Goal: Task Accomplishment & Management: Manage account settings

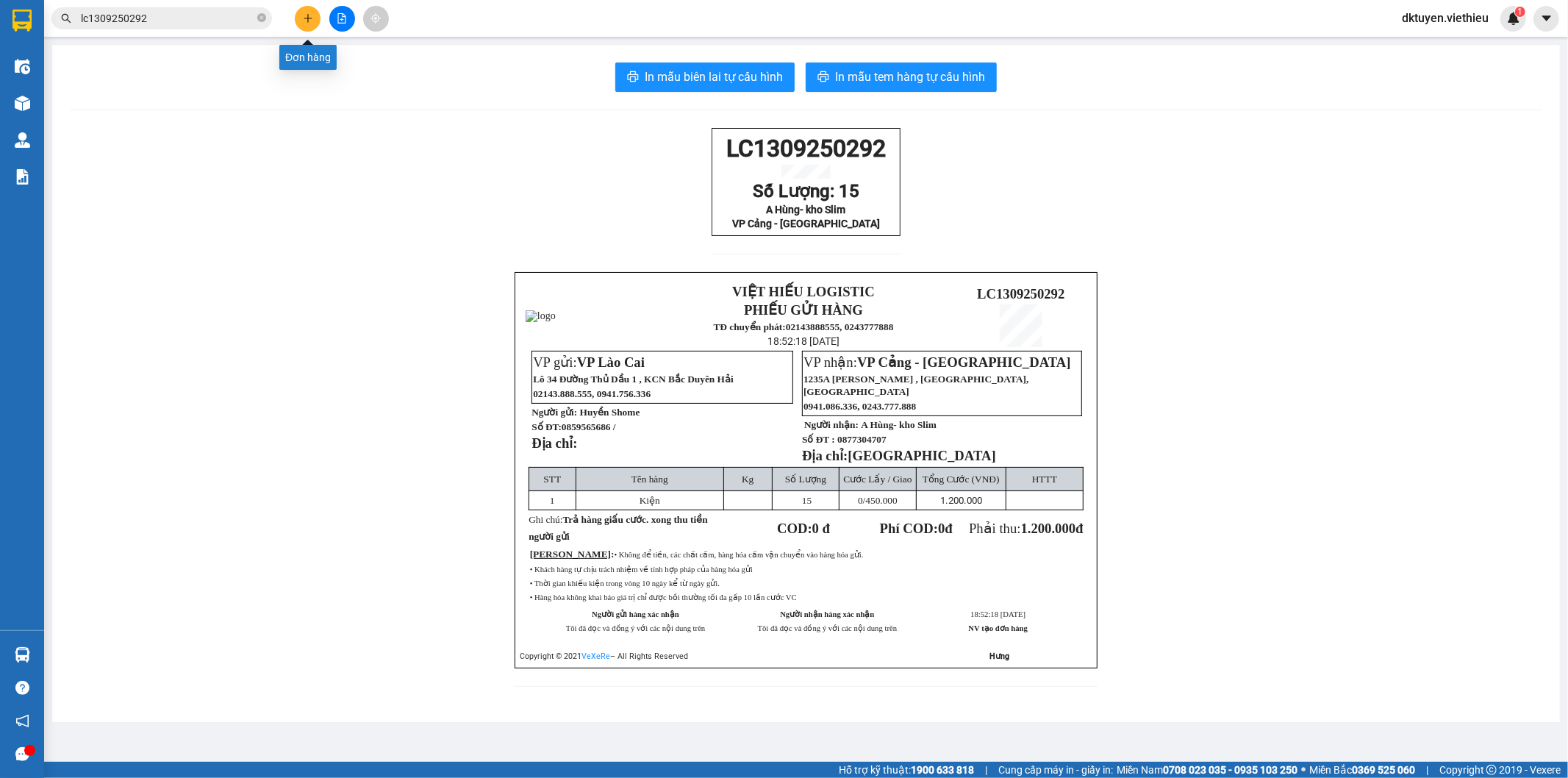
click at [307, 16] on icon "plus" at bounding box center [307, 18] width 1 height 8
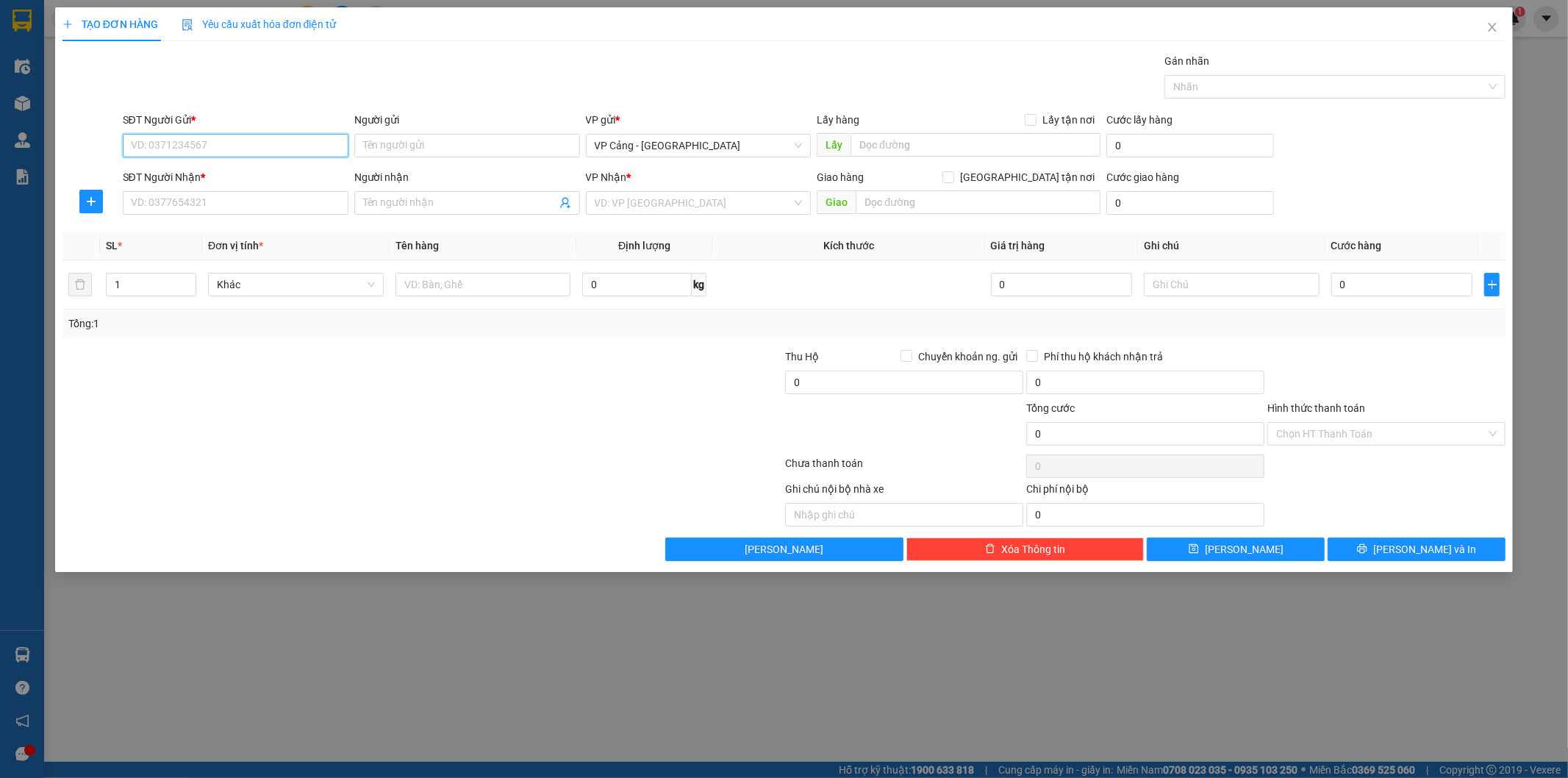
click at [278, 143] on input "SĐT Người Gửi *" at bounding box center [235, 145] width 226 height 24
type input "0972043002"
click at [297, 164] on div "0972043002 - [PERSON_NAME]" at bounding box center [235, 174] width 226 height 24
type input "[PERSON_NAME]"
type input "0972043002"
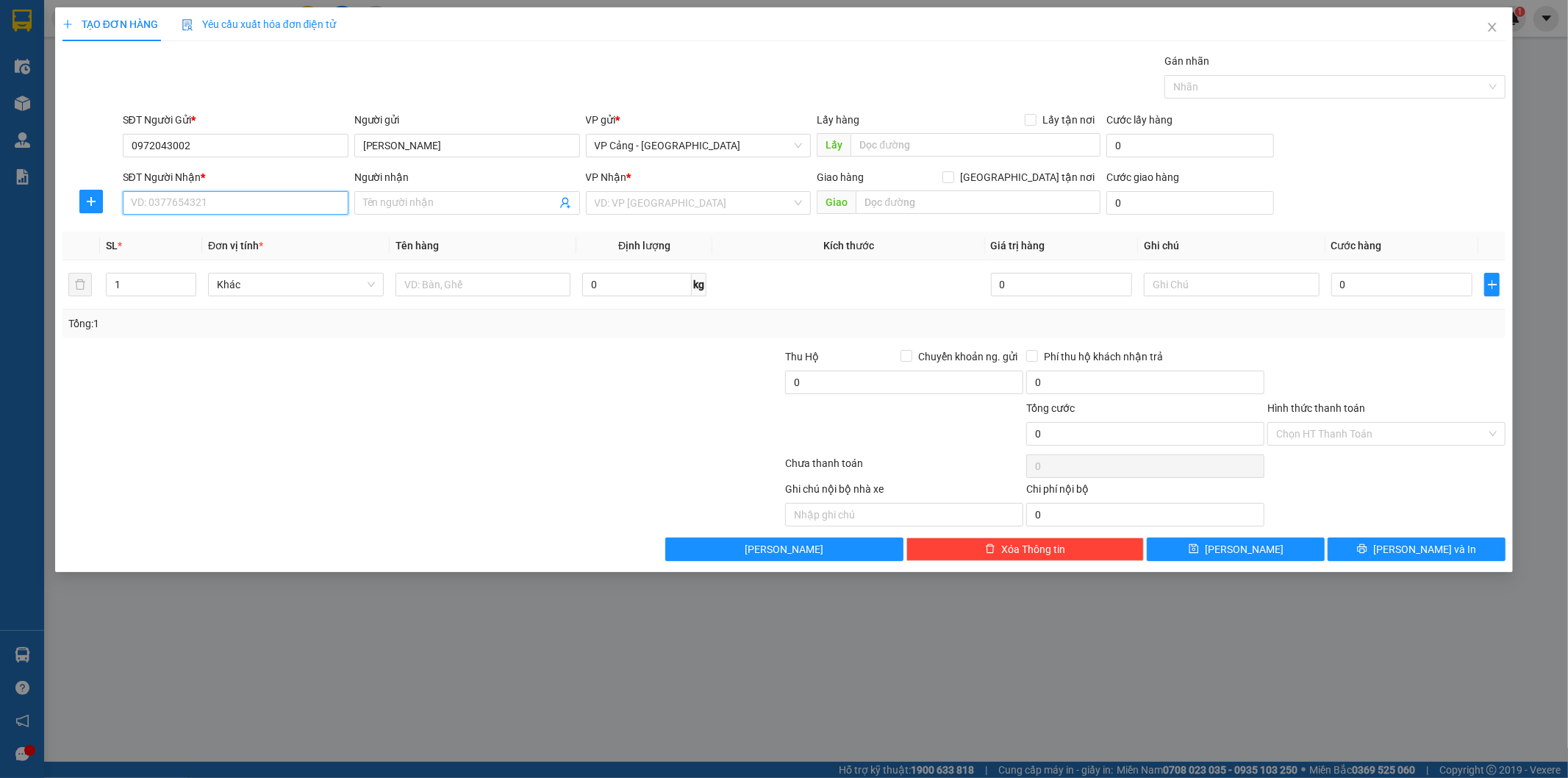
click at [275, 197] on input "SĐT Người Nhận *" at bounding box center [235, 203] width 226 height 24
click at [261, 234] on div "0346875555 - [GEOGRAPHIC_DATA]" at bounding box center [235, 232] width 208 height 16
type input "0346875555"
type input "Đức"
checkbox input "true"
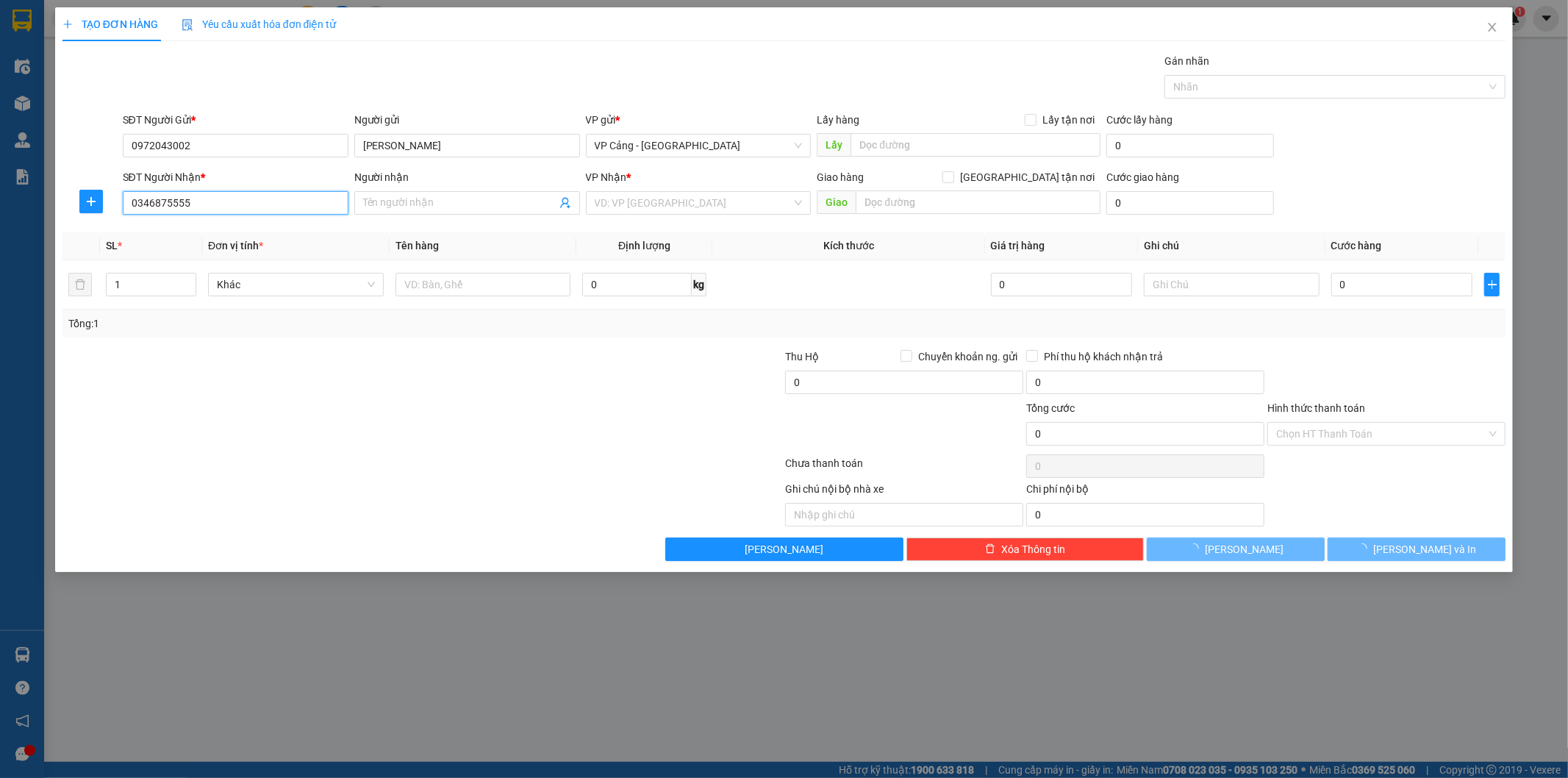
type input "051 [PERSON_NAME] -[PERSON_NAME] -lào cai"
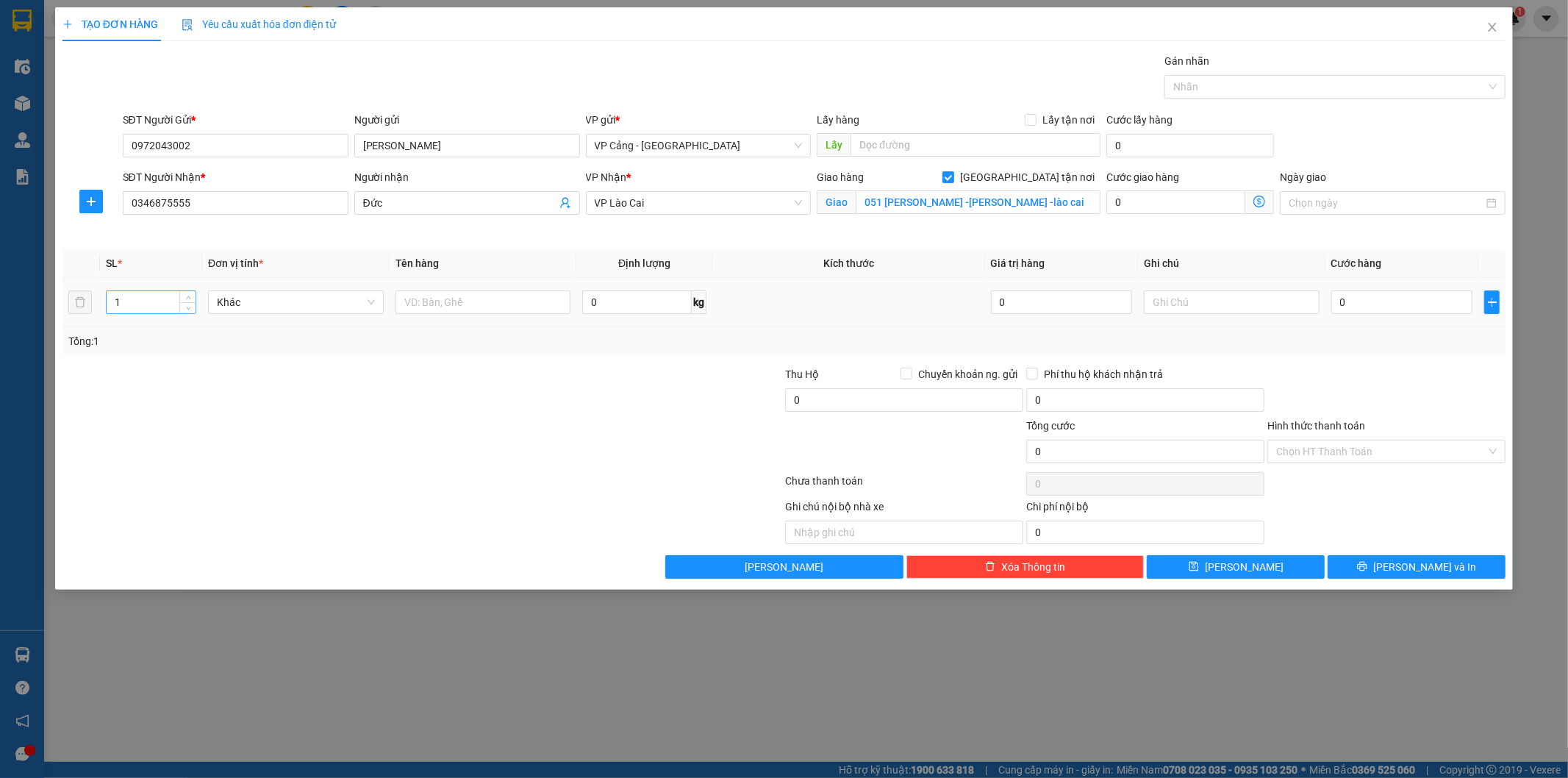
click at [156, 307] on input "1" at bounding box center [151, 301] width 89 height 22
type input "9"
click at [525, 299] on input "text" at bounding box center [483, 302] width 175 height 24
type input "9 kiện"
click at [1404, 303] on input "0" at bounding box center [1402, 302] width 141 height 24
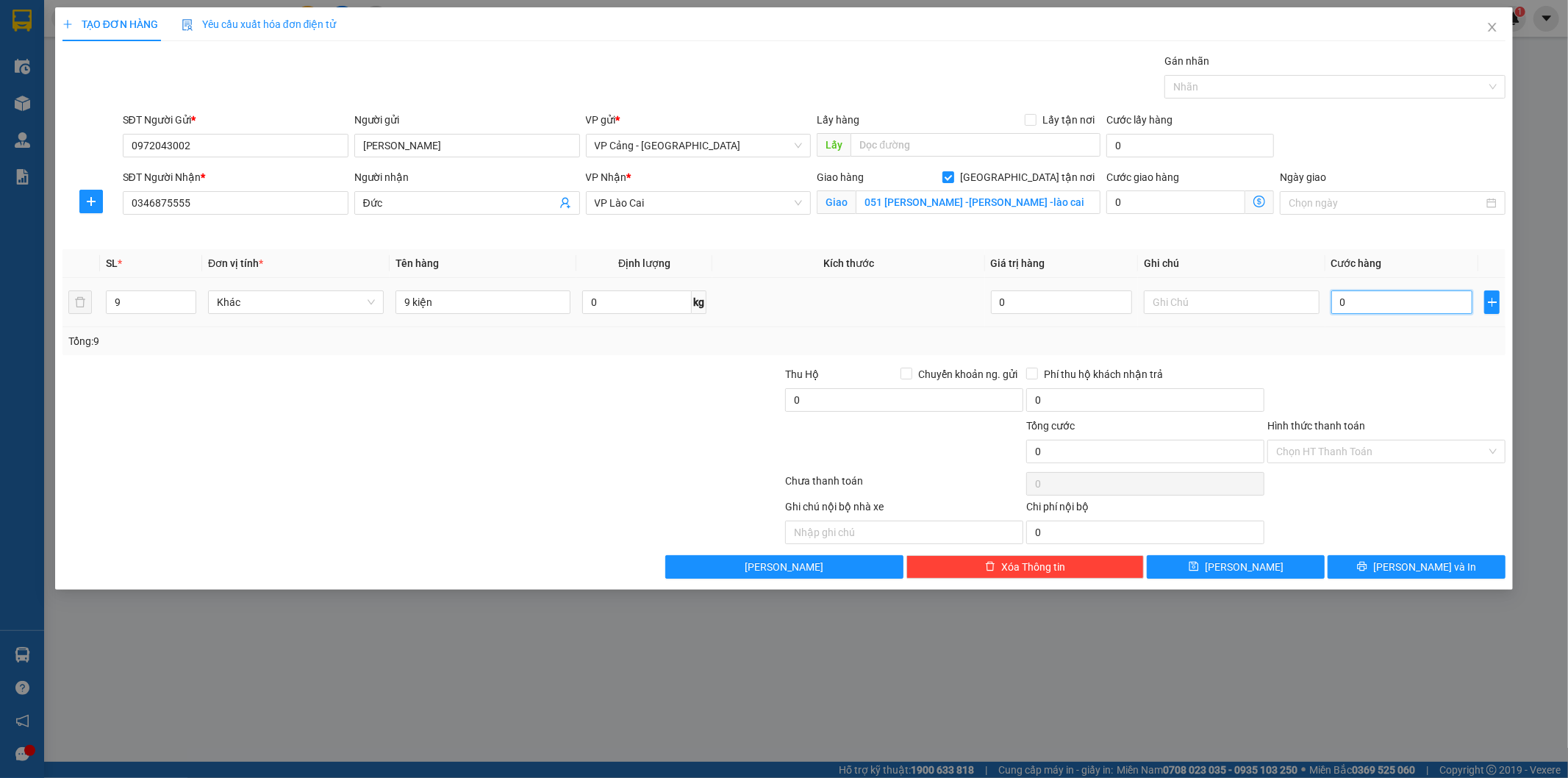
type input "1"
type input "1.000"
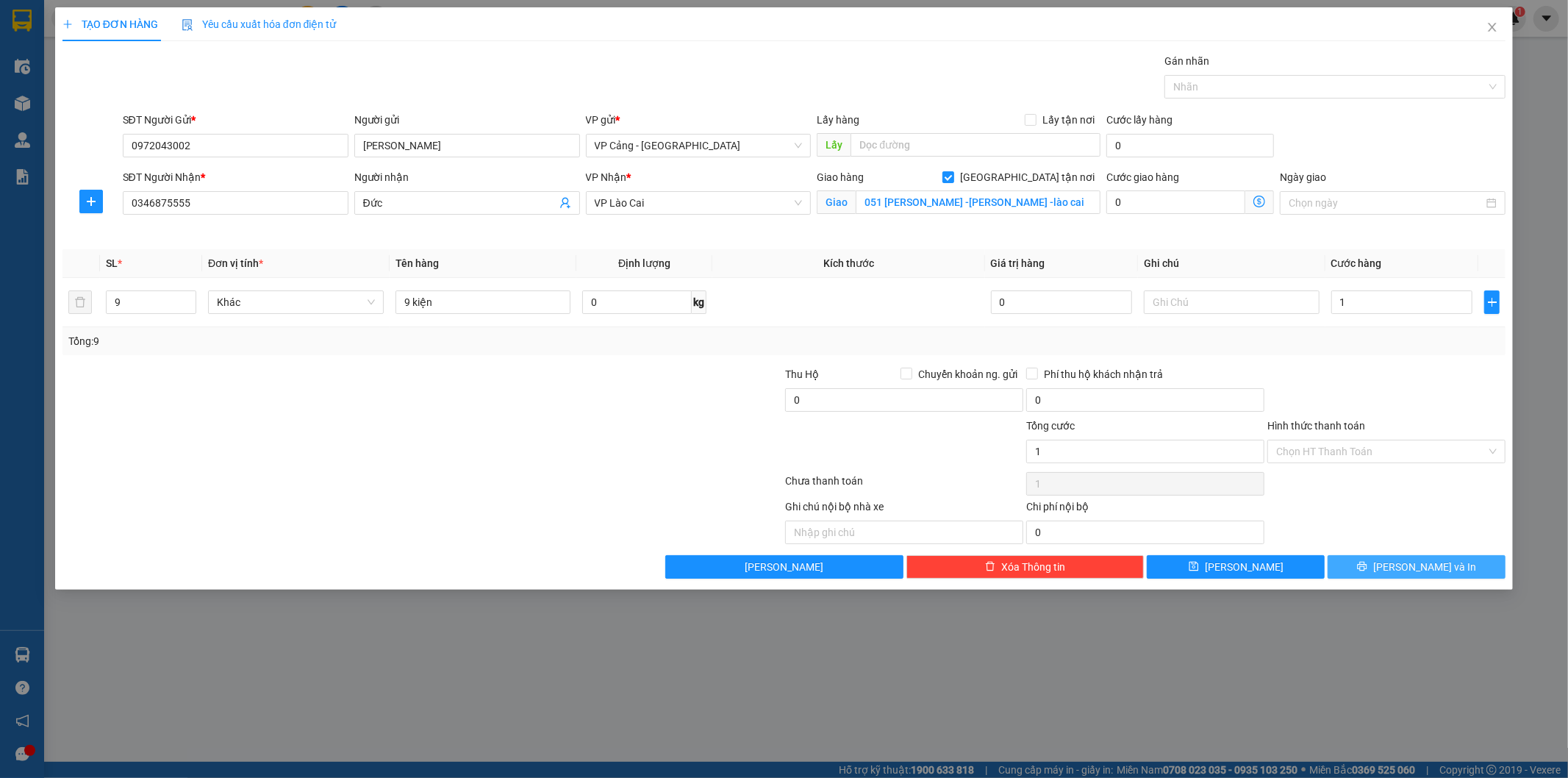
type input "1.000"
click at [1405, 577] on button "[PERSON_NAME] và In" at bounding box center [1416, 566] width 178 height 24
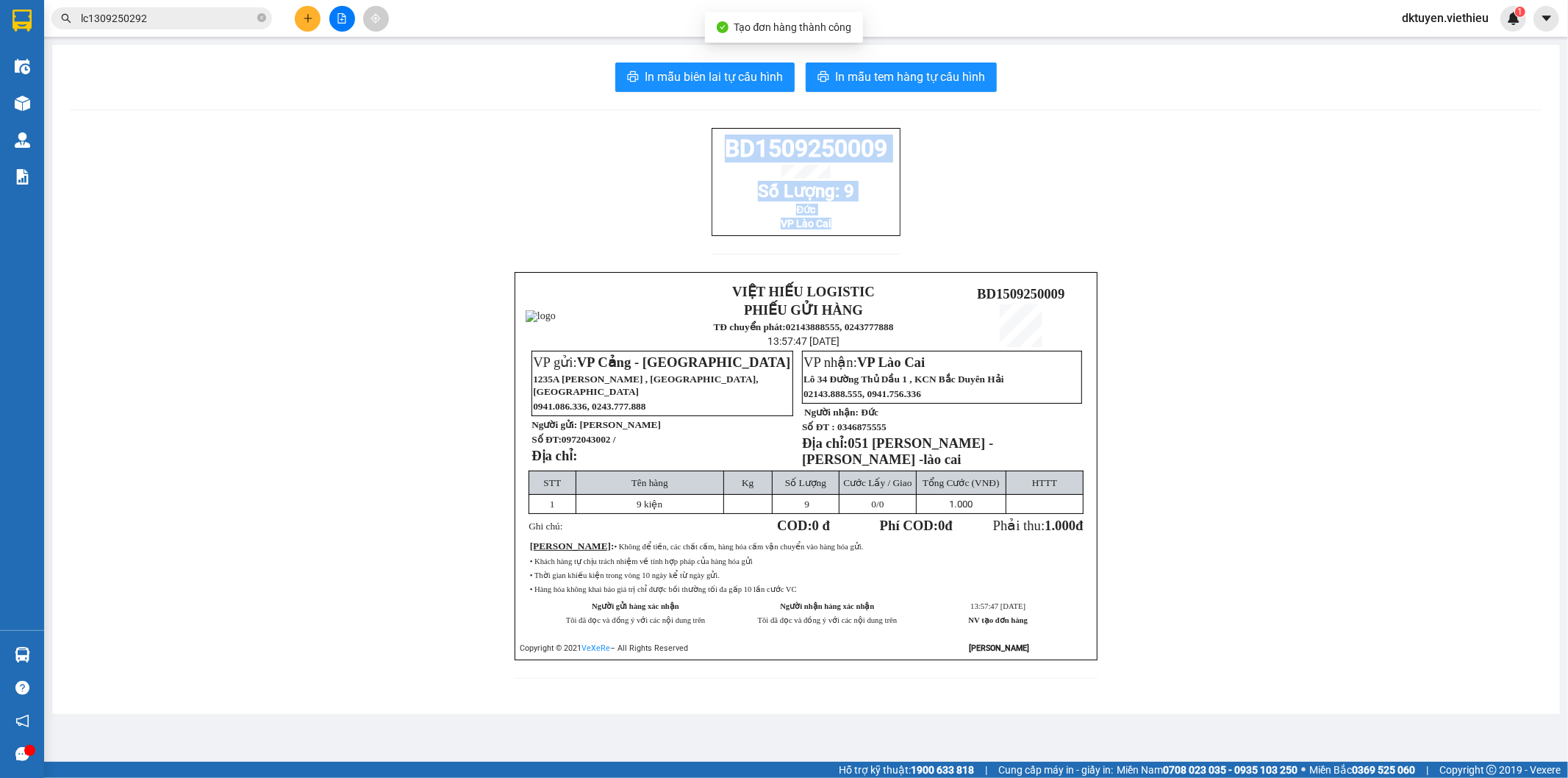
drag, startPoint x: 834, startPoint y: 233, endPoint x: 714, endPoint y: 148, distance: 147.1
click at [714, 148] on div "BD1509250009 Số Lượng: 9 Đức VP Lào Cai" at bounding box center [806, 181] width 189 height 108
copy div "BD1509250009 Số Lượng: 9 Đức VP Lào Cai"
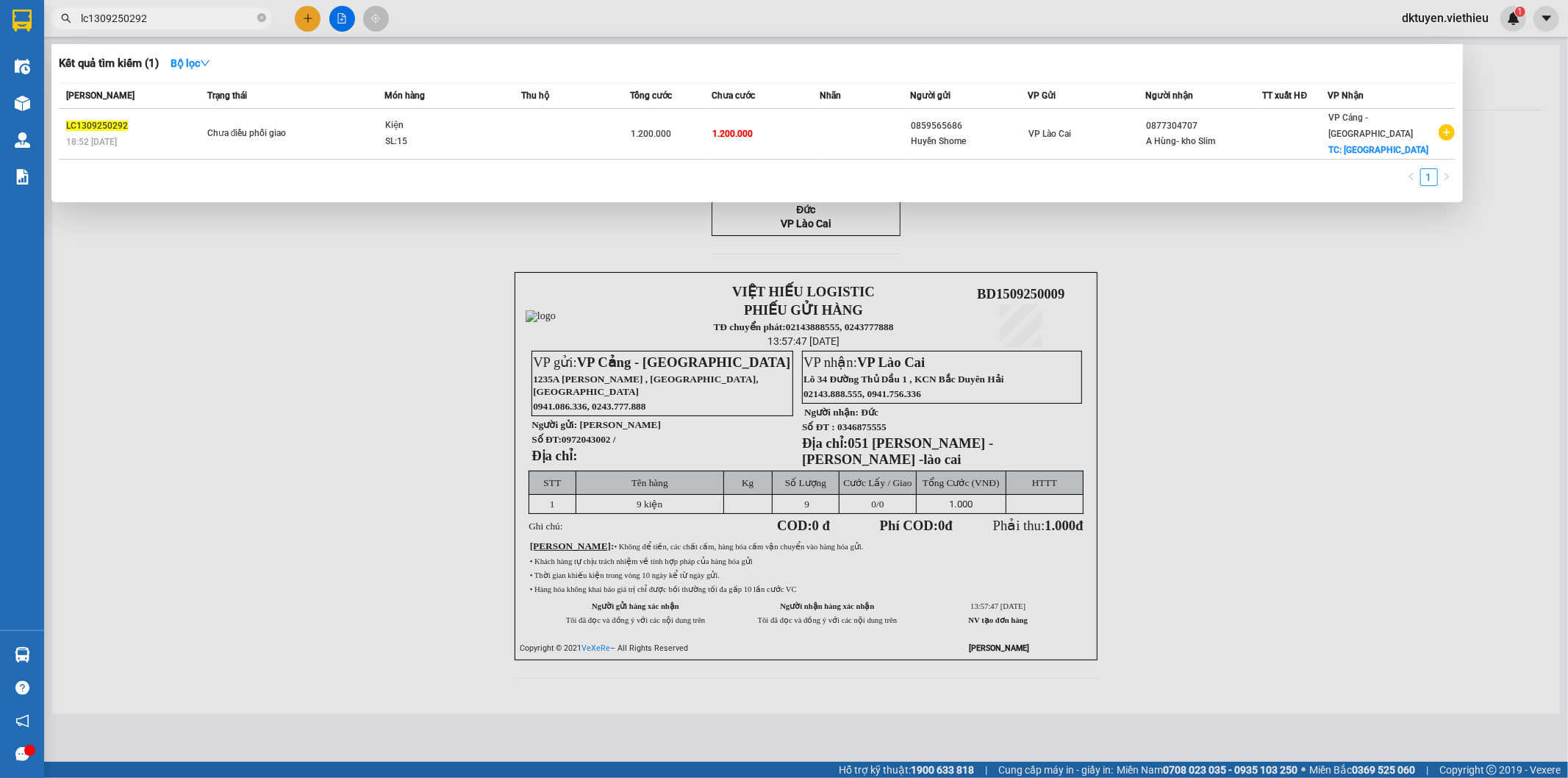
drag, startPoint x: 179, startPoint y: 18, endPoint x: 0, endPoint y: -14, distance: 181.8
click at [0, 0] on html "Kết quả tìm kiếm ( 1 ) Bộ lọc Mã ĐH Trạng thái Món hàng Thu hộ Tổng cước Chưa c…" at bounding box center [784, 389] width 1568 height 778
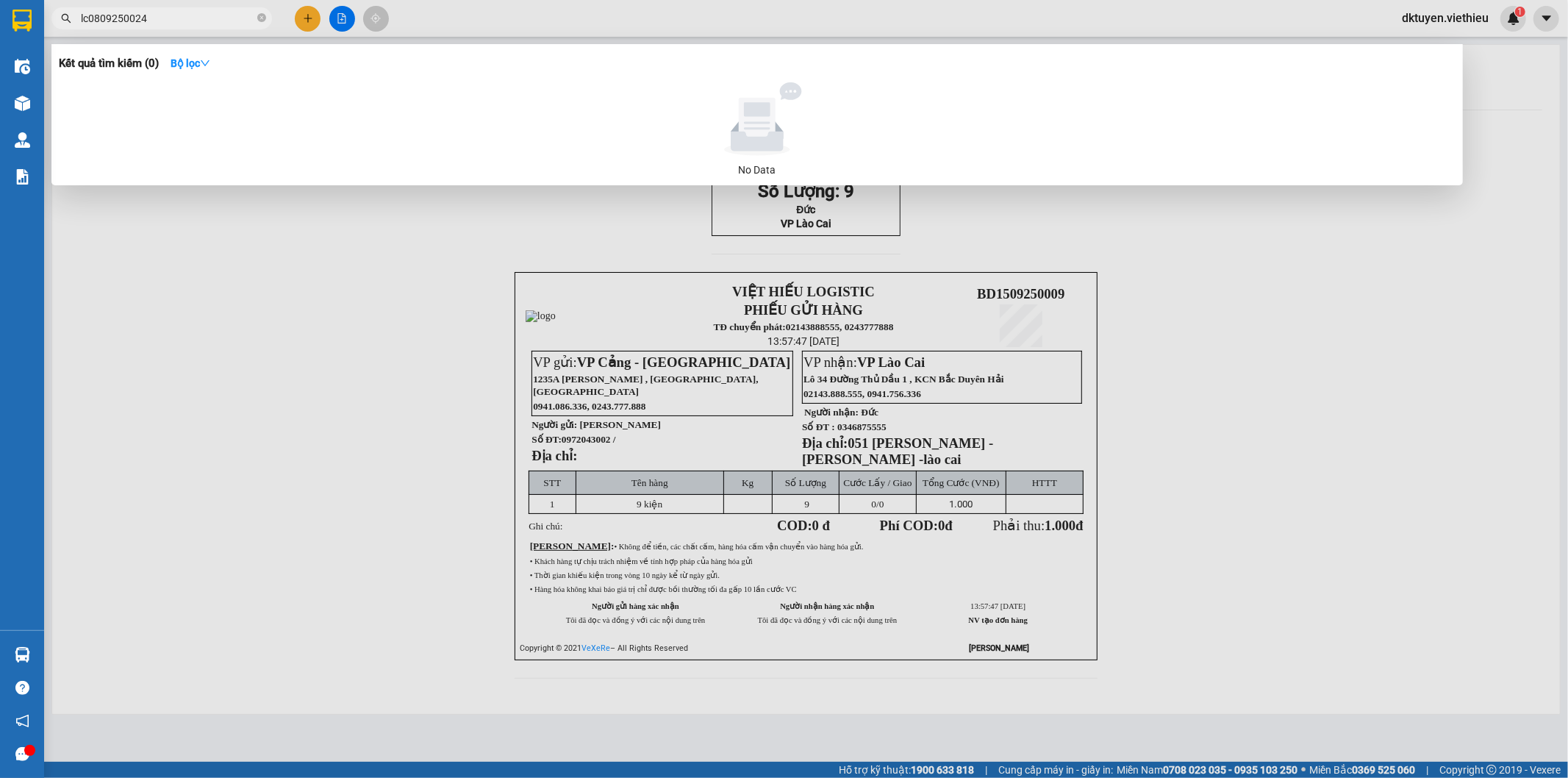
drag, startPoint x: 172, startPoint y: 15, endPoint x: 0, endPoint y: -6, distance: 173.3
click at [0, 0] on html "Kết quả tìm kiếm ( 0 ) Bộ lọc No Data lc0809250024 dktuyen.viethieu 1 Điều hành…" at bounding box center [784, 389] width 1568 height 778
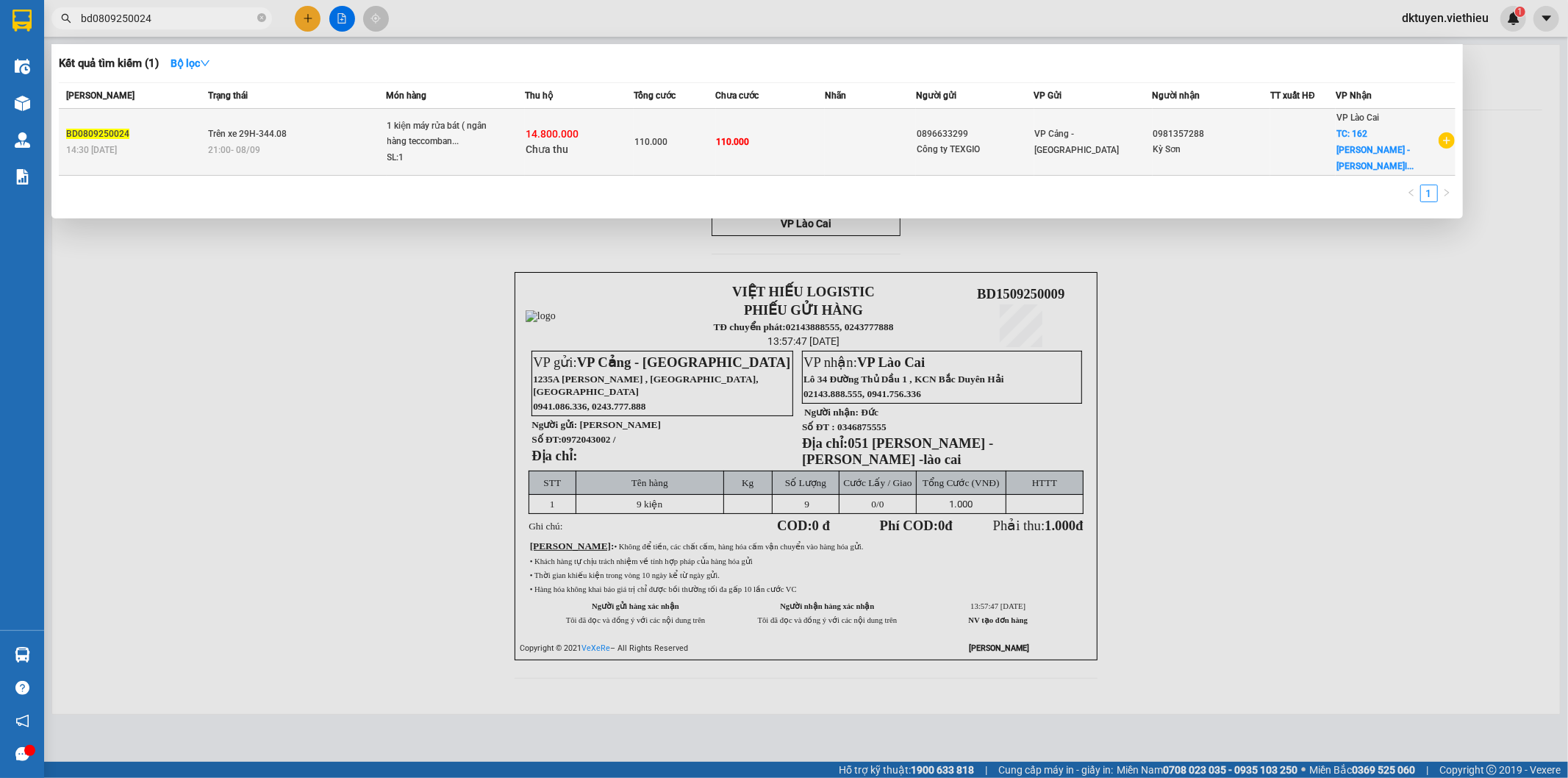
type input "bd0809250024"
click at [959, 150] on td "0896633299 Công ty TEXGIO" at bounding box center [975, 142] width 118 height 67
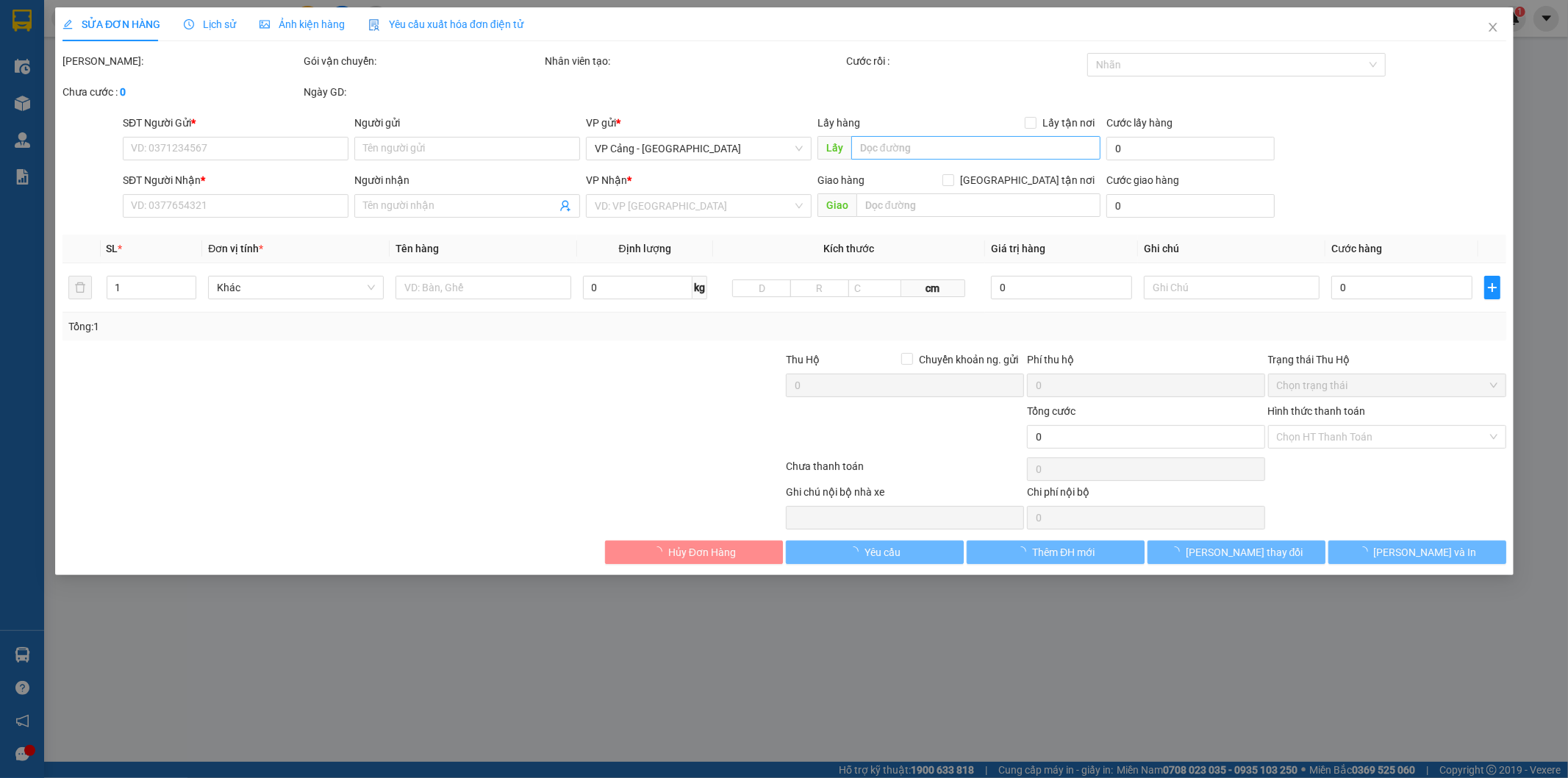
type input "0896633299"
type input "Công ty TEXGIO"
type input "0981357288"
type input "Kỳ Sơn"
checkbox input "true"
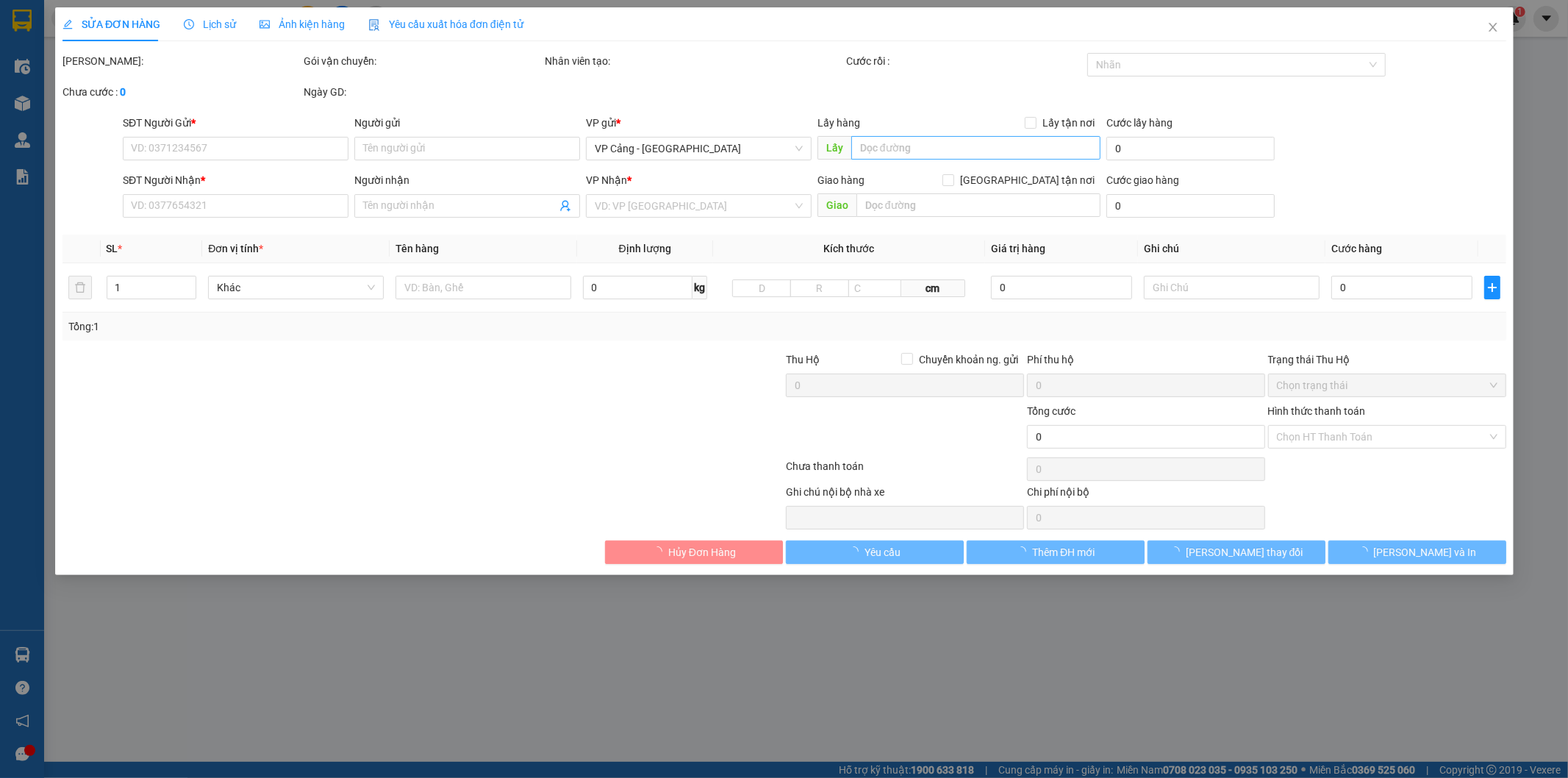
type input "162 [PERSON_NAME] - [PERSON_NAME]"
type input "110.000"
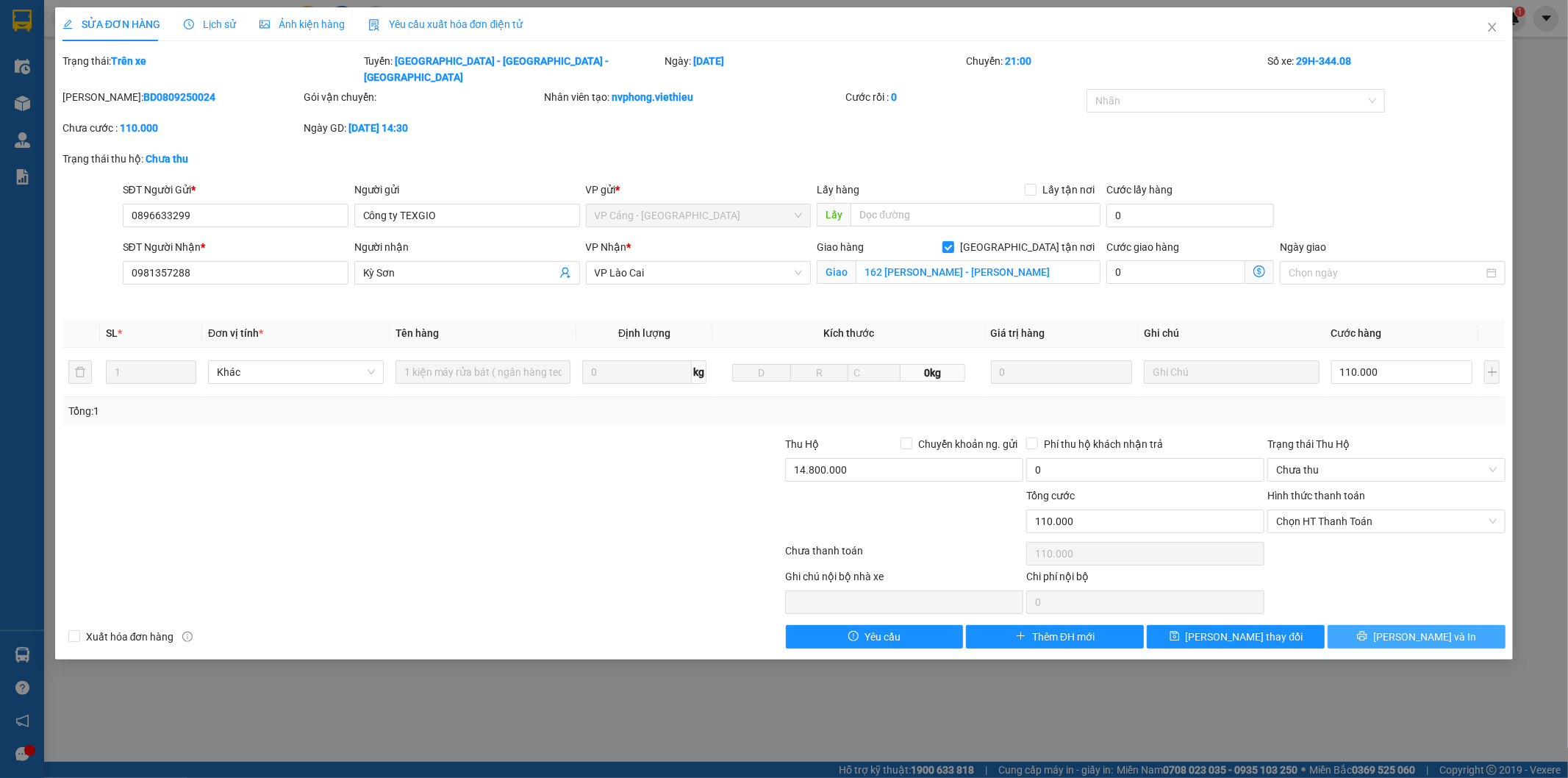
click at [1363, 625] on button "[PERSON_NAME] và In" at bounding box center [1416, 637] width 178 height 24
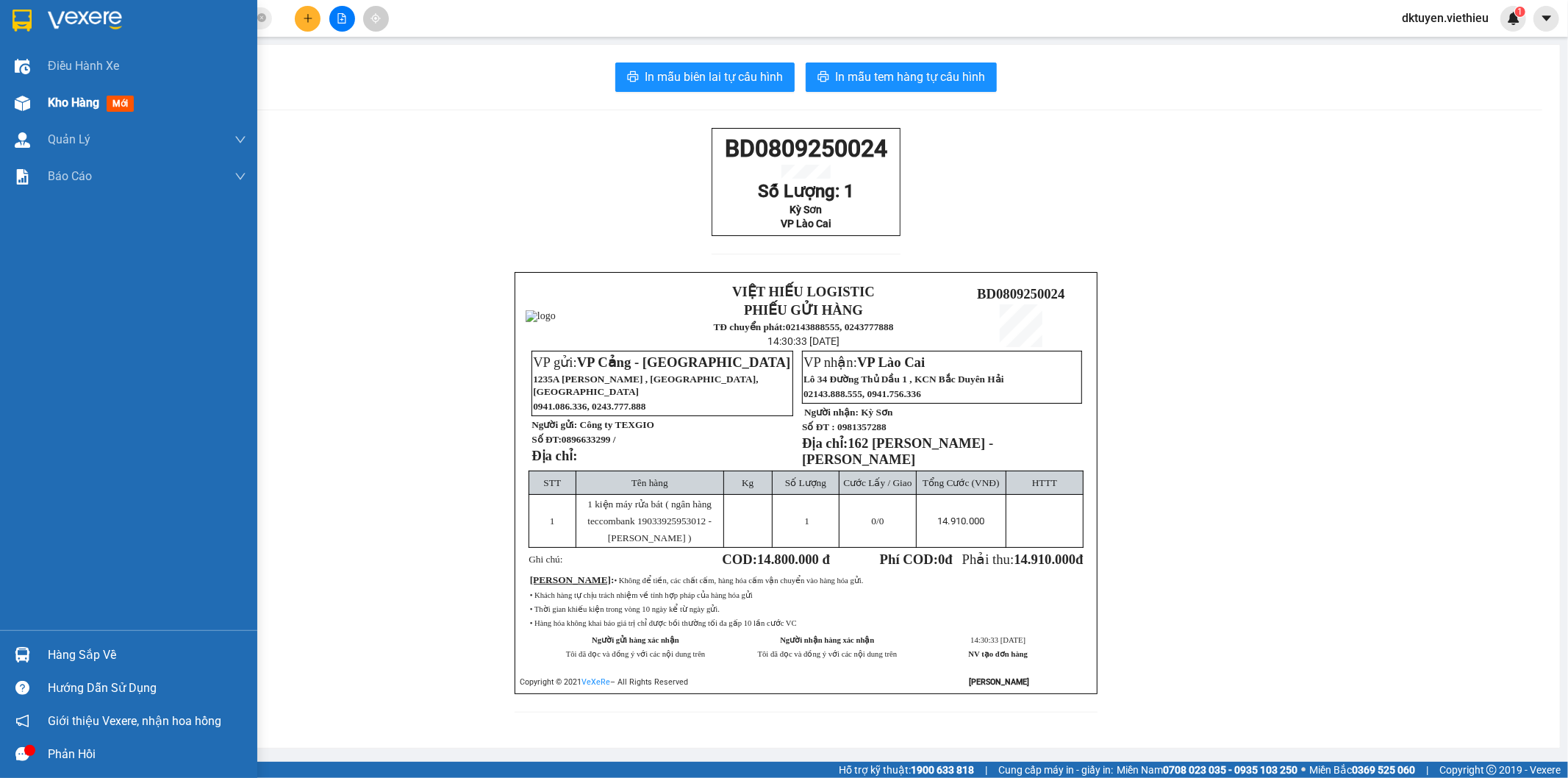
click at [97, 105] on span "Kho hàng" at bounding box center [73, 102] width 51 height 14
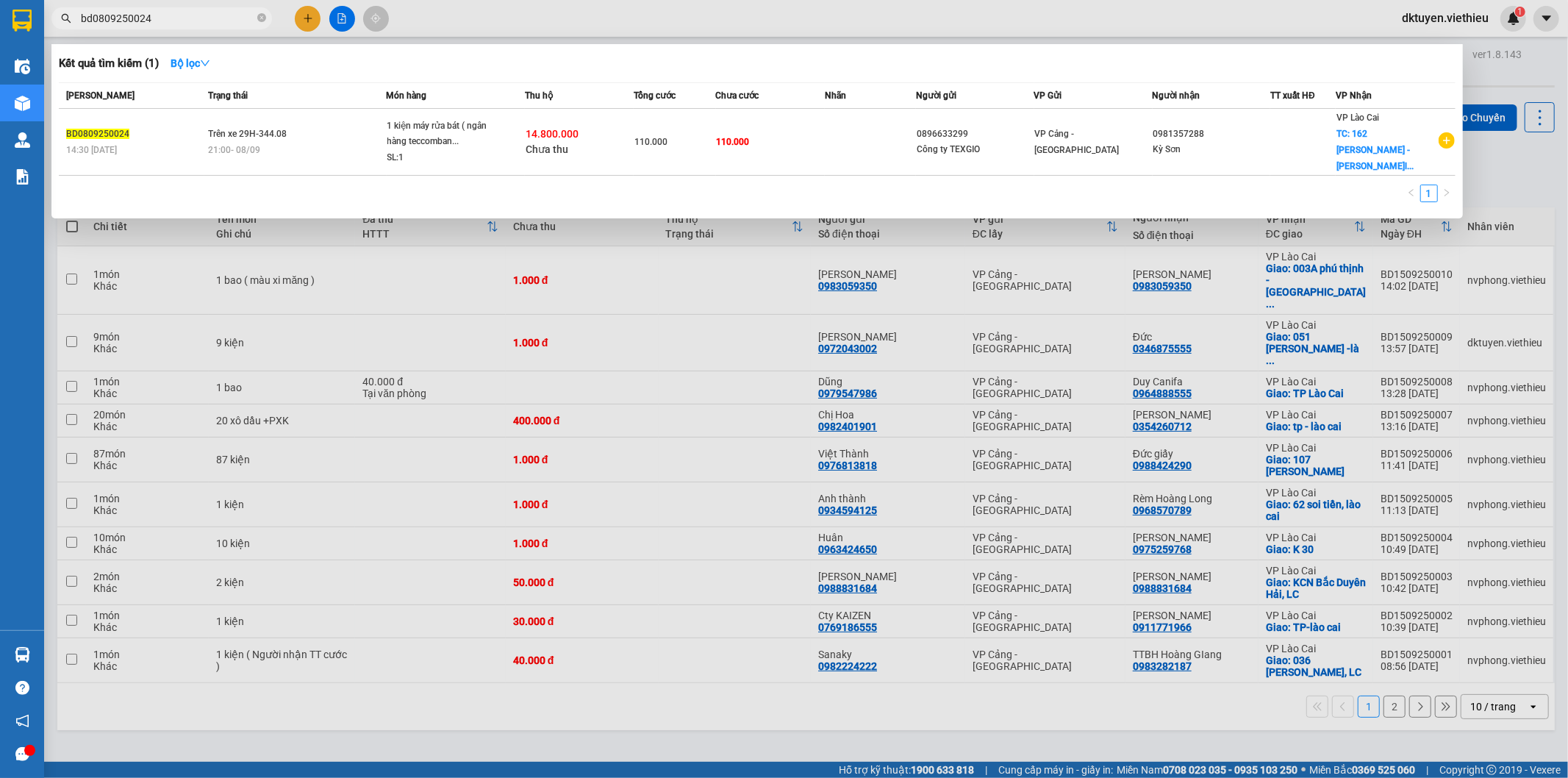
click at [192, 22] on input "bd0809250024" at bounding box center [168, 18] width 173 height 16
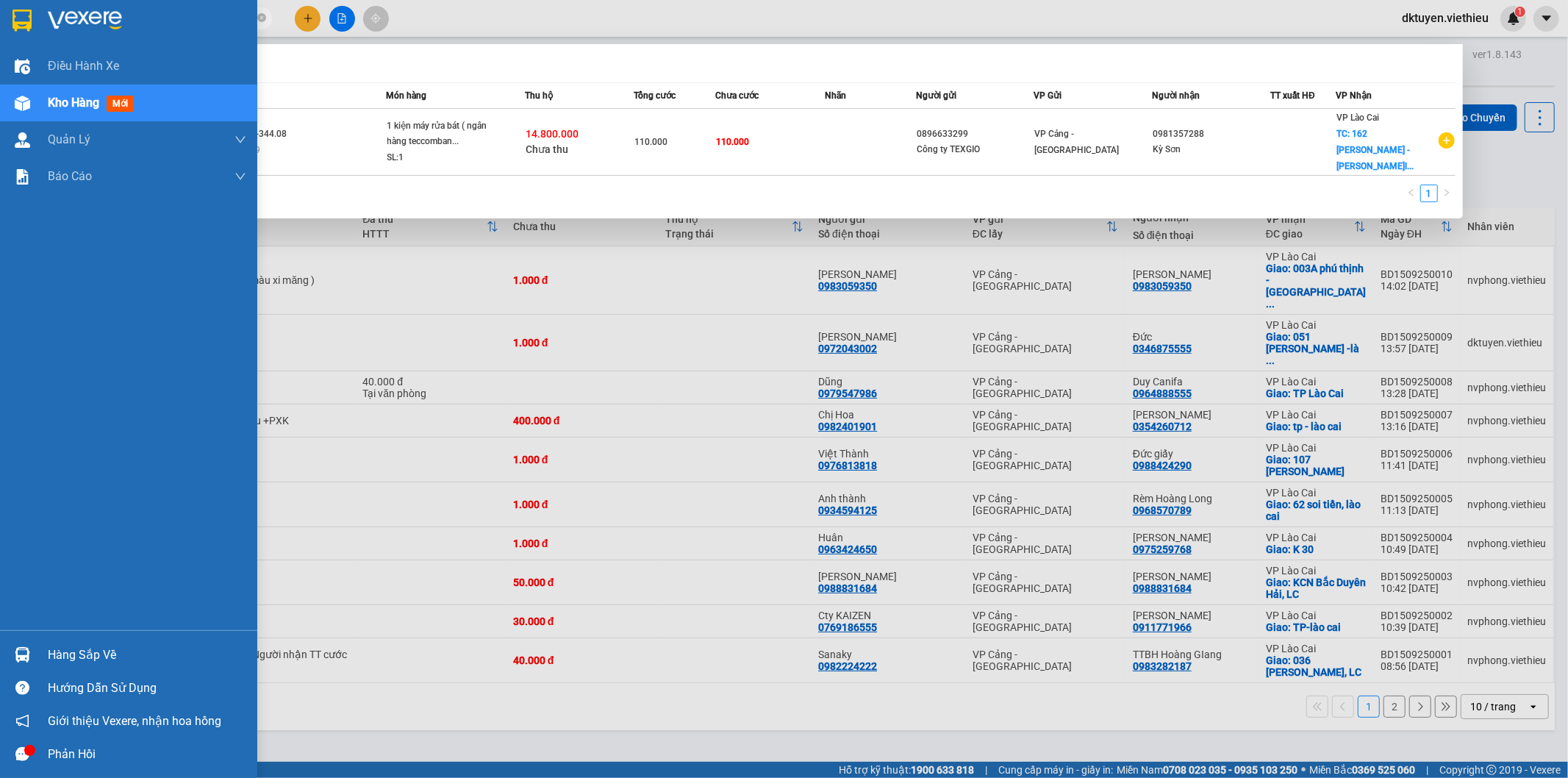
drag, startPoint x: 172, startPoint y: 18, endPoint x: 0, endPoint y: 19, distance: 172.0
click at [0, 19] on section "Kết quả tìm kiếm ( 1 ) Bộ lọc Mã ĐH Trạng thái Món hàng Thu hộ Tổng cước Chưa c…" at bounding box center [784, 389] width 1568 height 778
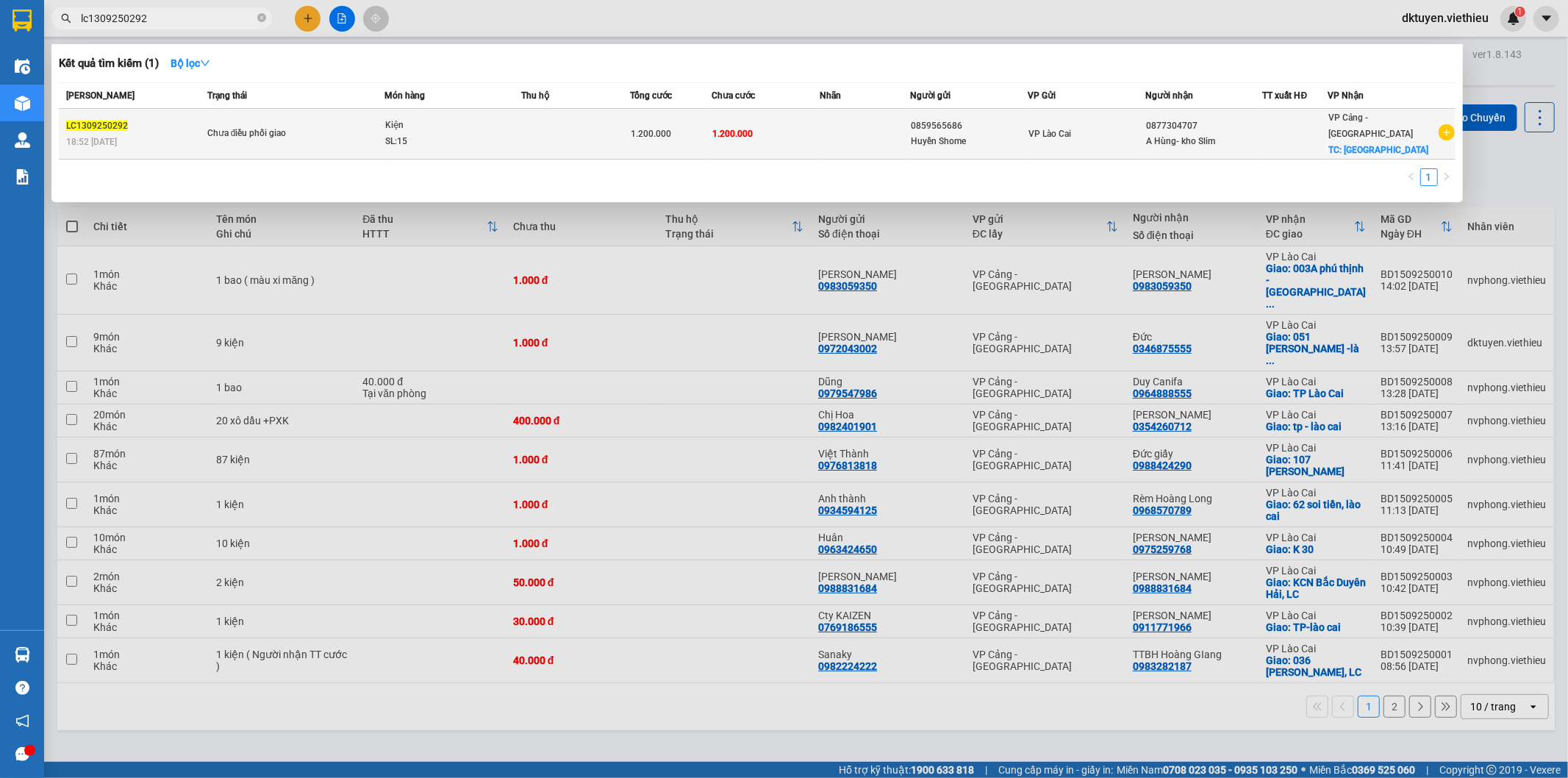
type input "lc1309250292"
click at [834, 131] on td at bounding box center [865, 133] width 91 height 51
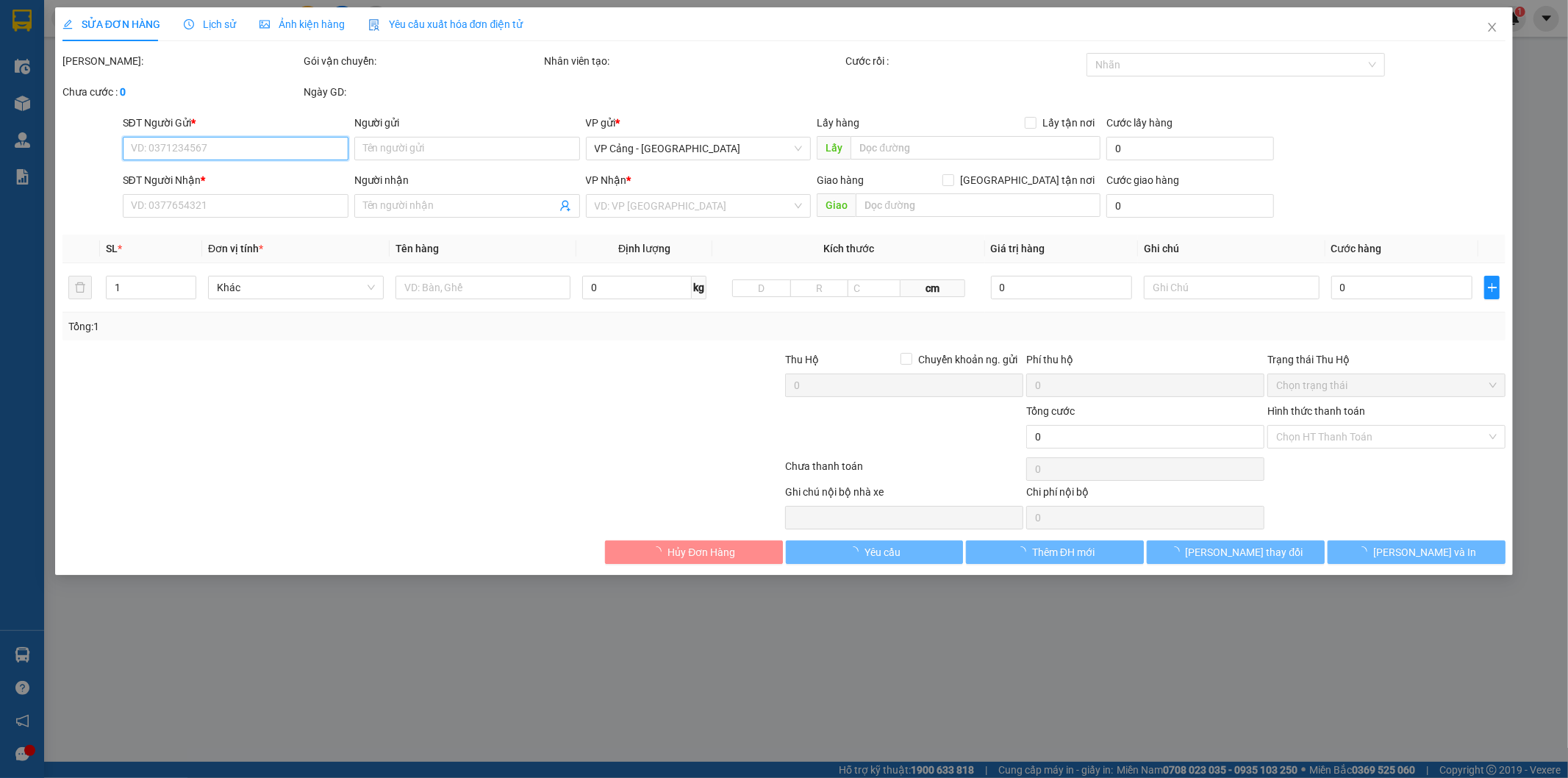
type input "0859565686"
type input "Huyền Shome"
type input "0877304707"
type input "A Hùng- kho Slim"
checkbox input "true"
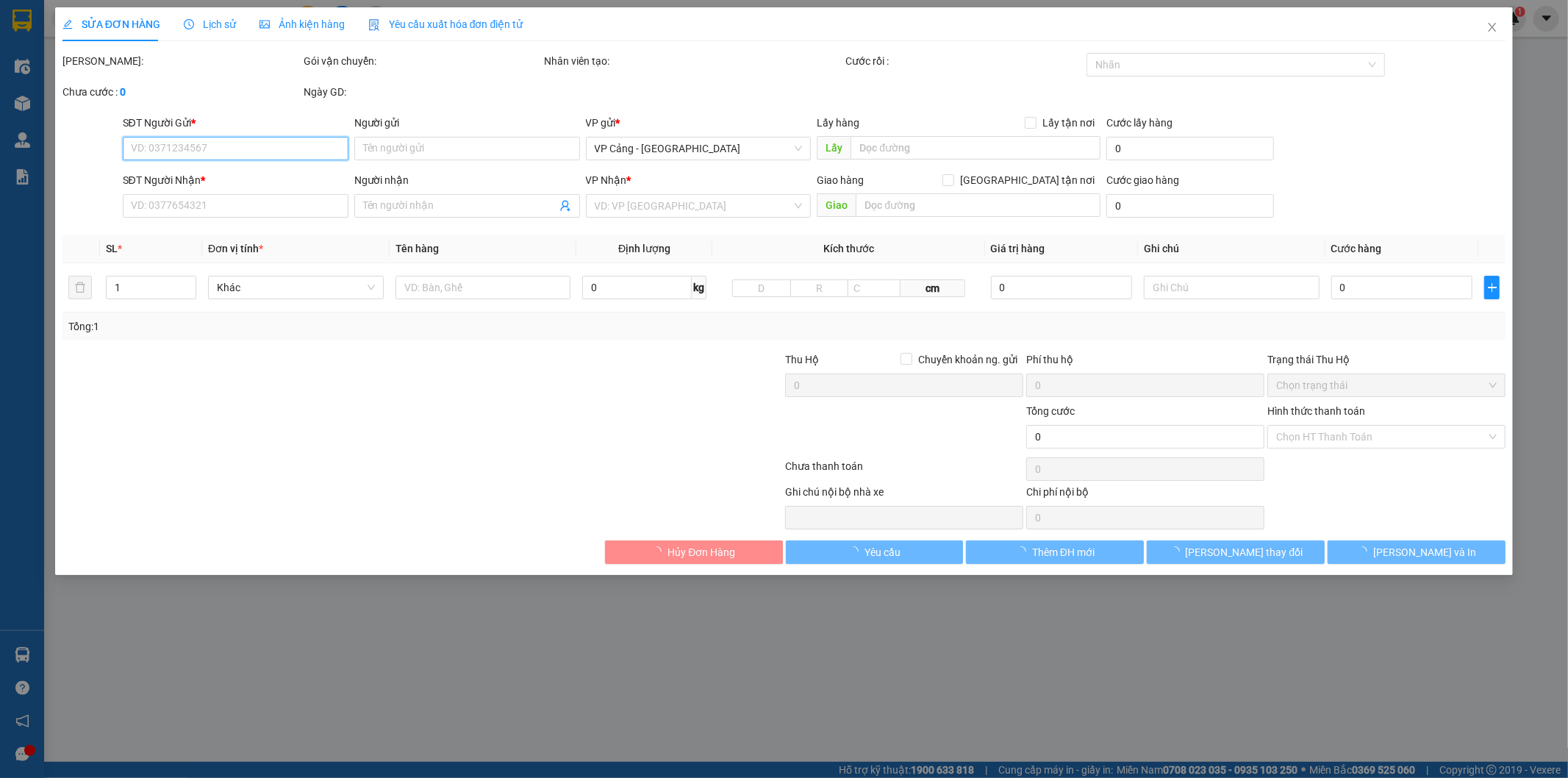
type input "[GEOGRAPHIC_DATA]"
type input "1.200.000"
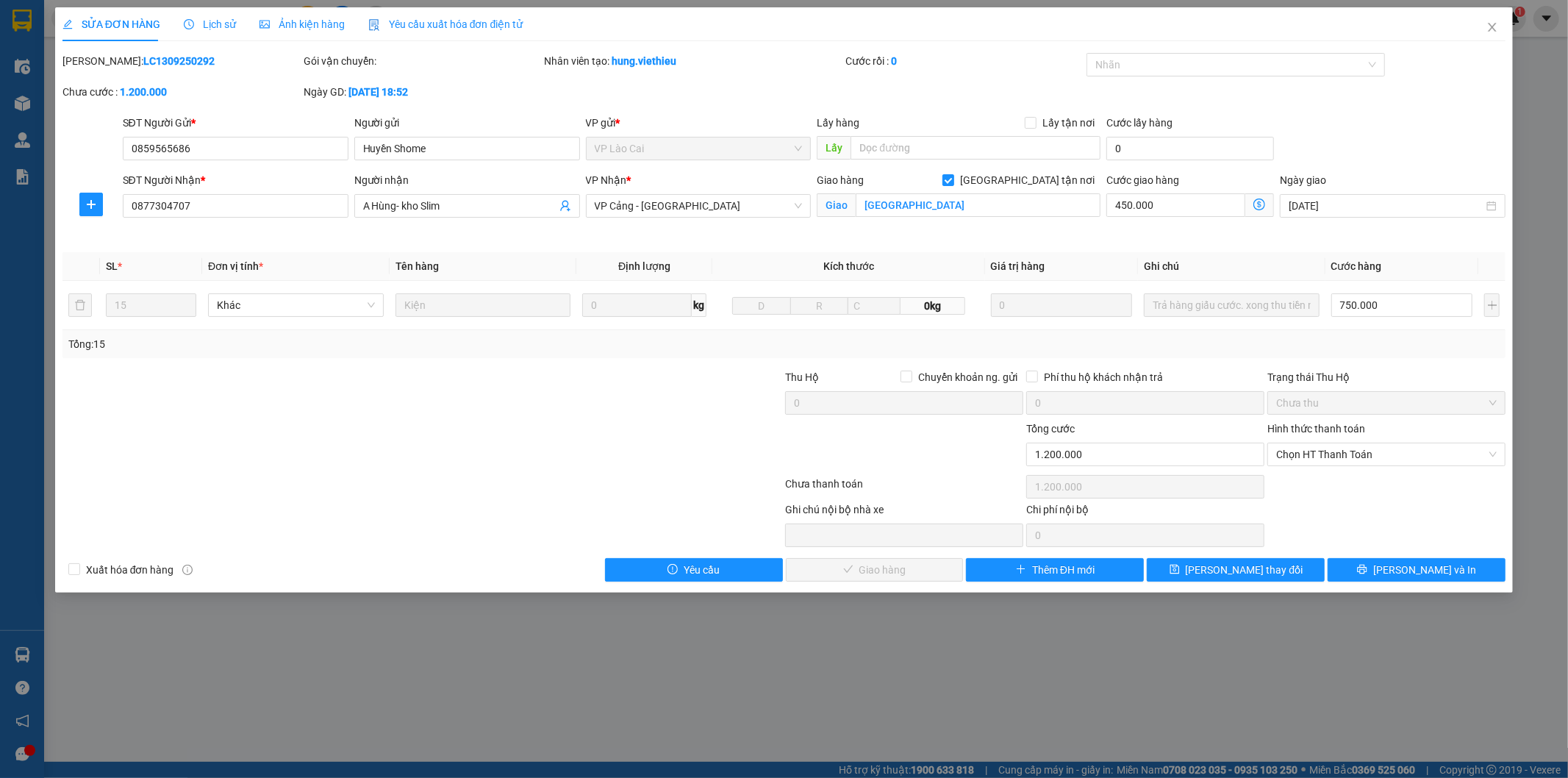
click at [1416, 736] on div "SỬA ĐƠN HÀNG Lịch sử Ảnh kiện hàng Yêu cầu xuất hóa đơn điện tử Total Paid Fee …" at bounding box center [784, 389] width 1568 height 778
click at [1493, 28] on icon "close" at bounding box center [1493, 27] width 8 height 9
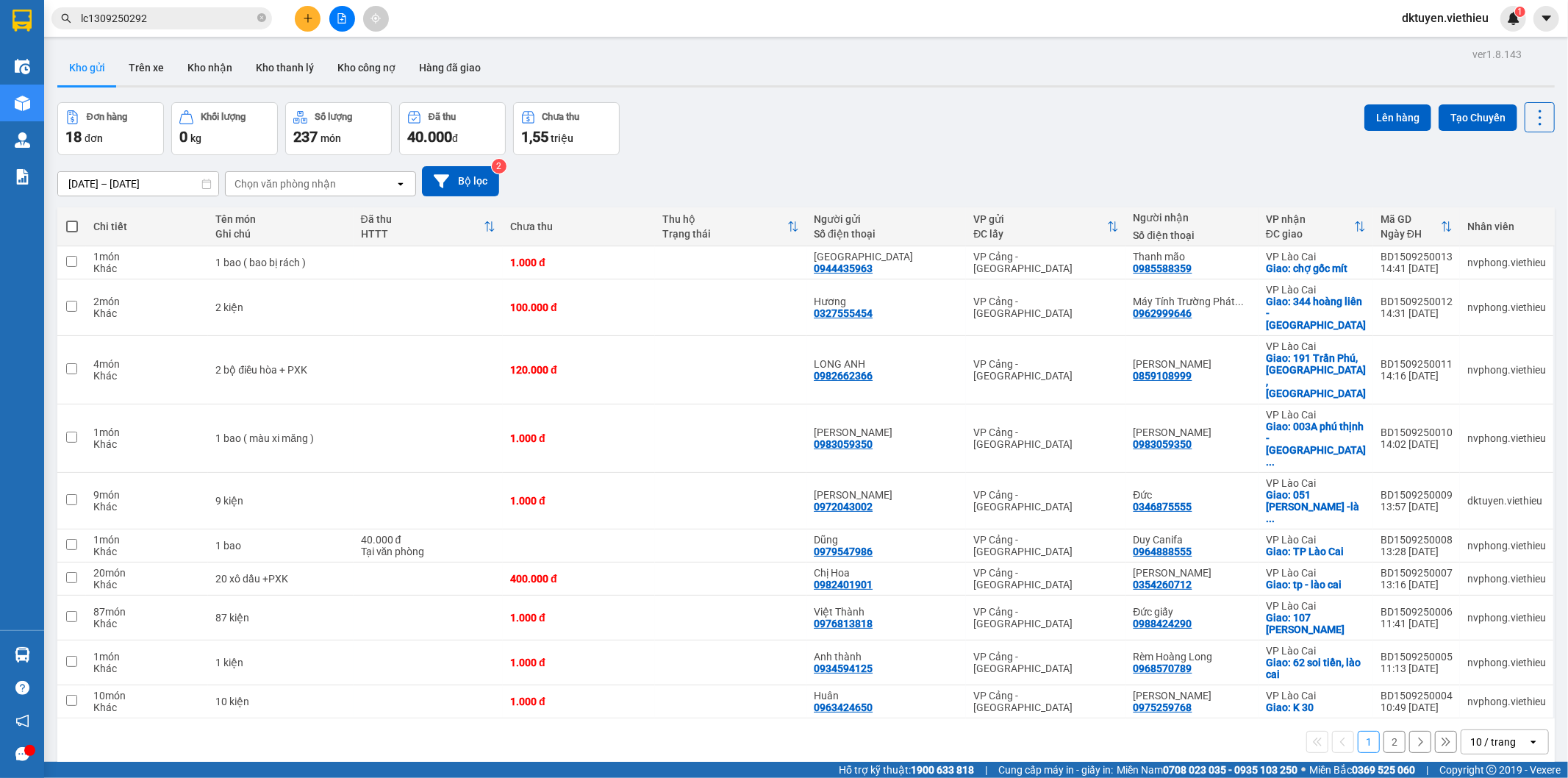
click at [1470, 734] on div "10 / trang" at bounding box center [1493, 741] width 46 height 14
click at [1465, 642] on span "100 / trang" at bounding box center [1487, 640] width 53 height 14
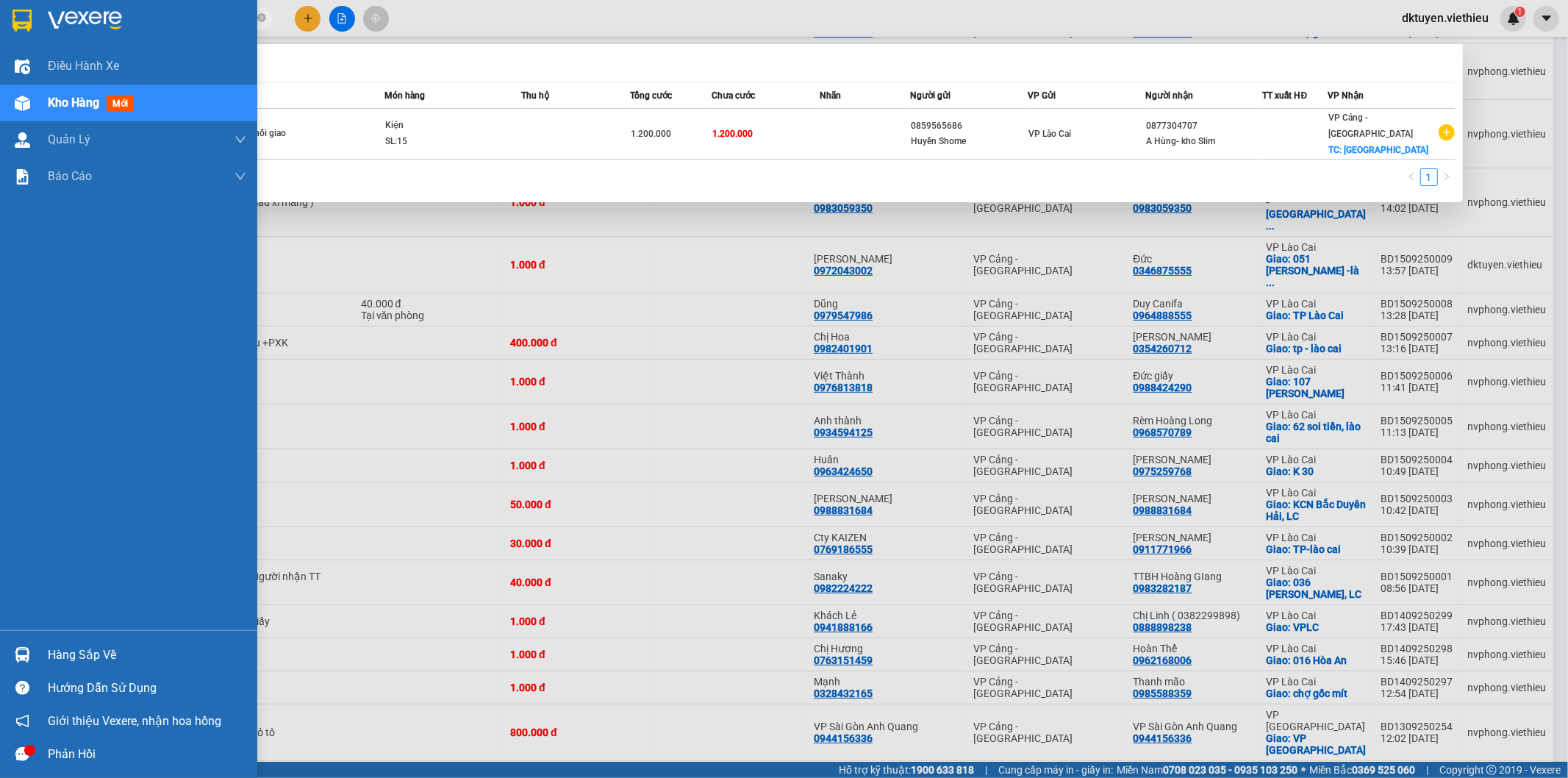
drag, startPoint x: 176, startPoint y: 21, endPoint x: 15, endPoint y: 12, distance: 161.3
click at [15, 12] on section "Kết quả tìm kiếm ( 1 ) Bộ lọc Mã ĐH Trạng thái Món hàng Thu hộ Tổng cước Chưa c…" at bounding box center [784, 389] width 1568 height 778
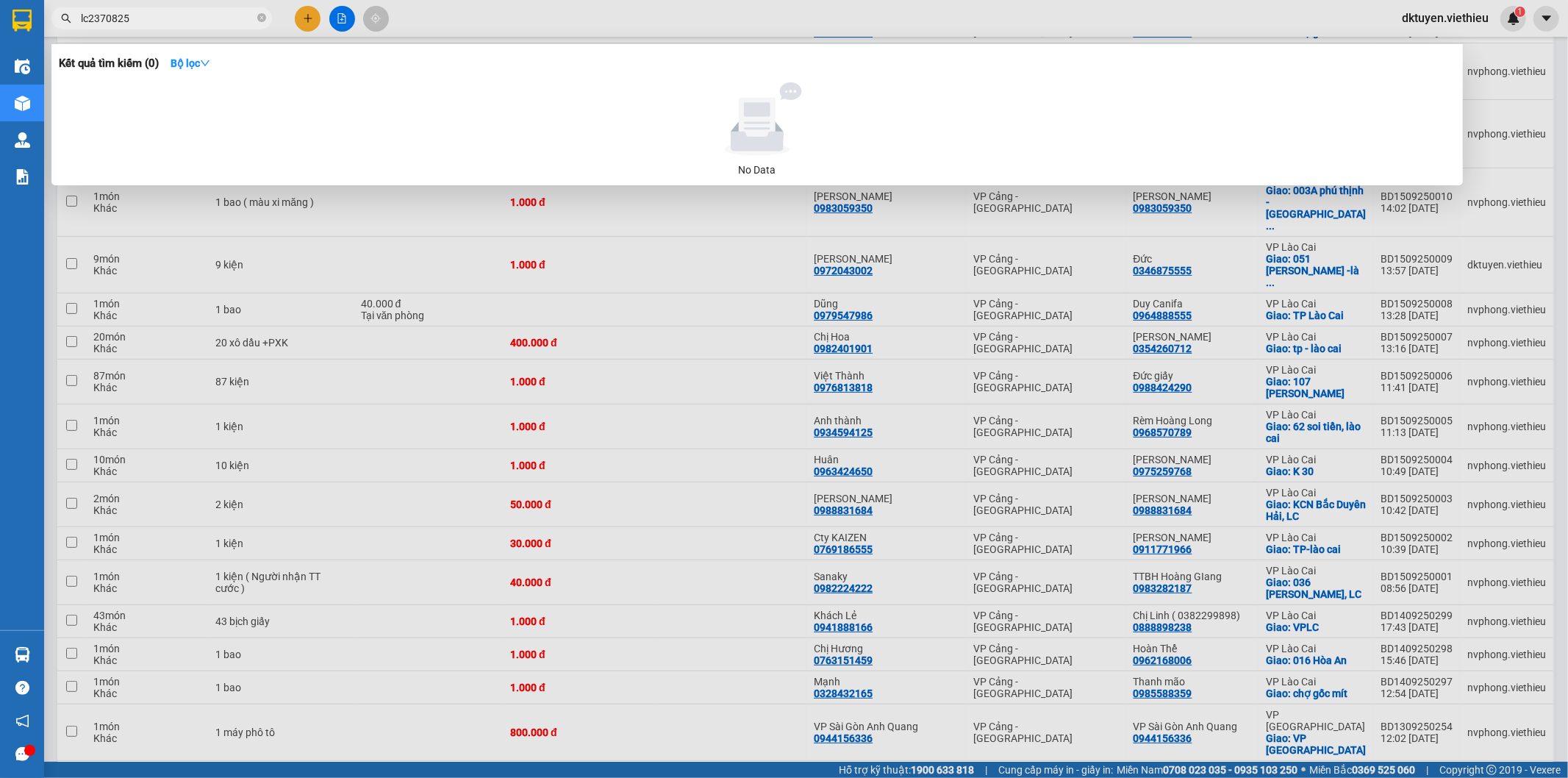
click at [99, 19] on input "lc2370825" at bounding box center [168, 18] width 173 height 16
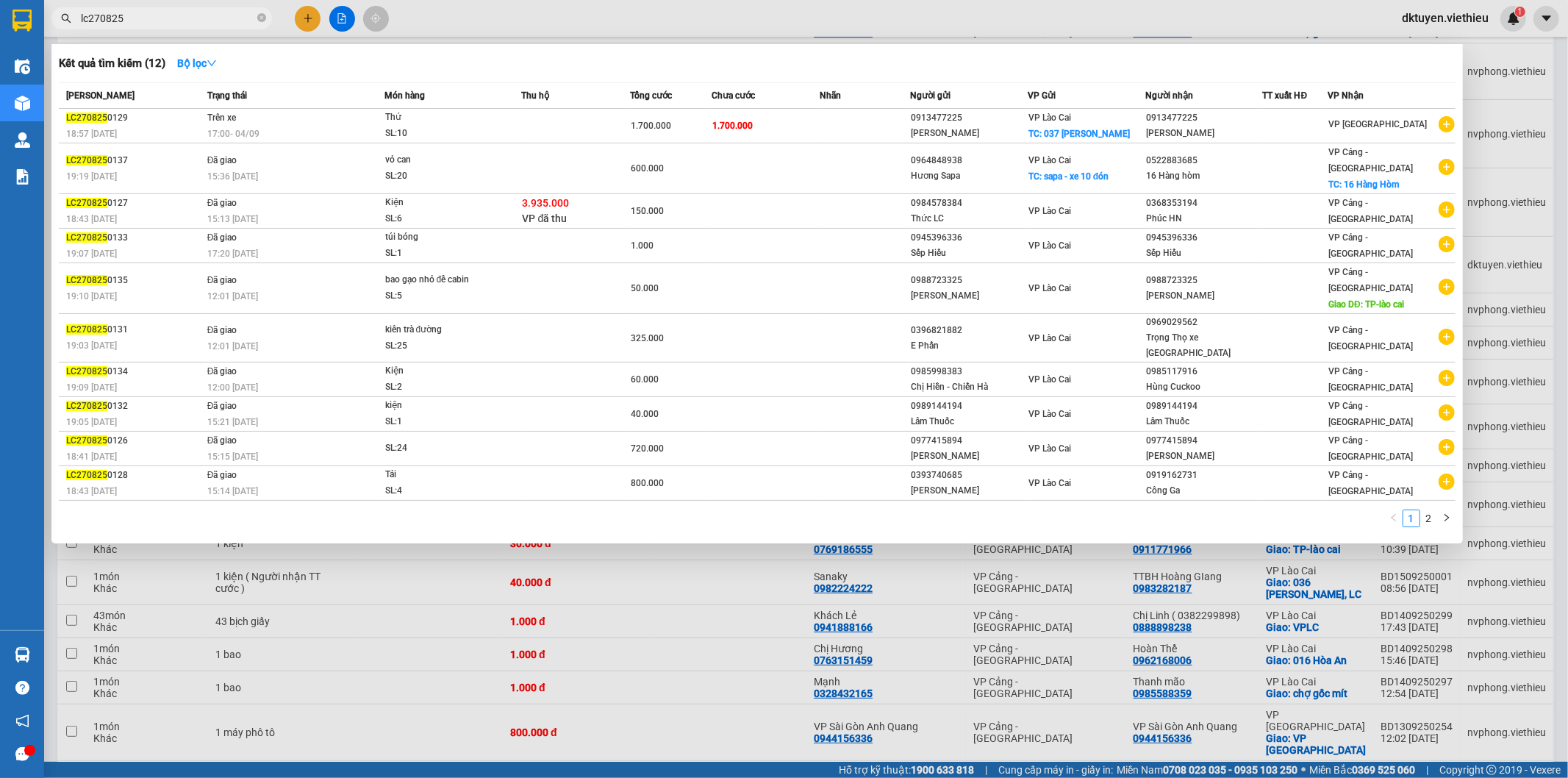
click at [146, 20] on input "lc270825" at bounding box center [168, 18] width 173 height 16
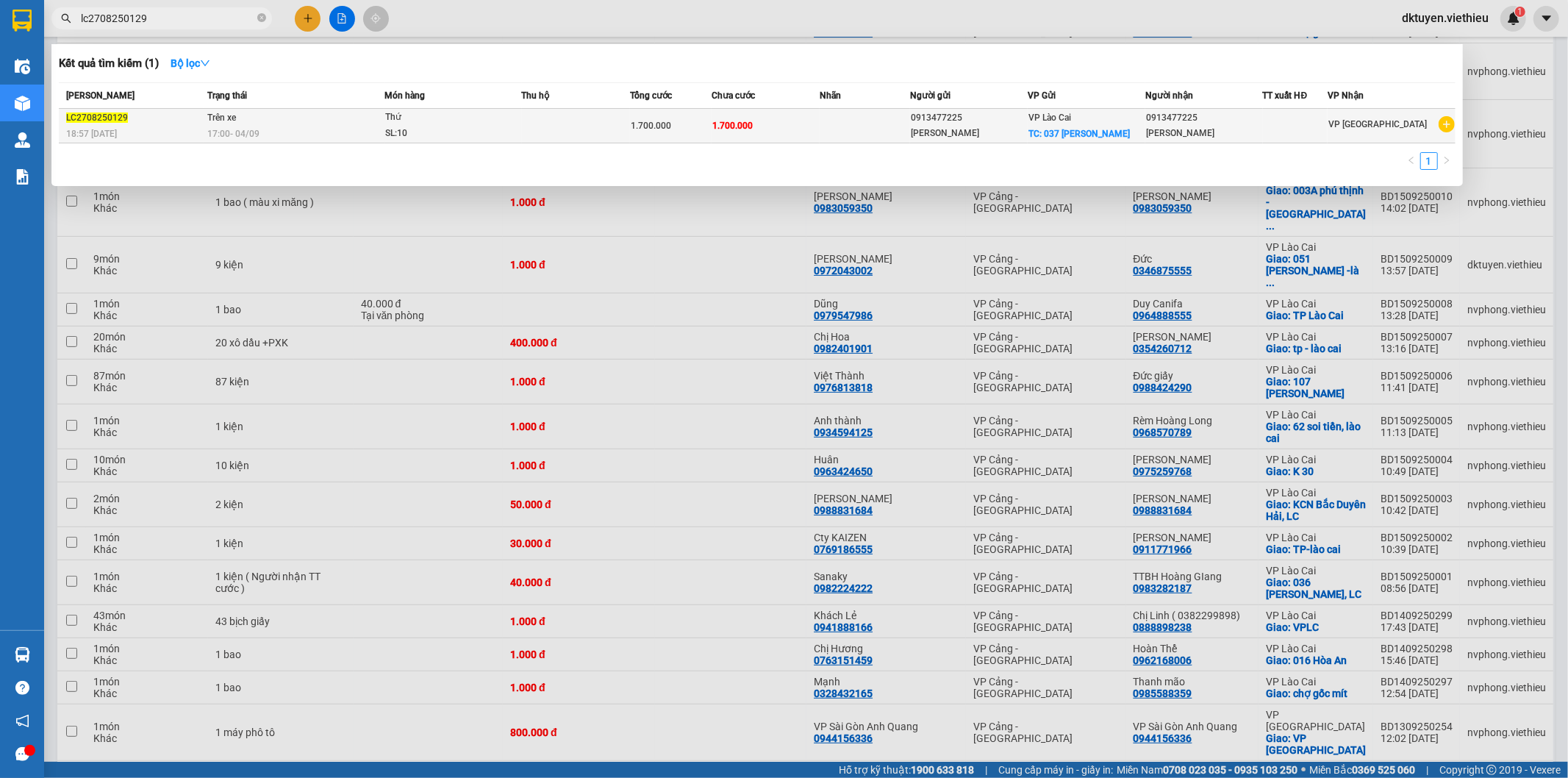
type input "lc2708250129"
click at [731, 127] on span "1.700.000" at bounding box center [732, 125] width 40 height 10
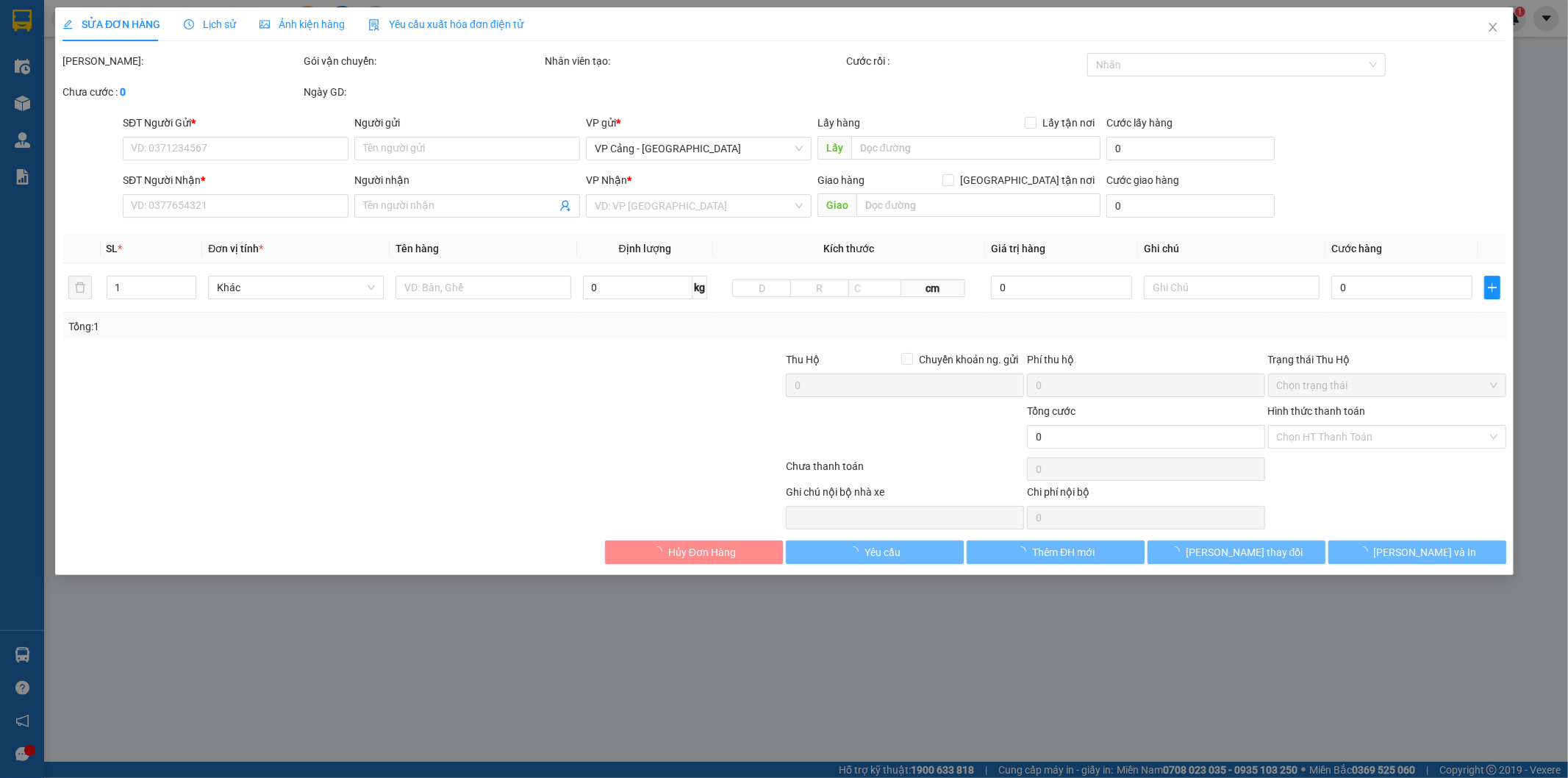
type input "0913477225"
type input "[PERSON_NAME]"
checkbox input "true"
type input "037 [PERSON_NAME]"
type input "0913477225"
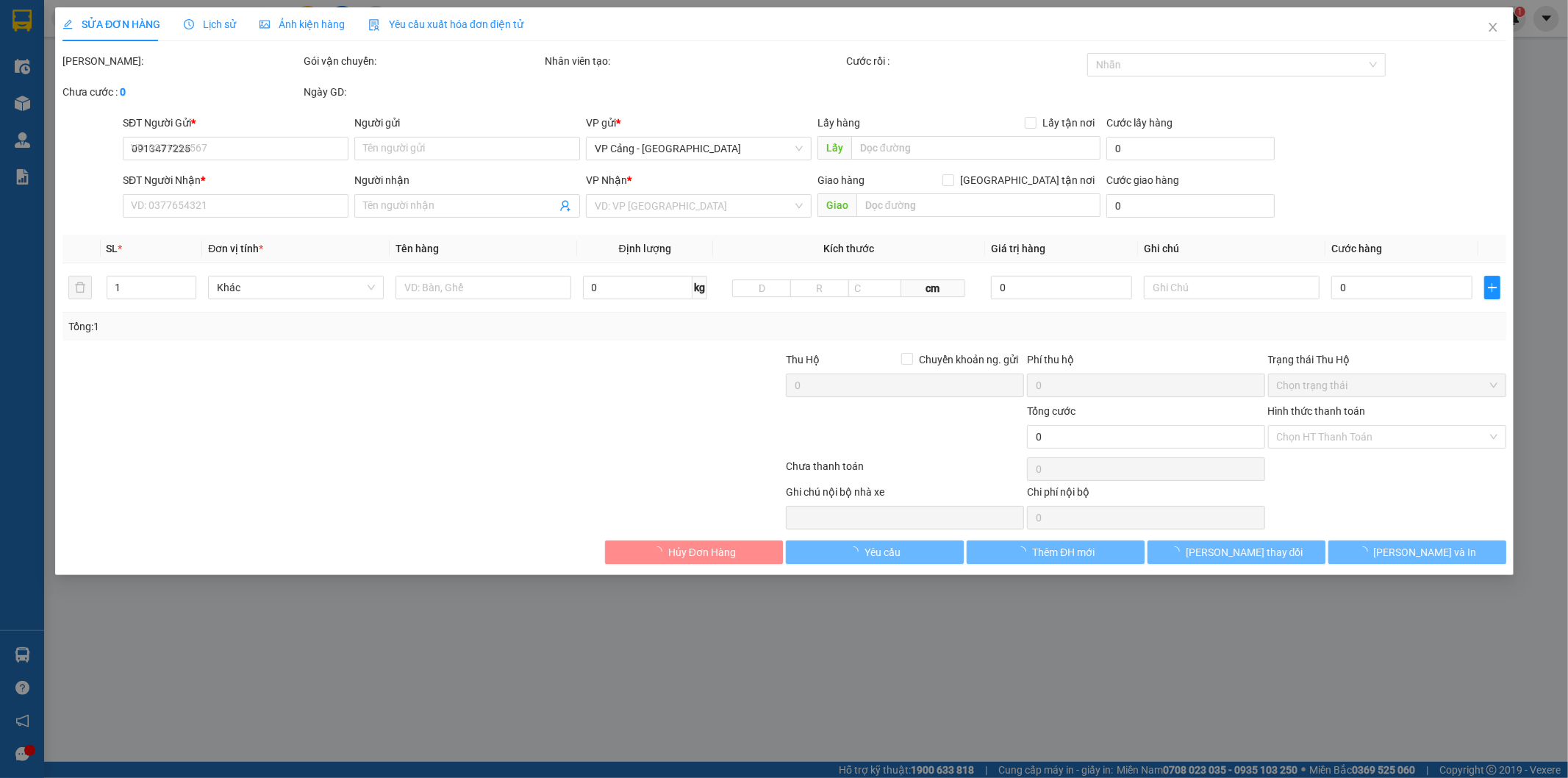
type input "[PERSON_NAME]"
type input "1.700.000"
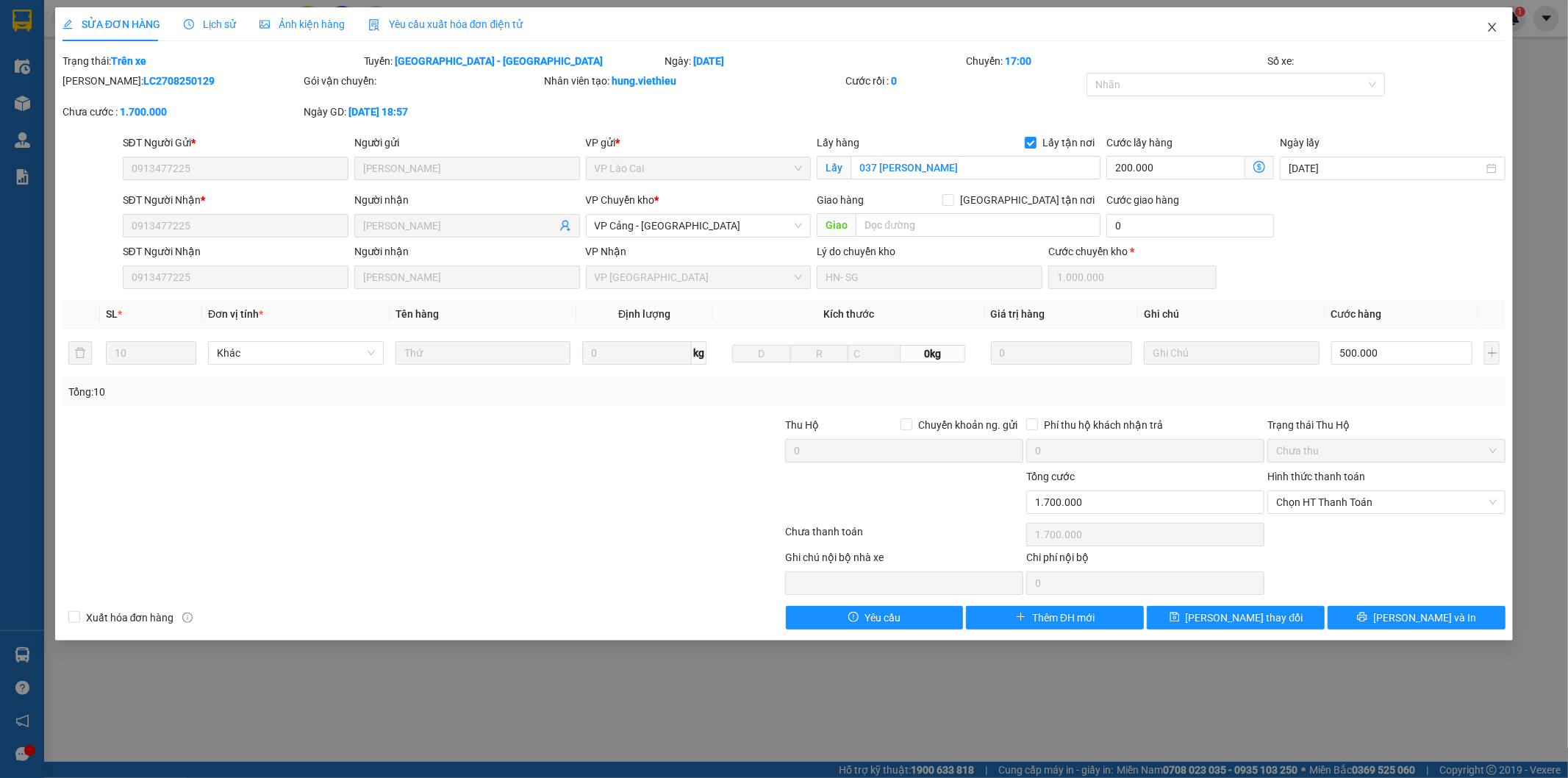
click at [1487, 26] on icon "close" at bounding box center [1492, 27] width 11 height 11
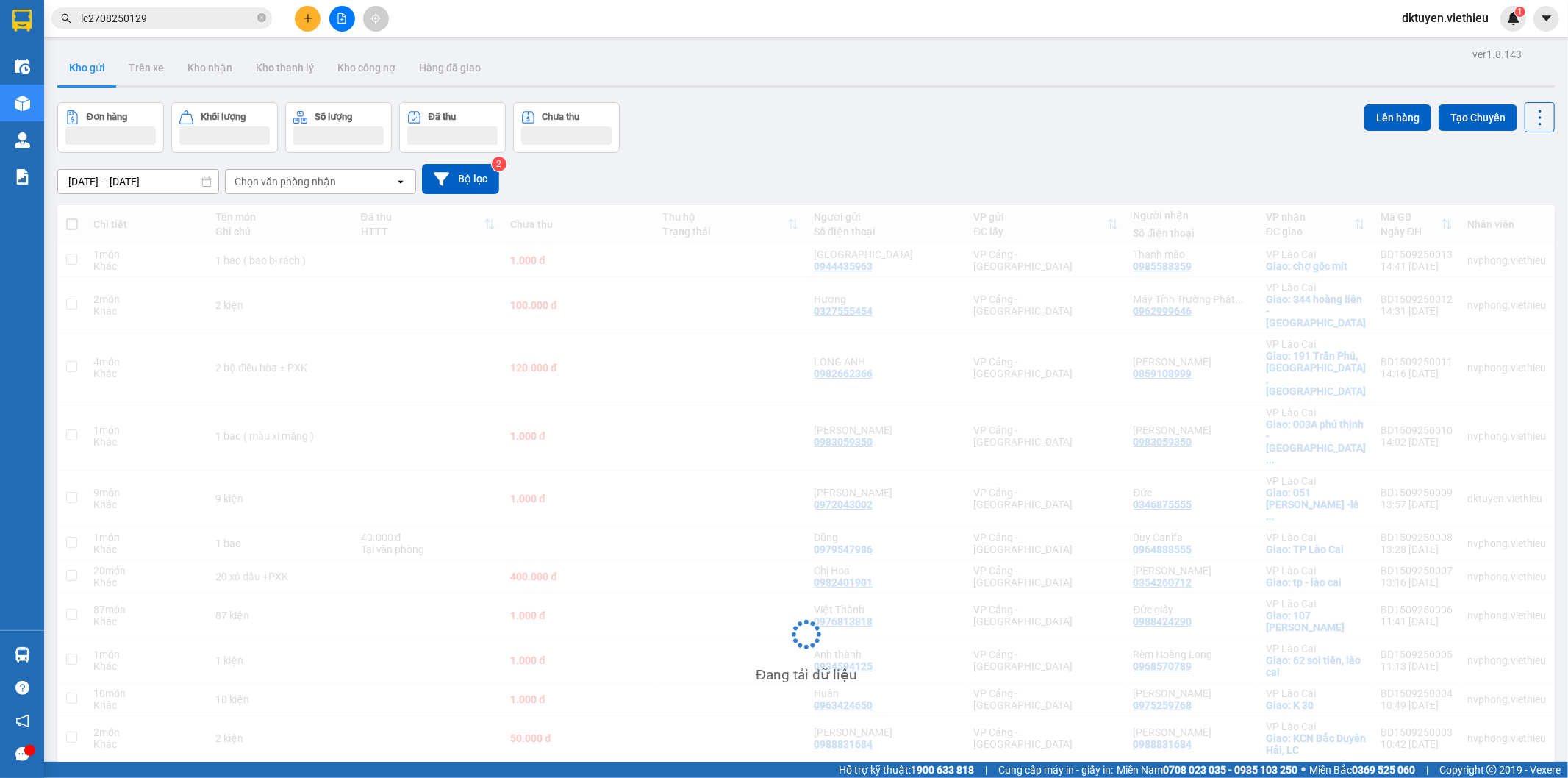
click at [1490, 28] on div "dktuyen.viethieu 1" at bounding box center [1457, 18] width 136 height 26
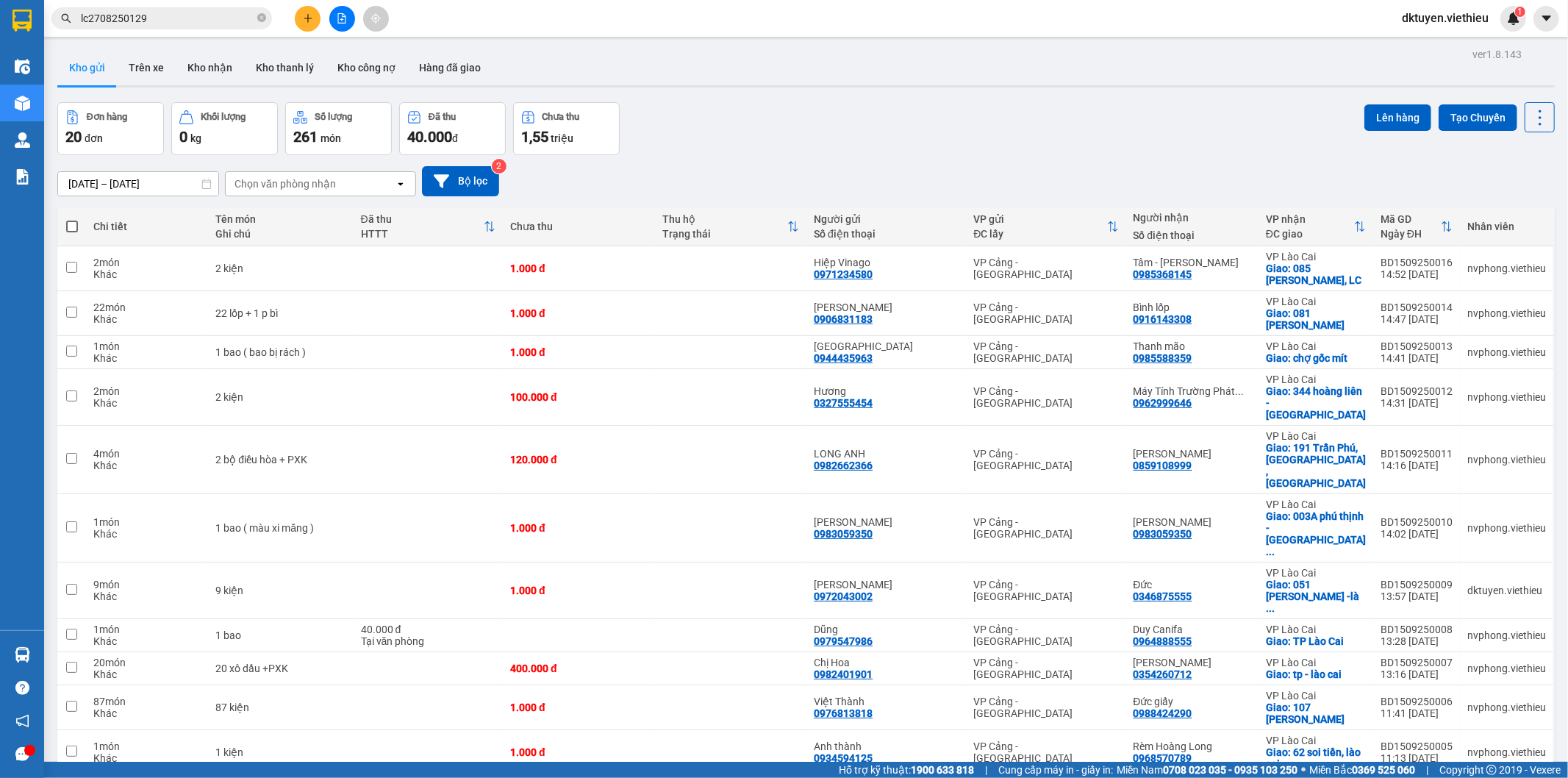
click at [1130, 79] on div "Kho gửi Trên xe Kho nhận Kho thanh lý Kho công nợ Hàng đã giao" at bounding box center [805, 69] width 1497 height 39
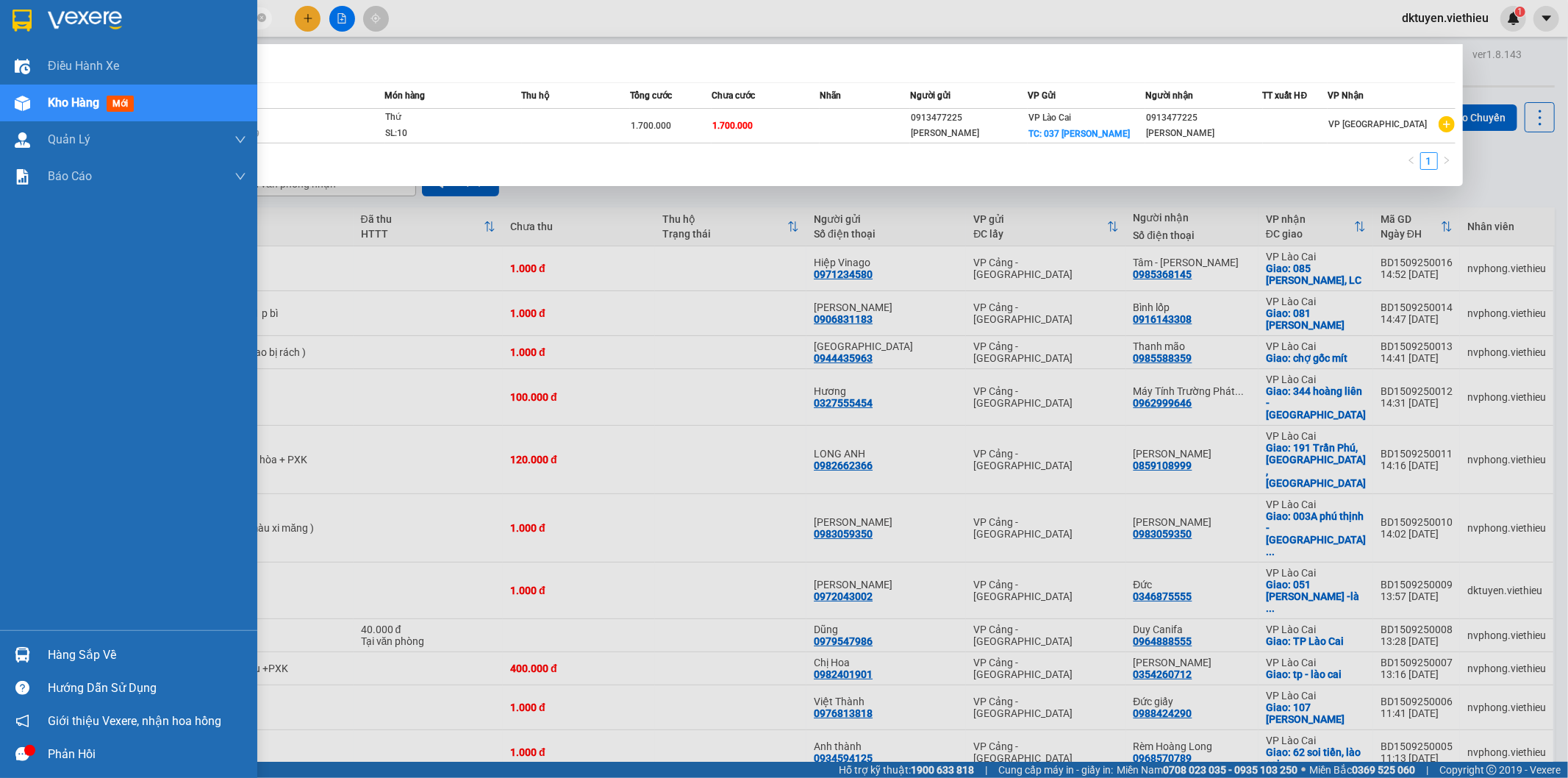
drag, startPoint x: 180, startPoint y: 16, endPoint x: 2, endPoint y: 5, distance: 178.3
click at [2, 5] on section "Kết quả tìm kiếm ( 1 ) Bộ lọc Mã ĐH Trạng thái Món hàng Thu hộ Tổng cước Chưa c…" at bounding box center [784, 389] width 1568 height 778
paste input "LC 0108250237"
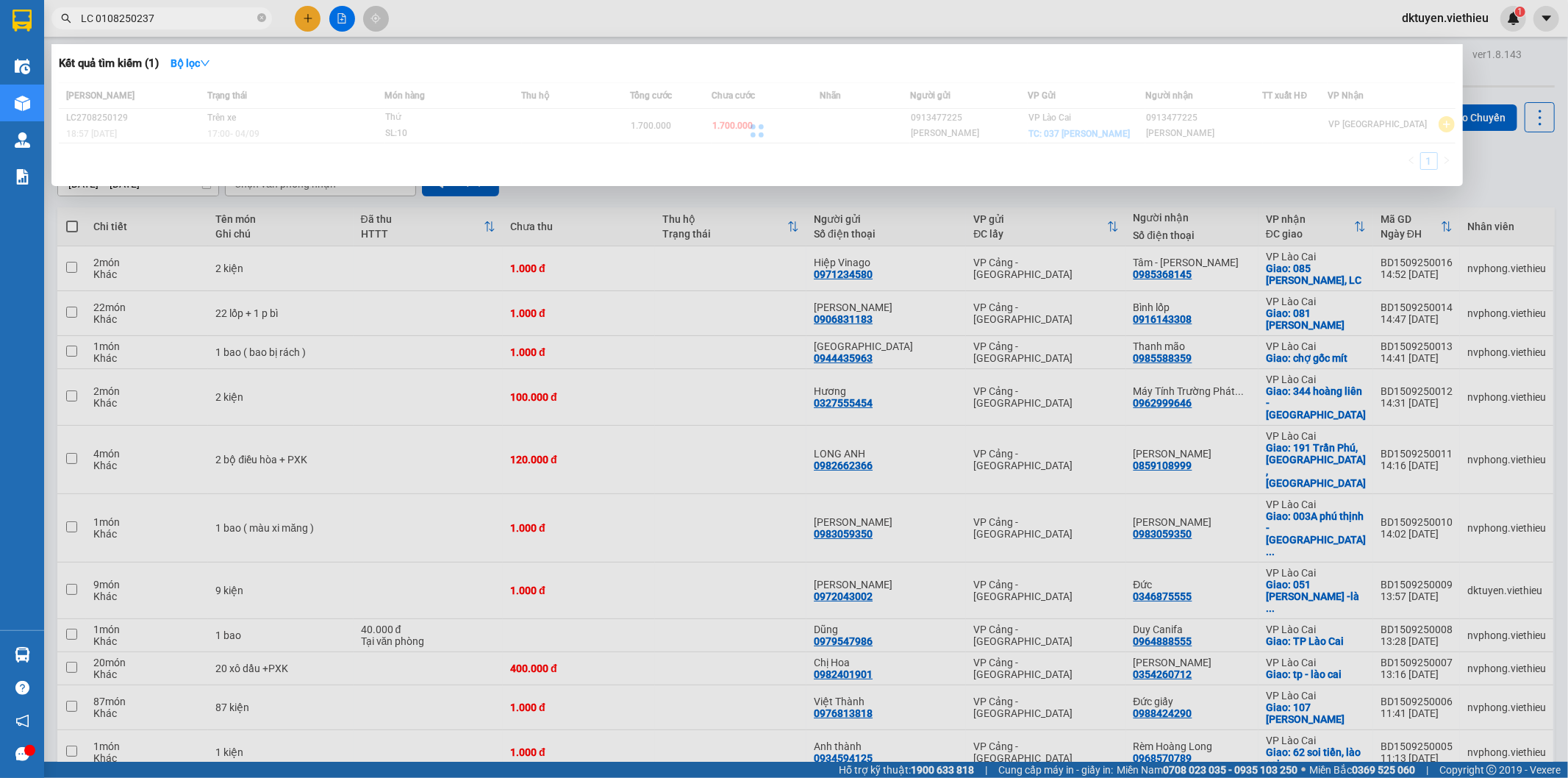
click at [96, 22] on input "LC 0108250237" at bounding box center [168, 18] width 173 height 16
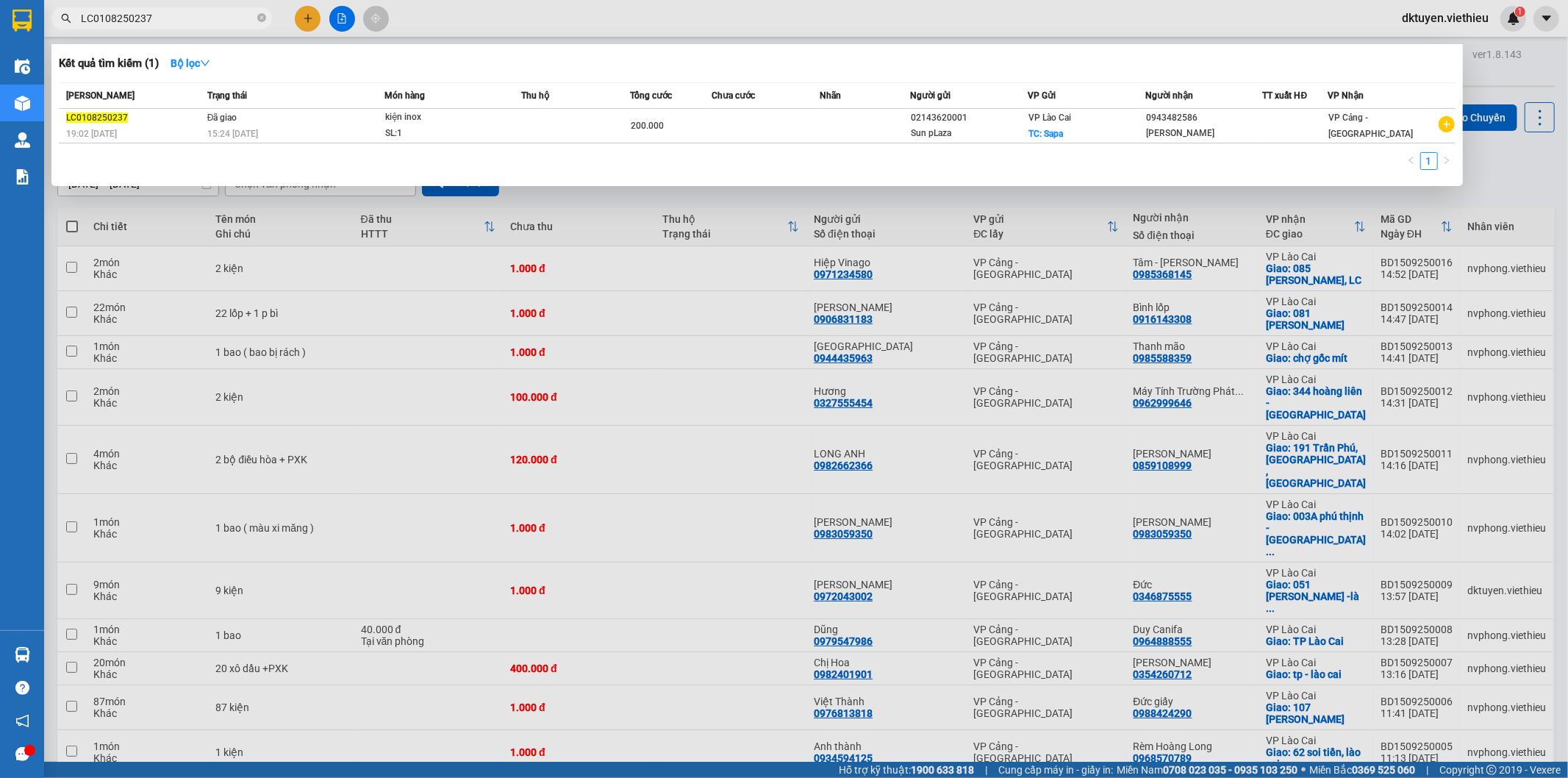
type input "LC0108250237"
click at [1529, 66] on div at bounding box center [784, 389] width 1568 height 778
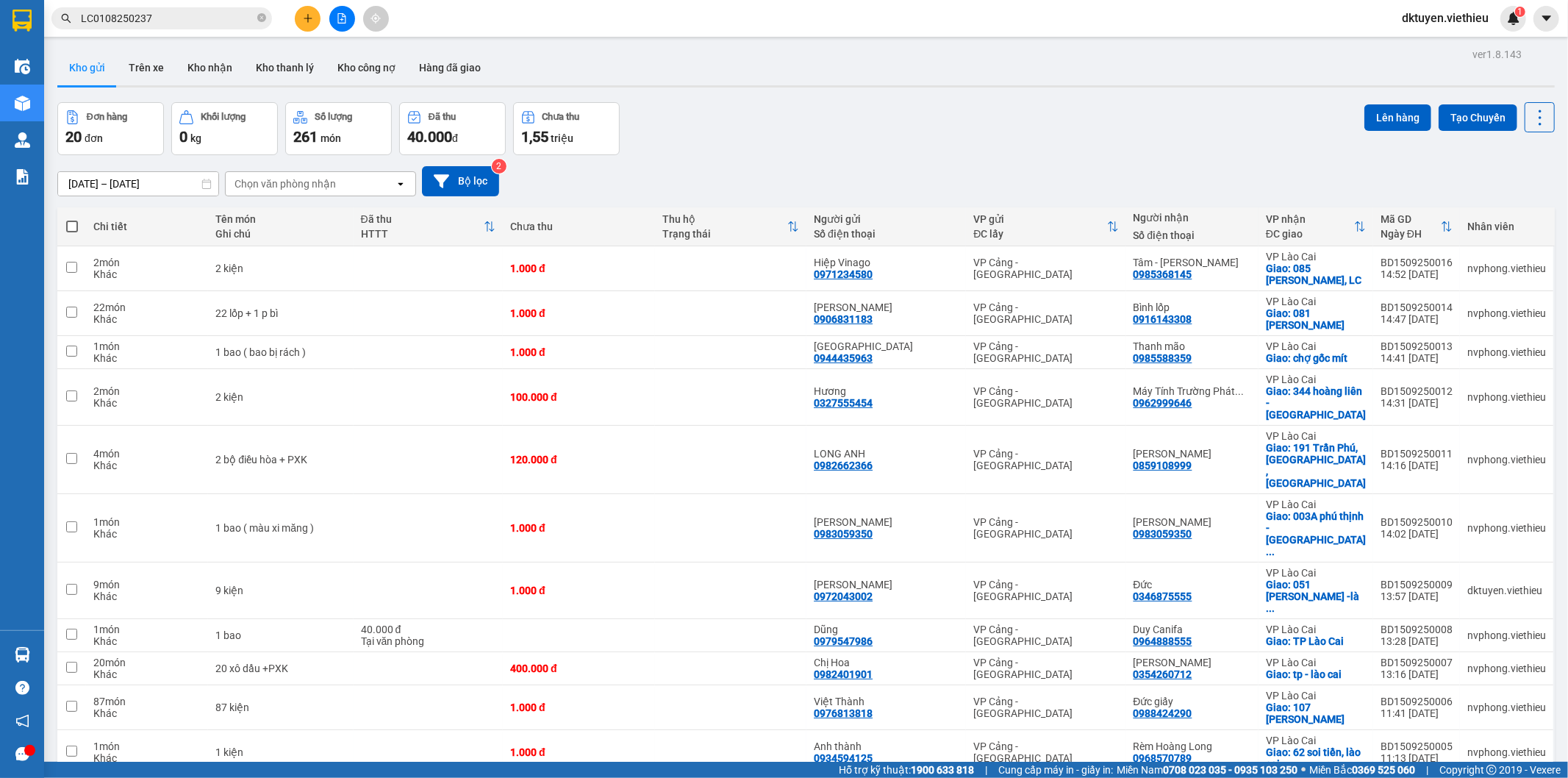
click at [764, 154] on div "Đơn hàng 20 đơn Khối lượng 0 kg Số lượng 261 món Đã thu 40.000 đ Chưa thu 1,55 …" at bounding box center [805, 129] width 1497 height 53
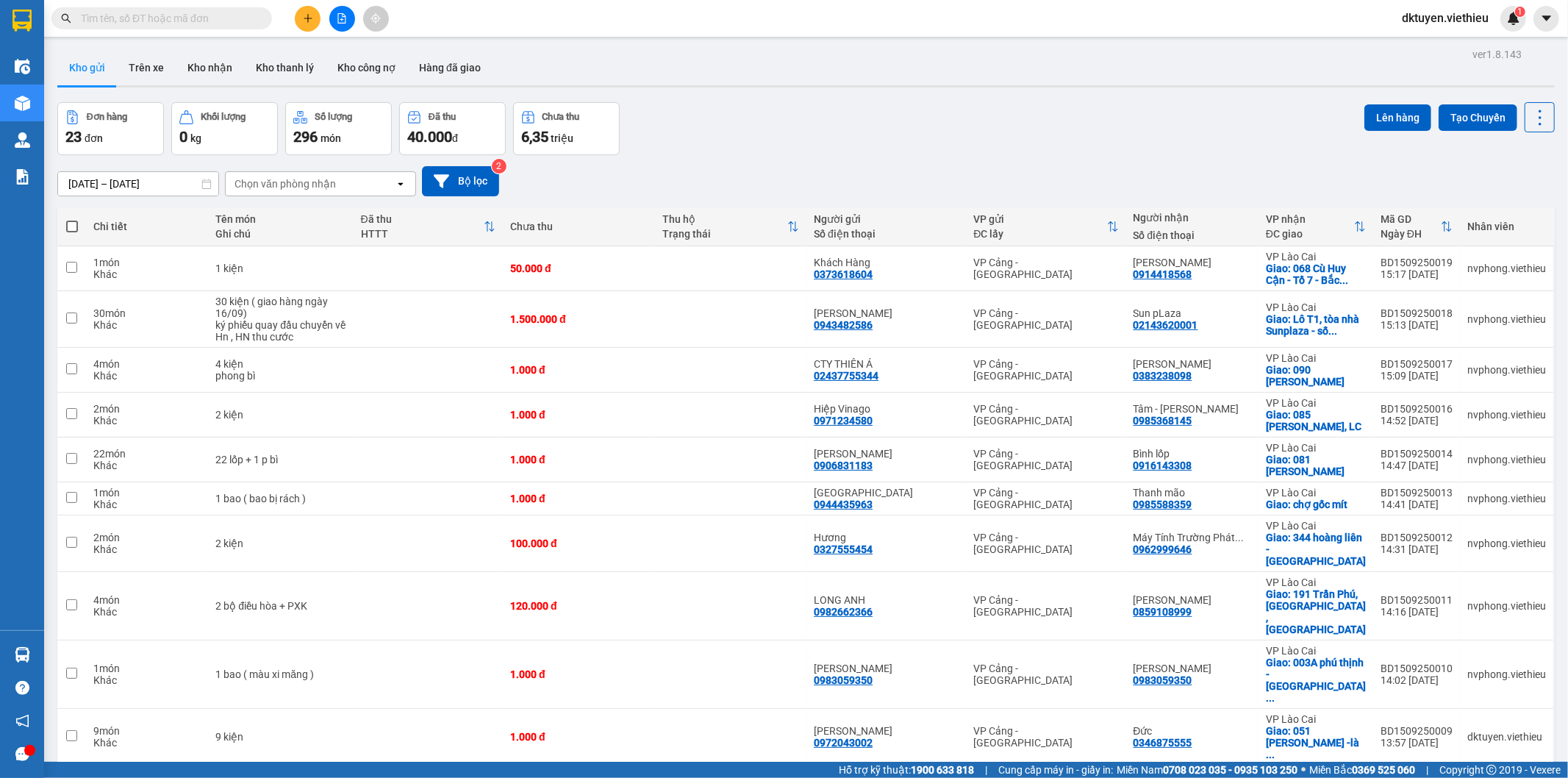
click at [140, 20] on input "text" at bounding box center [168, 18] width 173 height 16
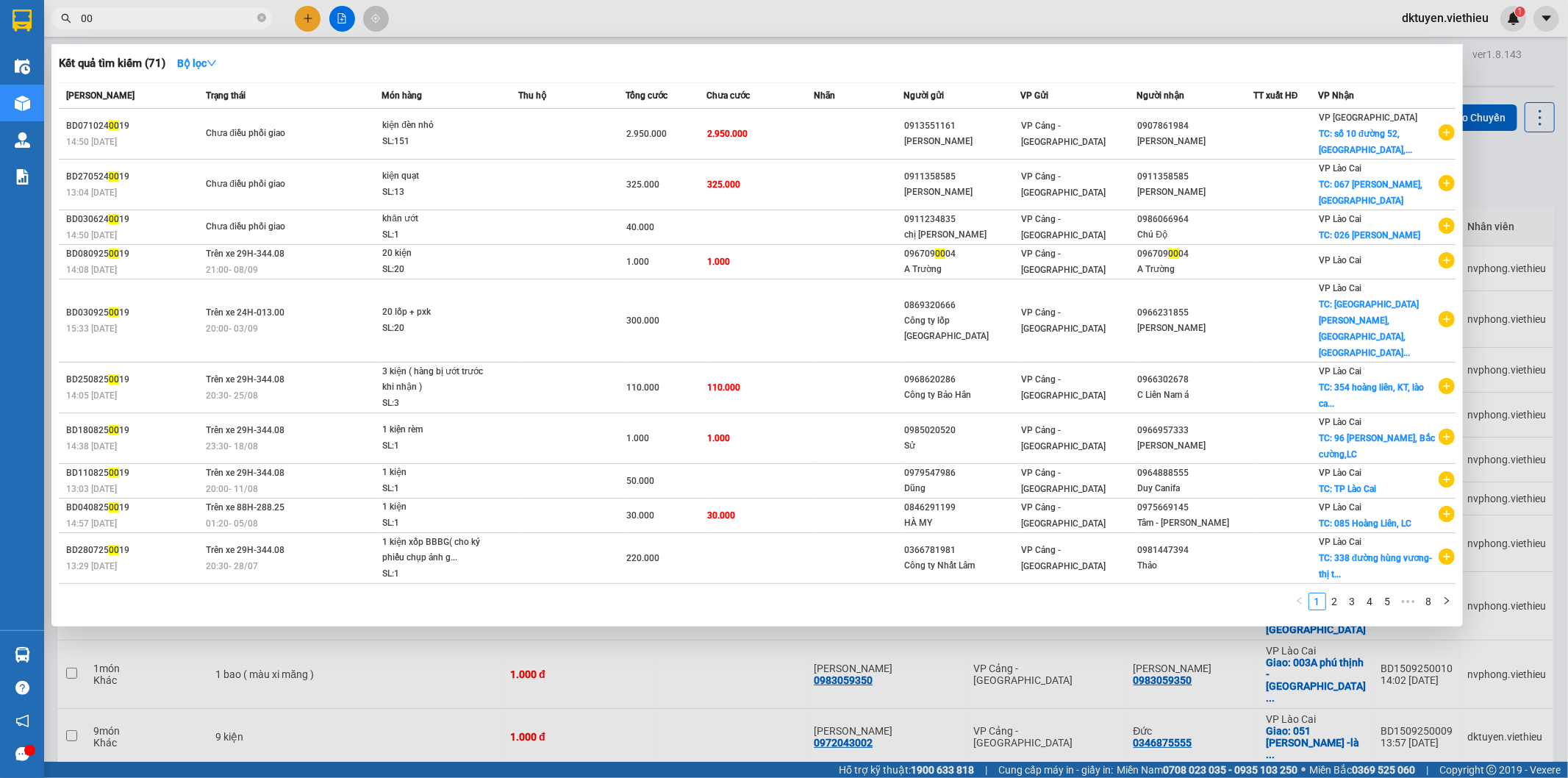
type input "0"
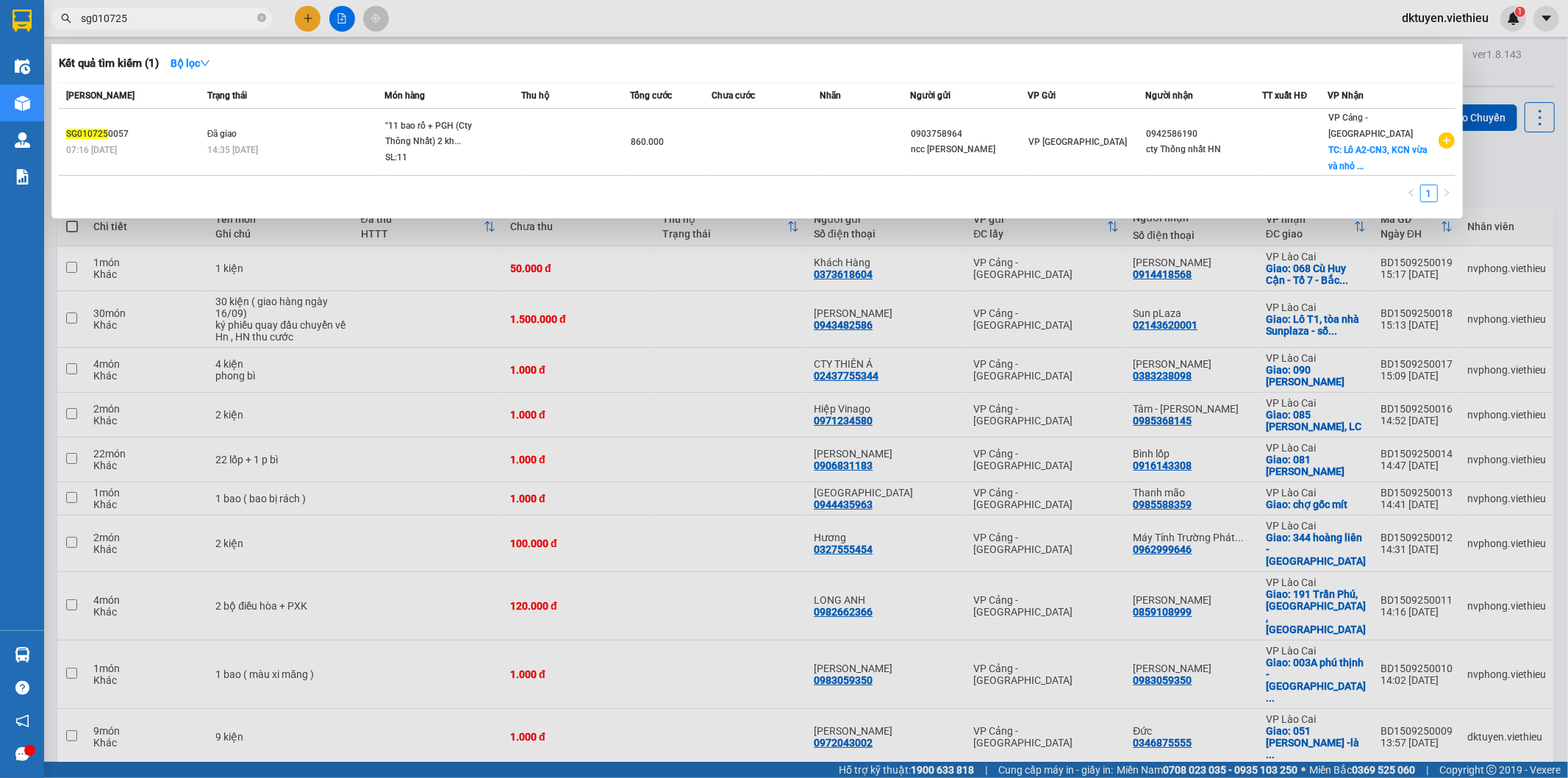
type input "sg010725"
click at [368, 304] on div at bounding box center [784, 389] width 1568 height 778
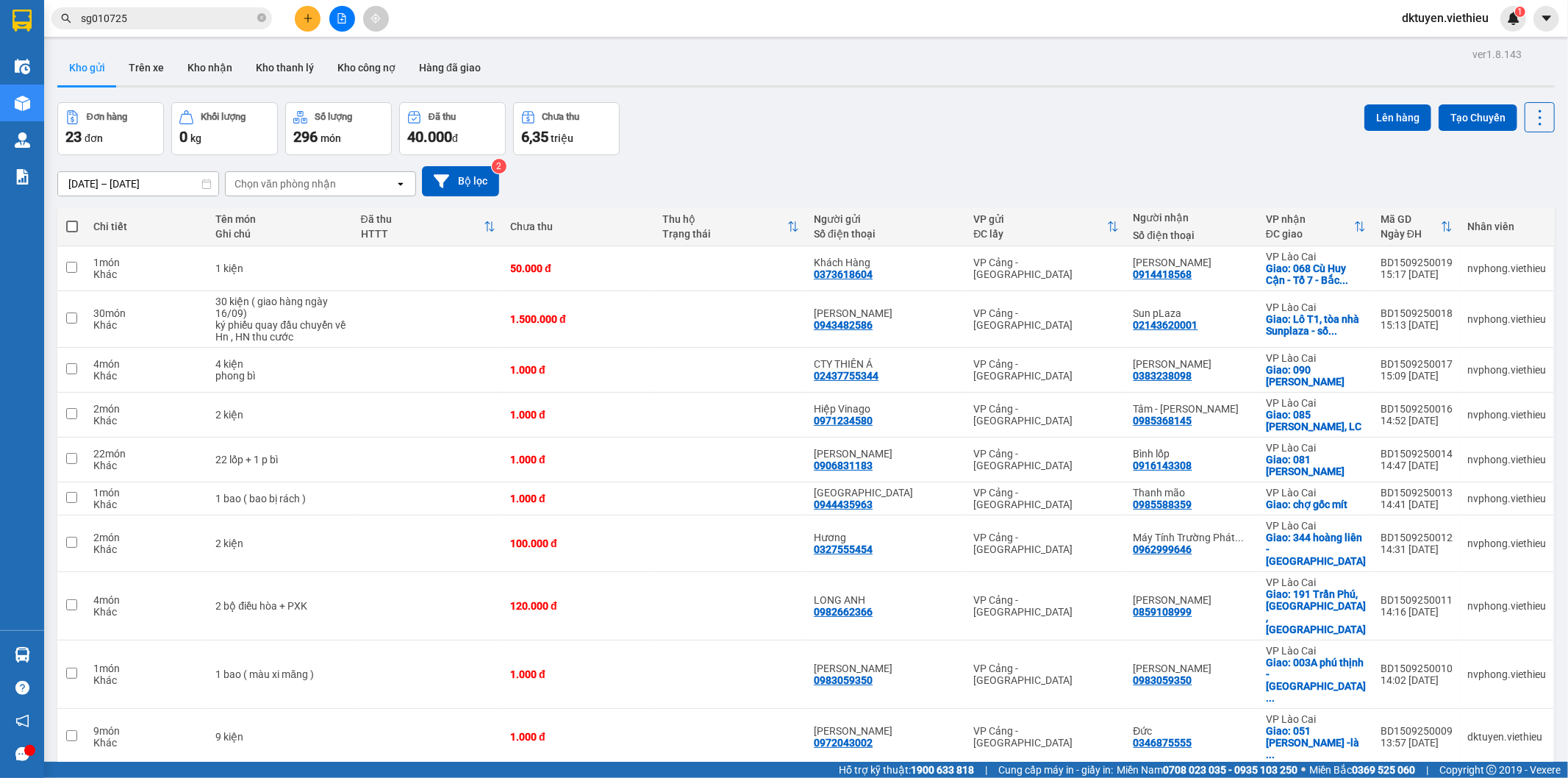
drag, startPoint x: 155, startPoint y: 20, endPoint x: 0, endPoint y: 19, distance: 155.0
click at [0, 19] on section "Kết quả tìm kiếm ( 1 ) Bộ lọc Mã ĐH Trạng thái Món hàng Thu hộ Tổng cước Chưa c…" at bounding box center [784, 389] width 1568 height 778
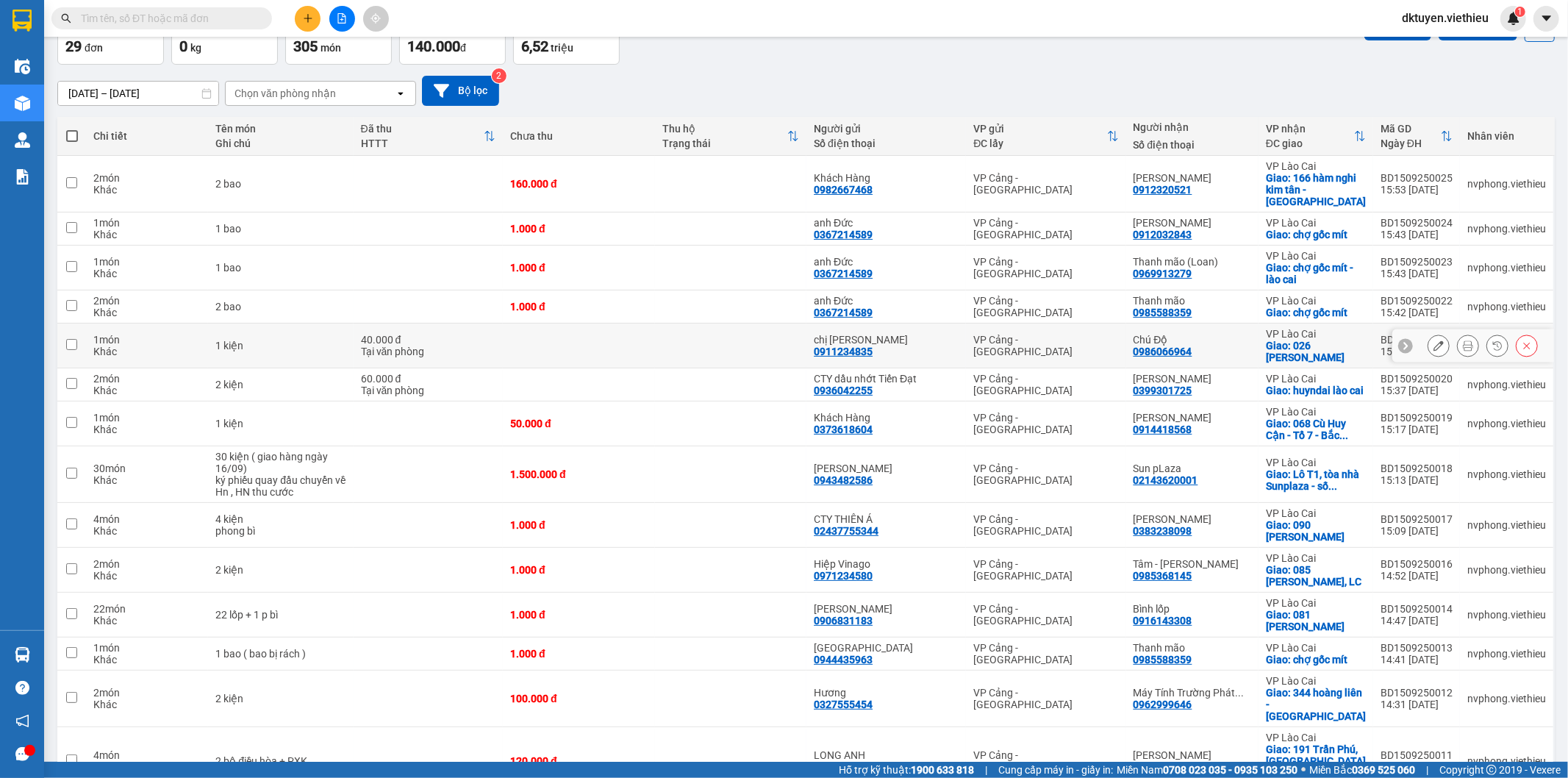
scroll to position [245, 0]
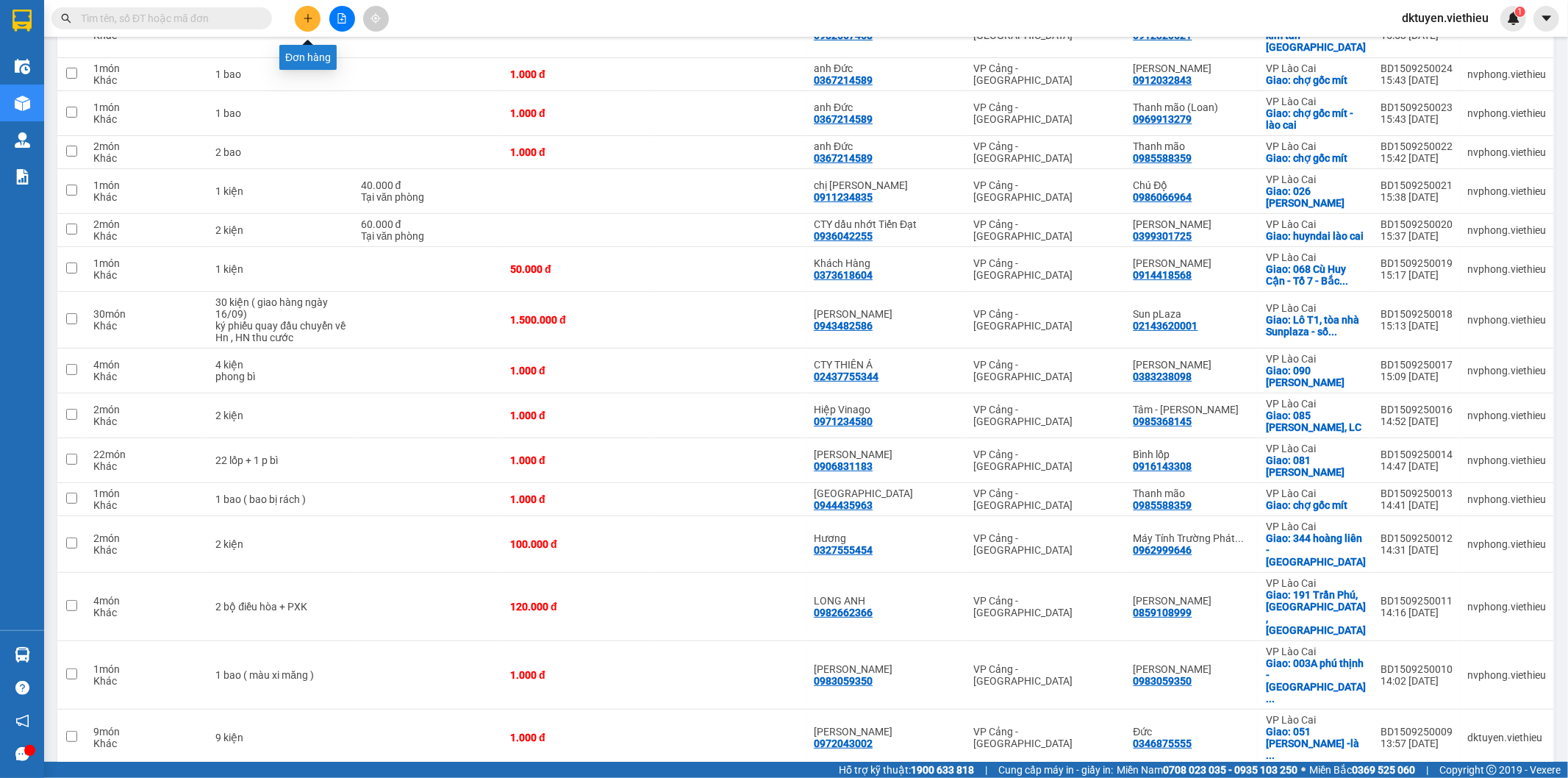
click at [307, 22] on icon "plus" at bounding box center [308, 18] width 10 height 10
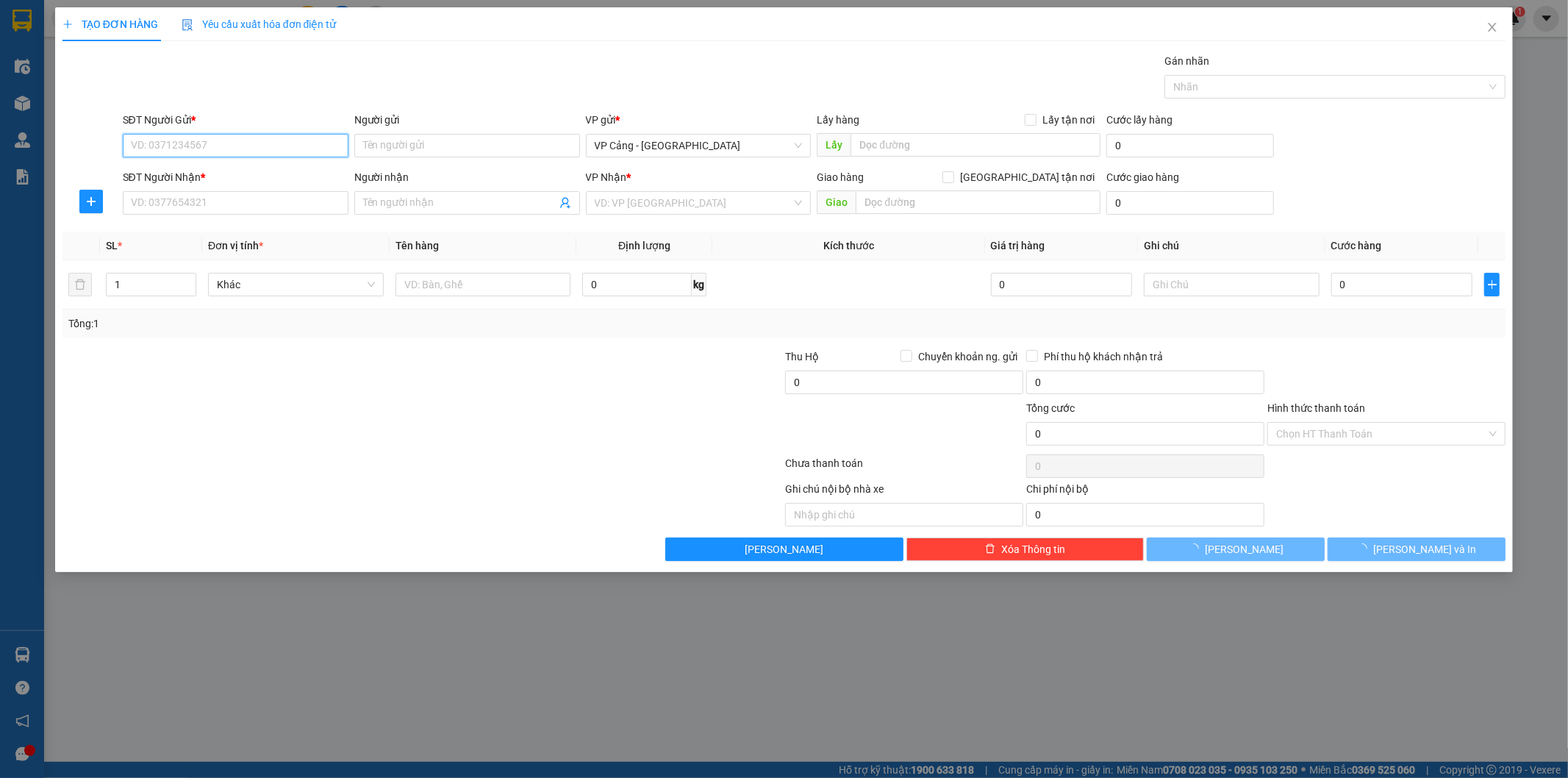
click at [291, 143] on input "SĐT Người Gửi *" at bounding box center [235, 145] width 226 height 24
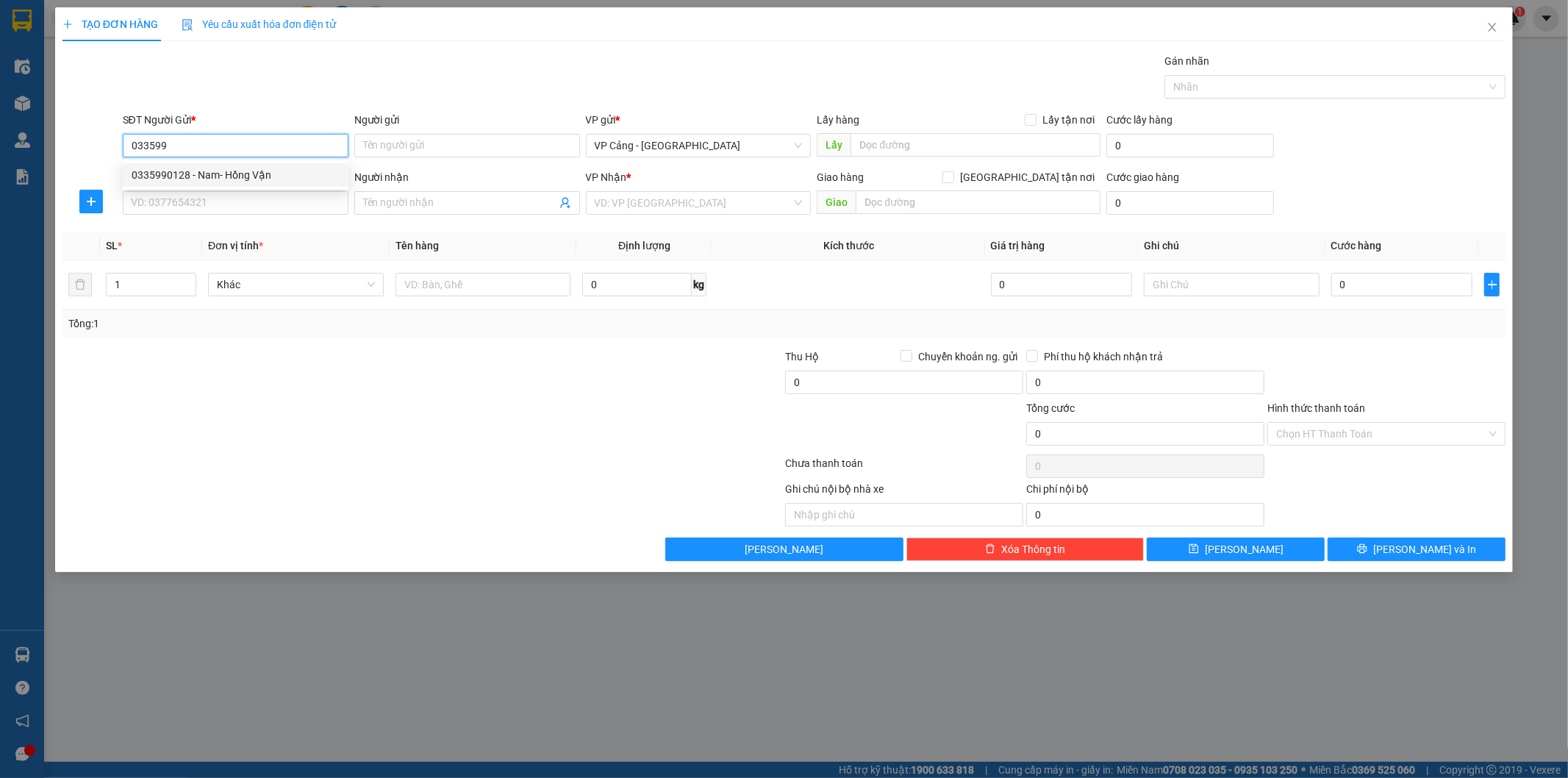
click at [236, 176] on div "0335990128 - Nam- Hồng Vận" at bounding box center [235, 174] width 208 height 16
type input "0335990128"
type input "[PERSON_NAME]"
type input "0335990128"
click at [238, 201] on input "SĐT Người Nhận *" at bounding box center [235, 203] width 226 height 24
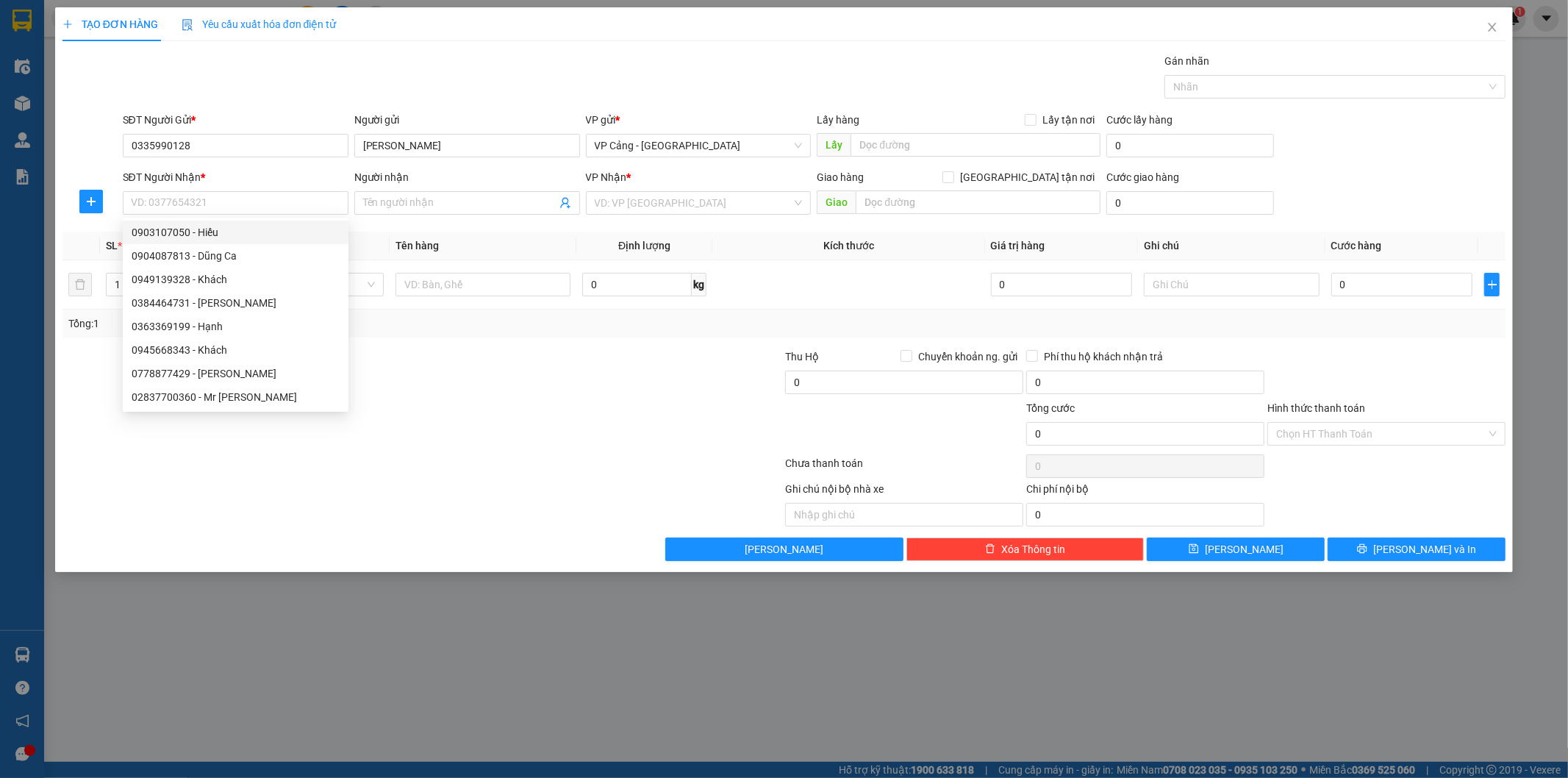
click at [383, 189] on div "Người nhận" at bounding box center [467, 179] width 226 height 22
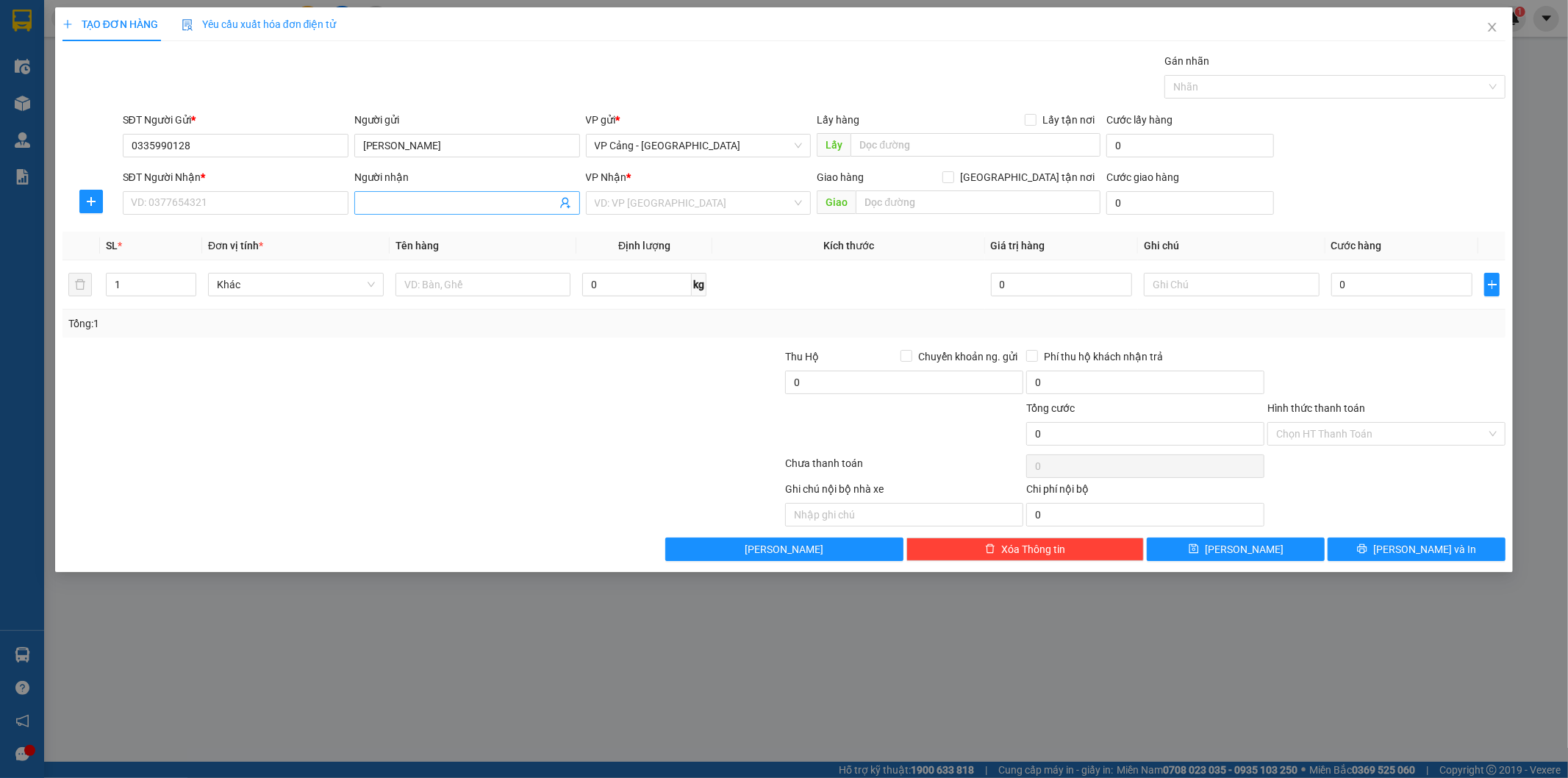
click at [384, 200] on input "Người nhận" at bounding box center [459, 202] width 193 height 16
type input "thu th"
click at [413, 303] on div "Thu Thảo - 0335866500" at bounding box center [467, 302] width 208 height 16
type input "0335866500"
type input "Thu Thảo"
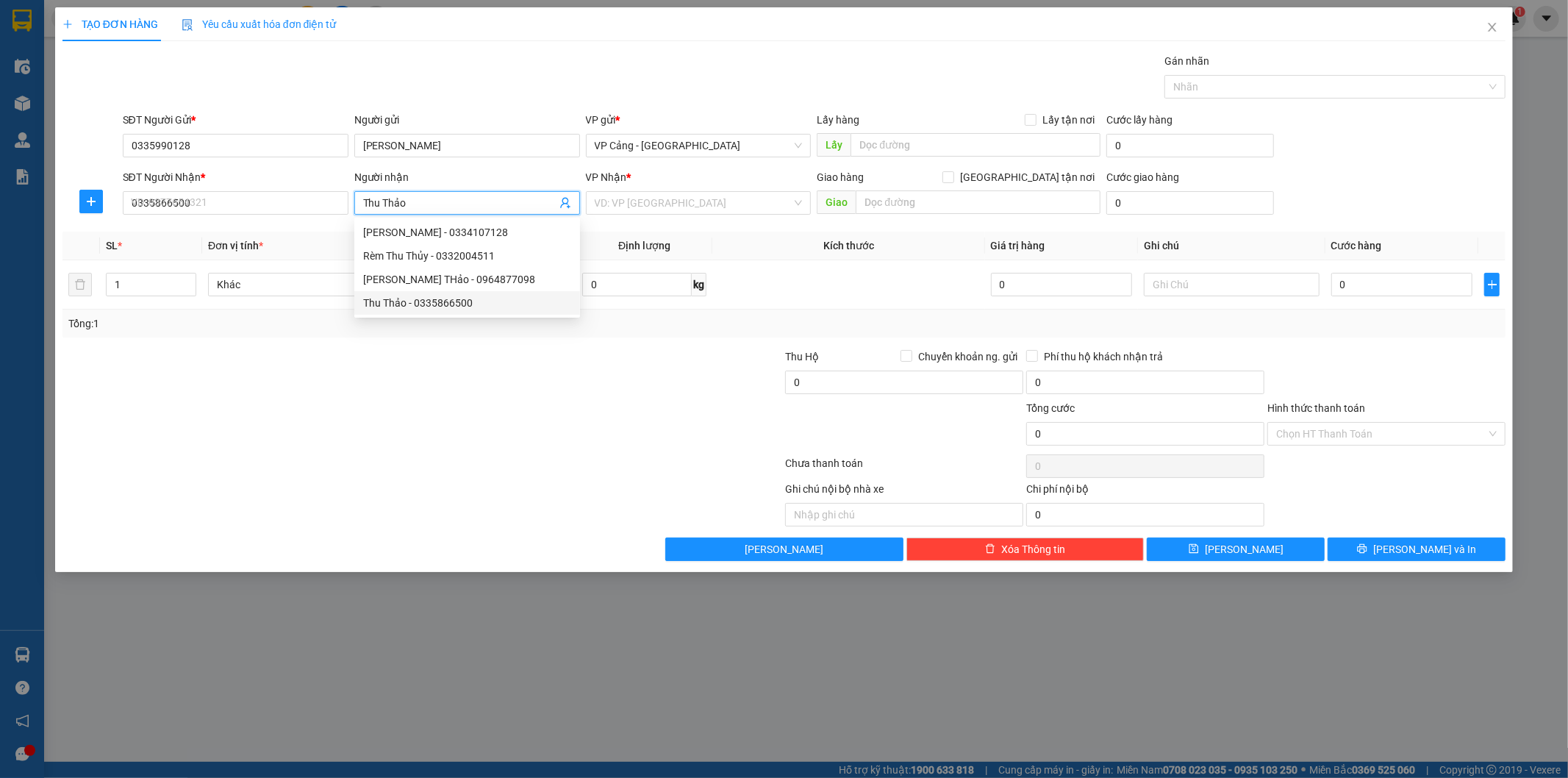
checkbox input "true"
type input "27 đường Bình Phú, phường Tam Phú, TP Thủ Đức"
type input "600.000"
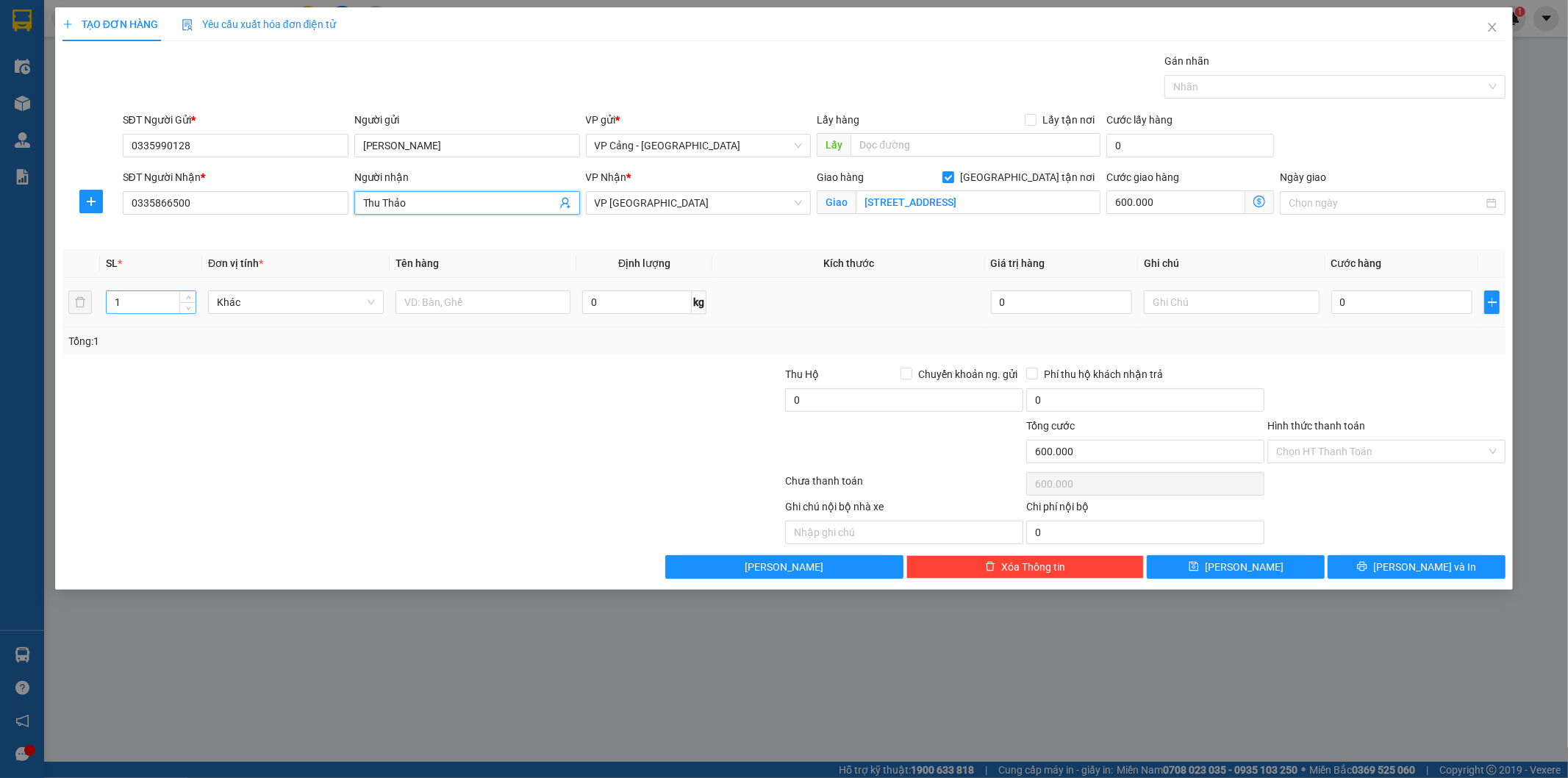
type input "Thu Thảo"
click at [146, 307] on input "1" at bounding box center [151, 301] width 89 height 22
type input "48"
click at [438, 304] on input "text" at bounding box center [483, 302] width 175 height 24
click at [1364, 295] on input "0" at bounding box center [1402, 302] width 141 height 24
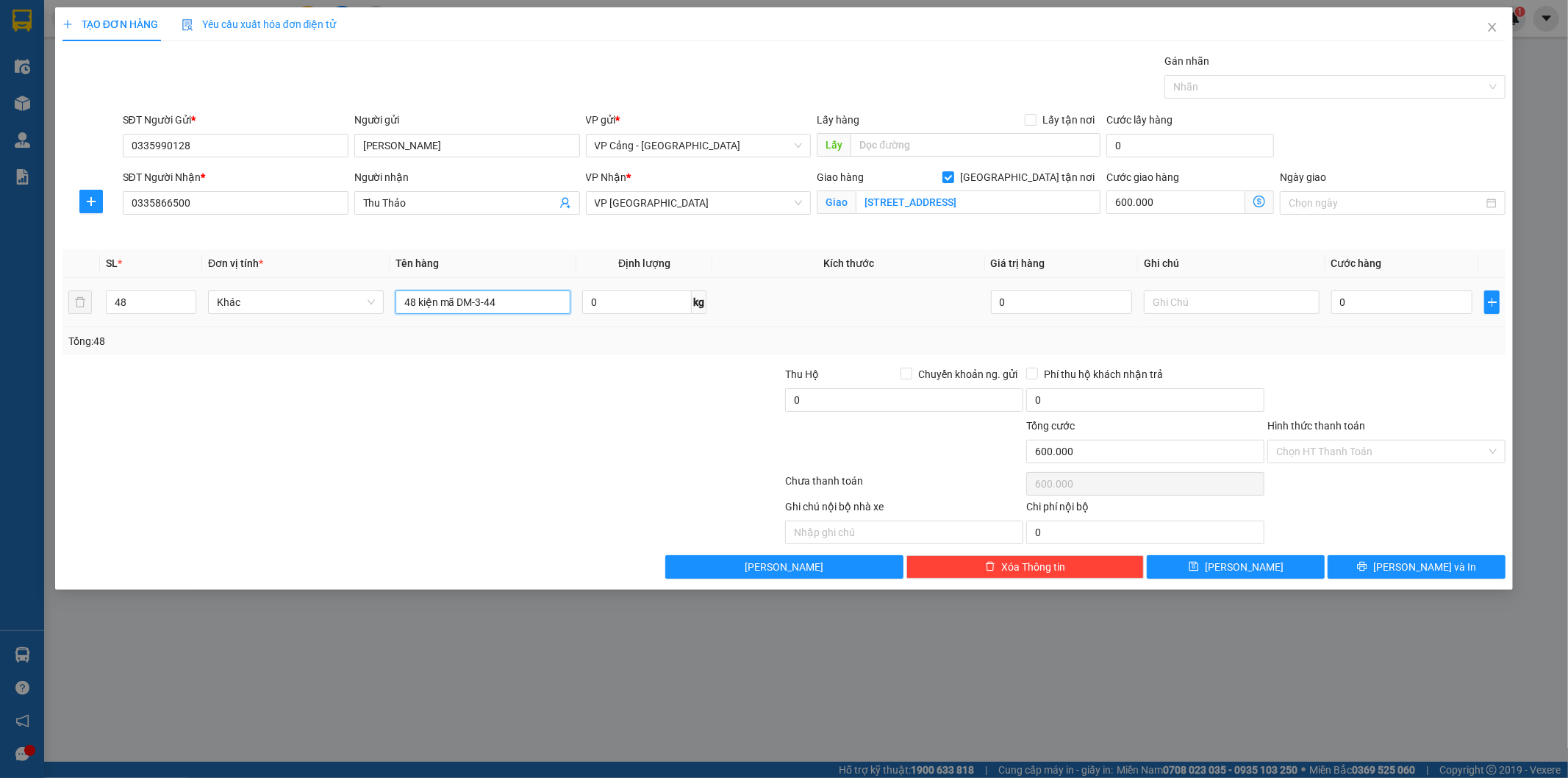
click at [523, 307] on input "48 kiện mã DM-3-44" at bounding box center [483, 302] width 175 height 24
type input "48 kiện mã DM-3-44 và DM-3-4"
click at [1360, 309] on input "0" at bounding box center [1402, 302] width 141 height 24
type input "1"
type input "600.001"
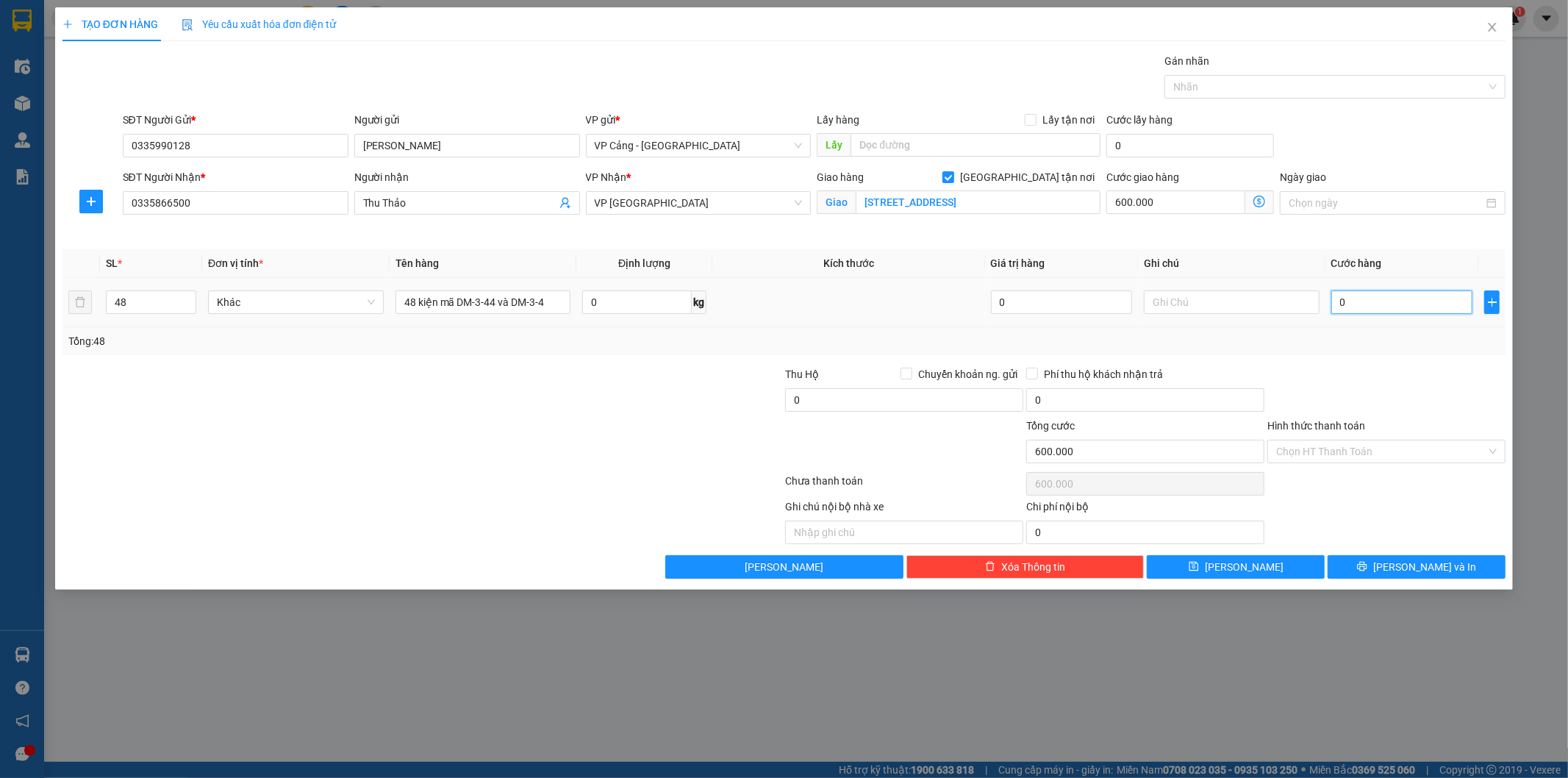
type input "600.001"
type input "18"
type input "600.018"
type input "181"
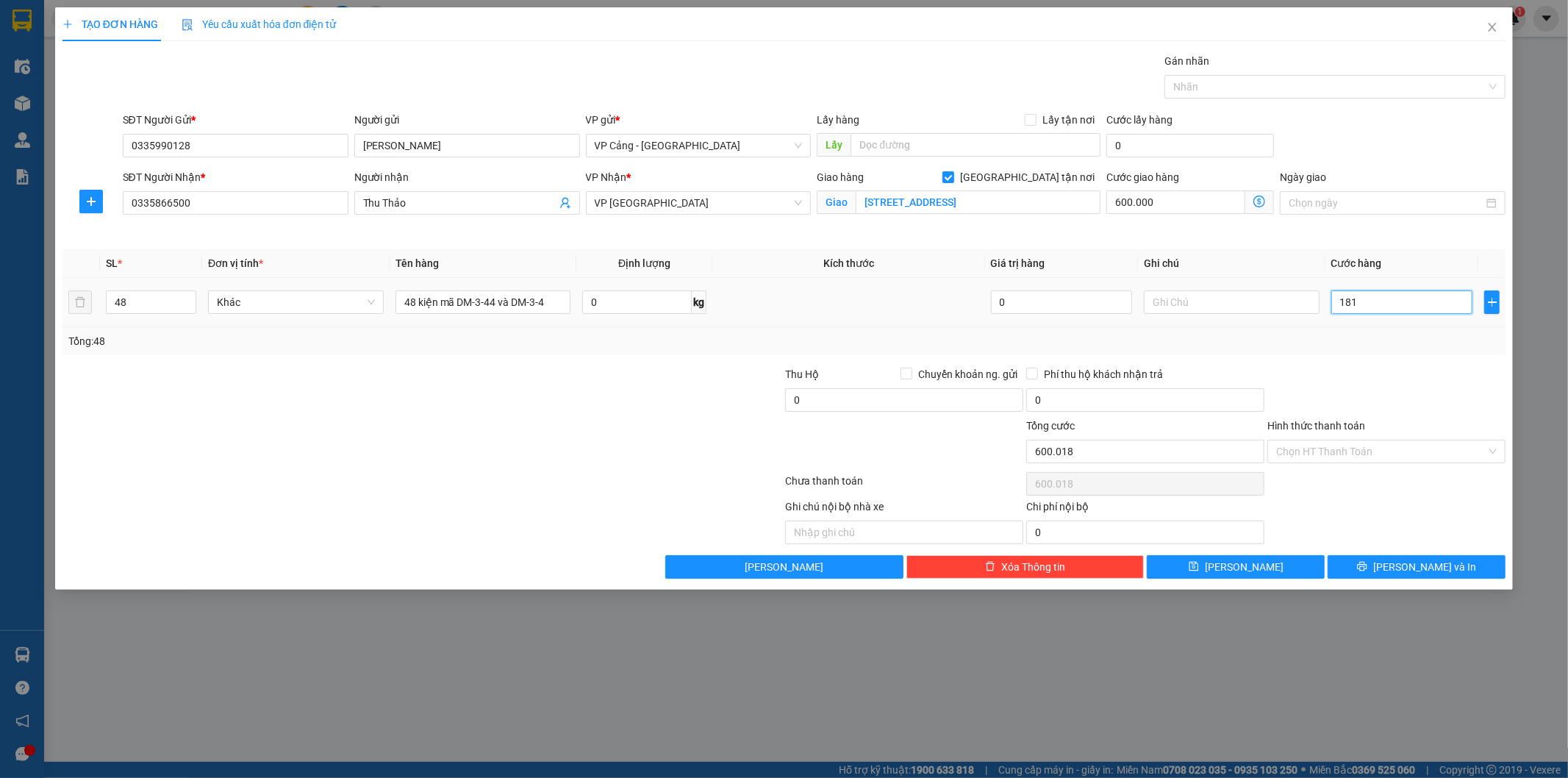
type input "600.181"
type input "1.818"
type input "601.818"
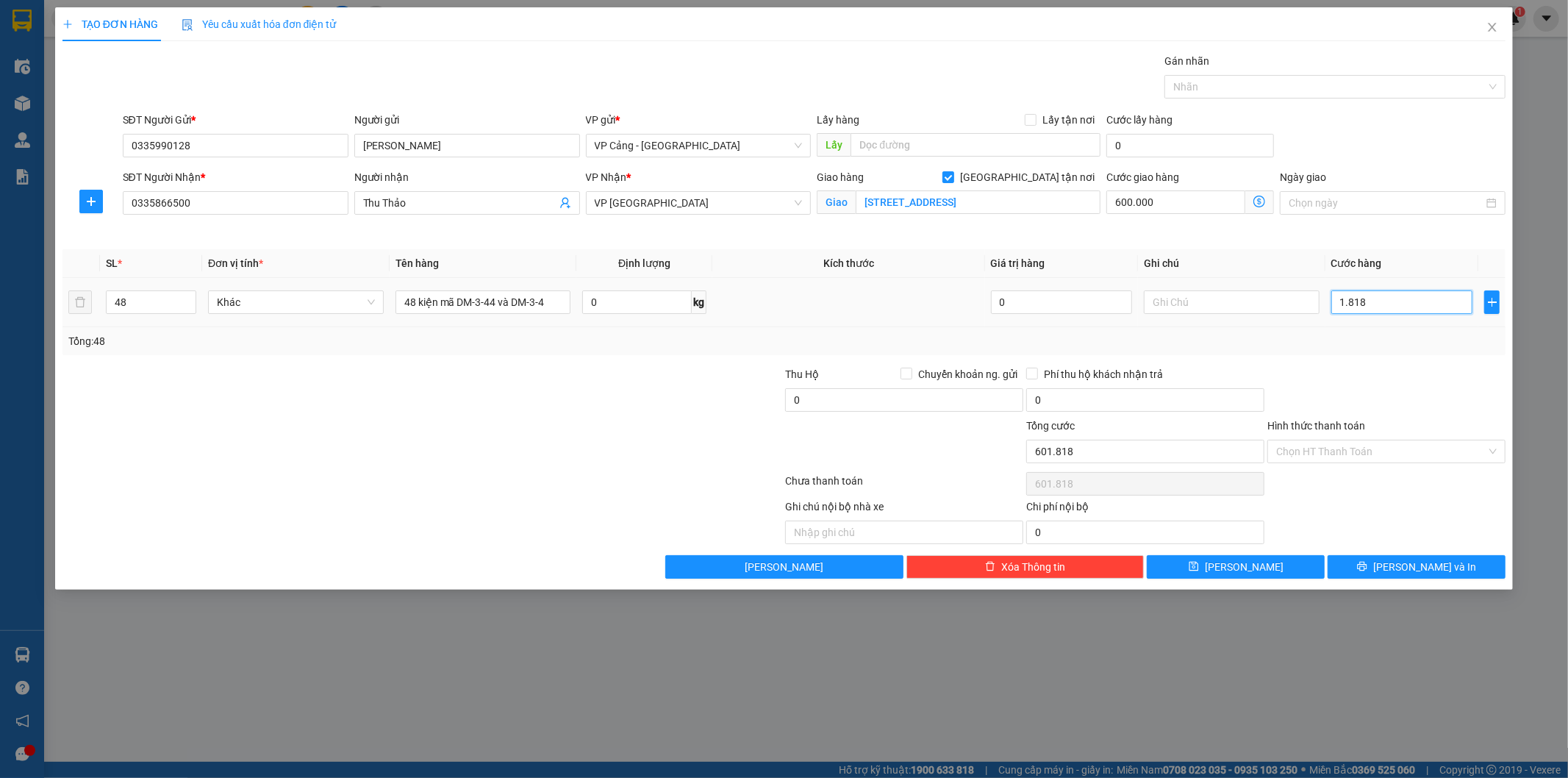
type input "18.180"
type input "618.180"
type input "181.800"
type input "781.800"
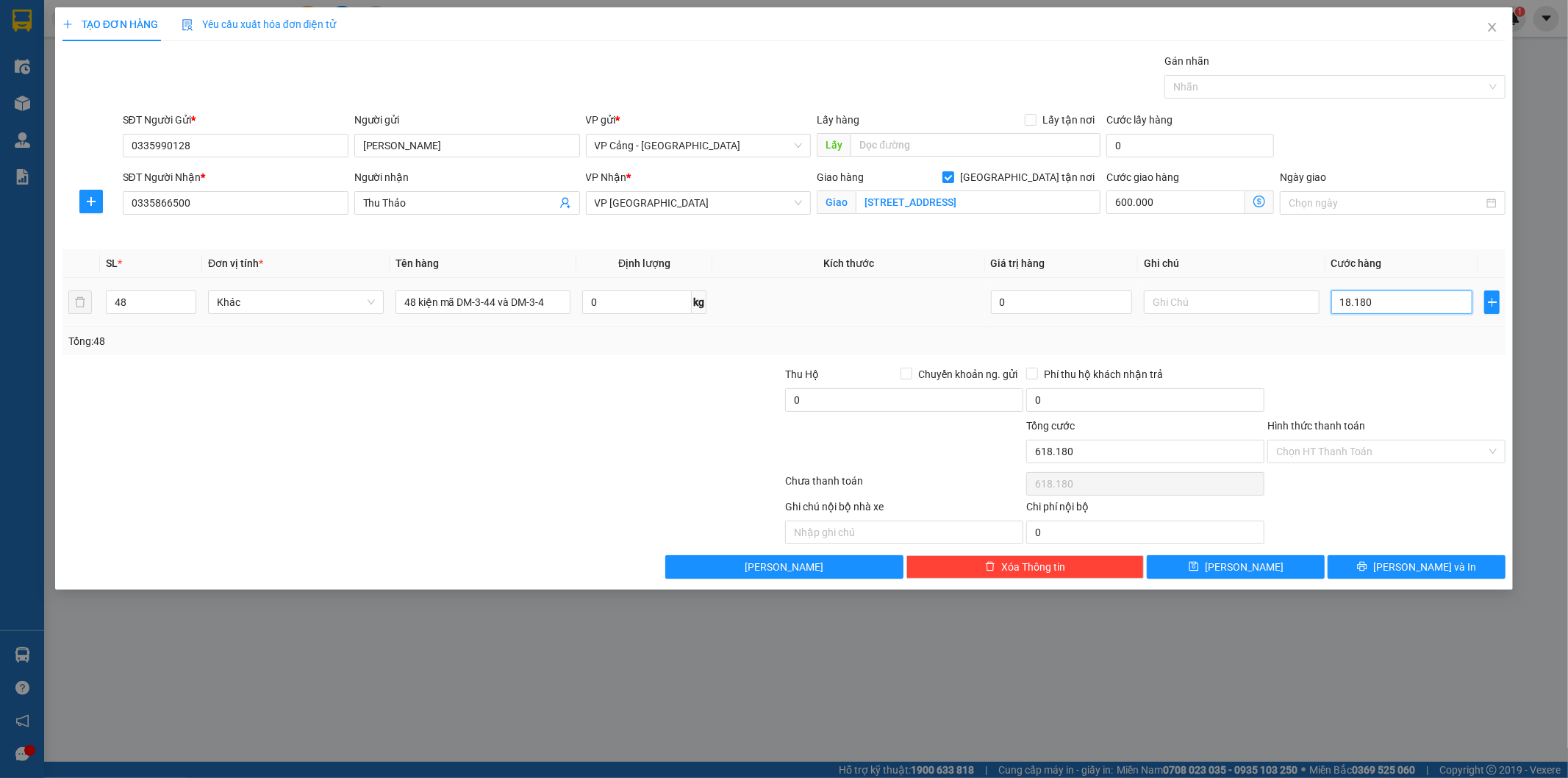
type input "781.800"
type input "1.818.000"
type input "2.418.000"
type input "1.818.000"
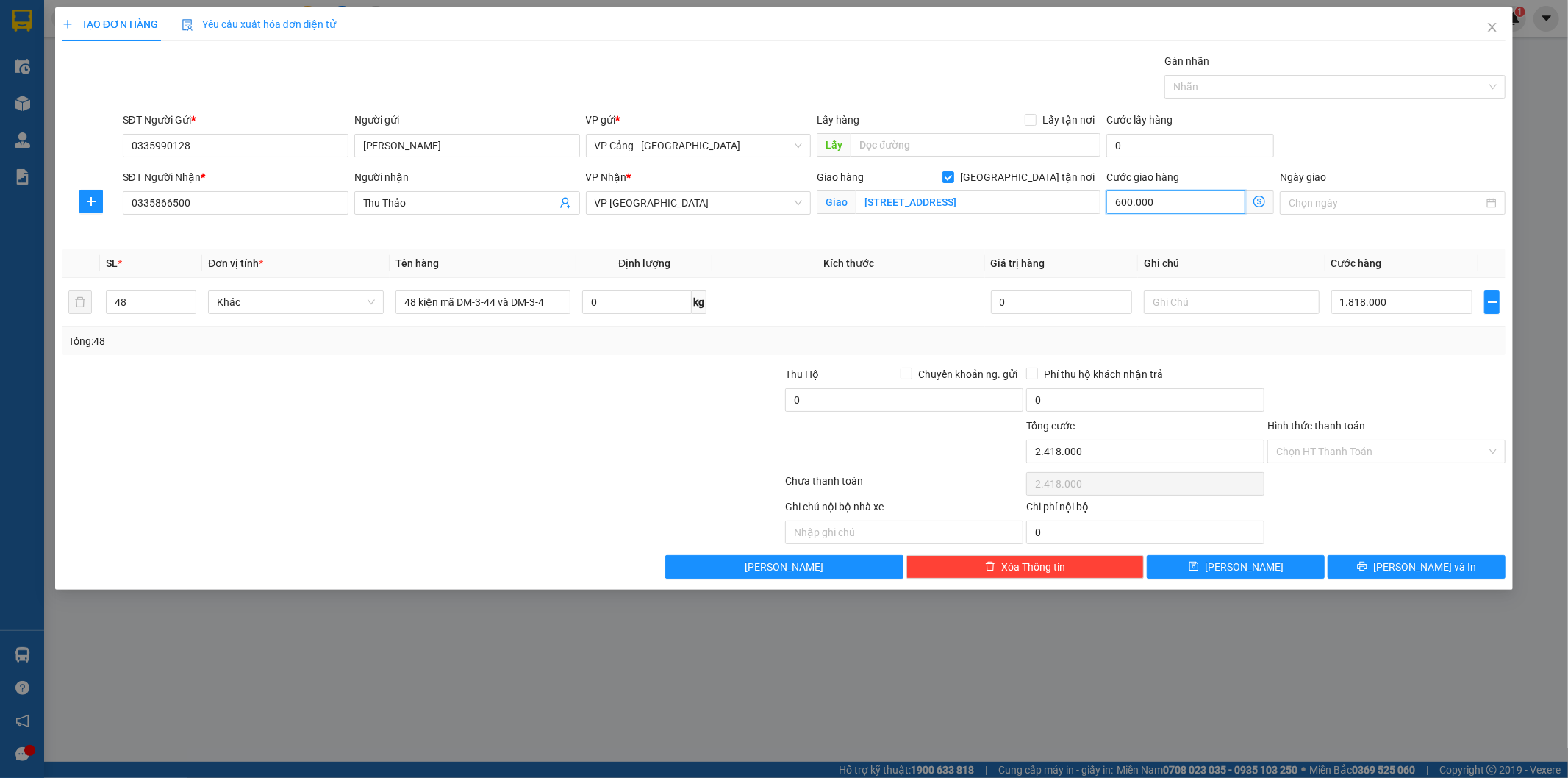
click at [1172, 199] on input "600.000" at bounding box center [1176, 202] width 139 height 24
type input "1.818.004"
type input "45"
type input "1.818.045"
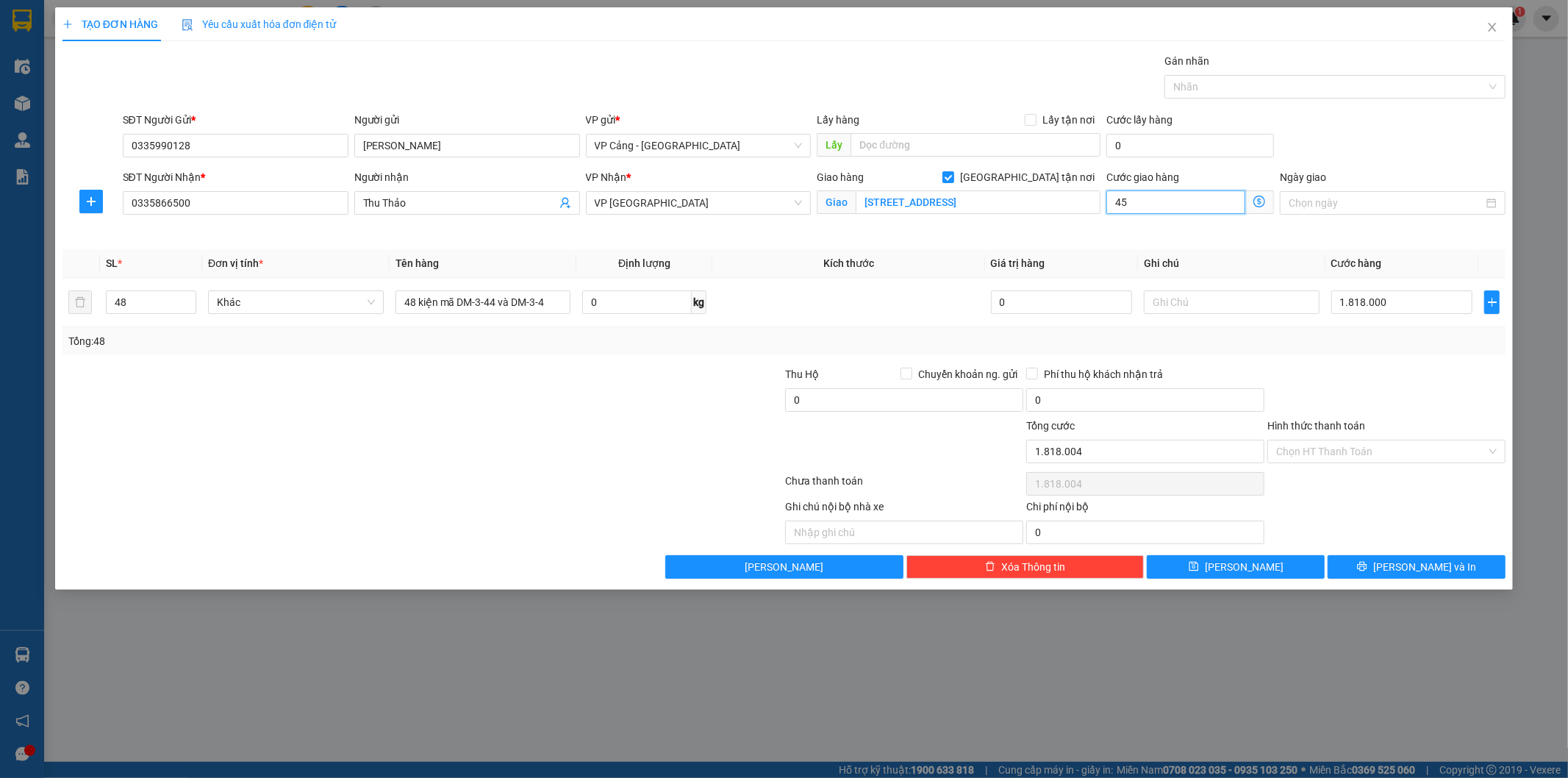
type input "1.818.045"
type input "450"
type input "1.818.450"
type input "1.822.500"
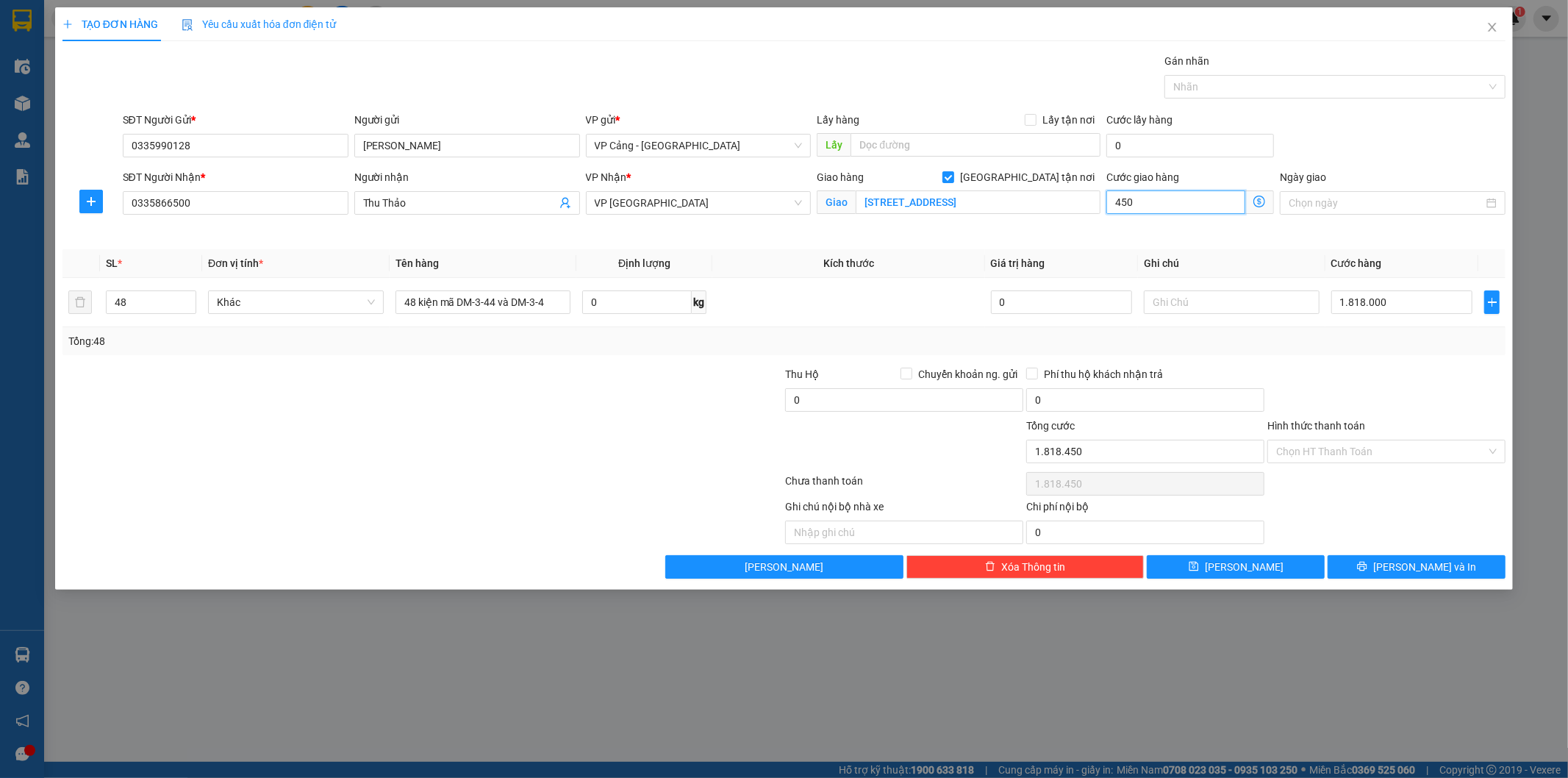
type input "1.822.500"
type input "45.000"
type input "1.863.000"
type input "2.268.000"
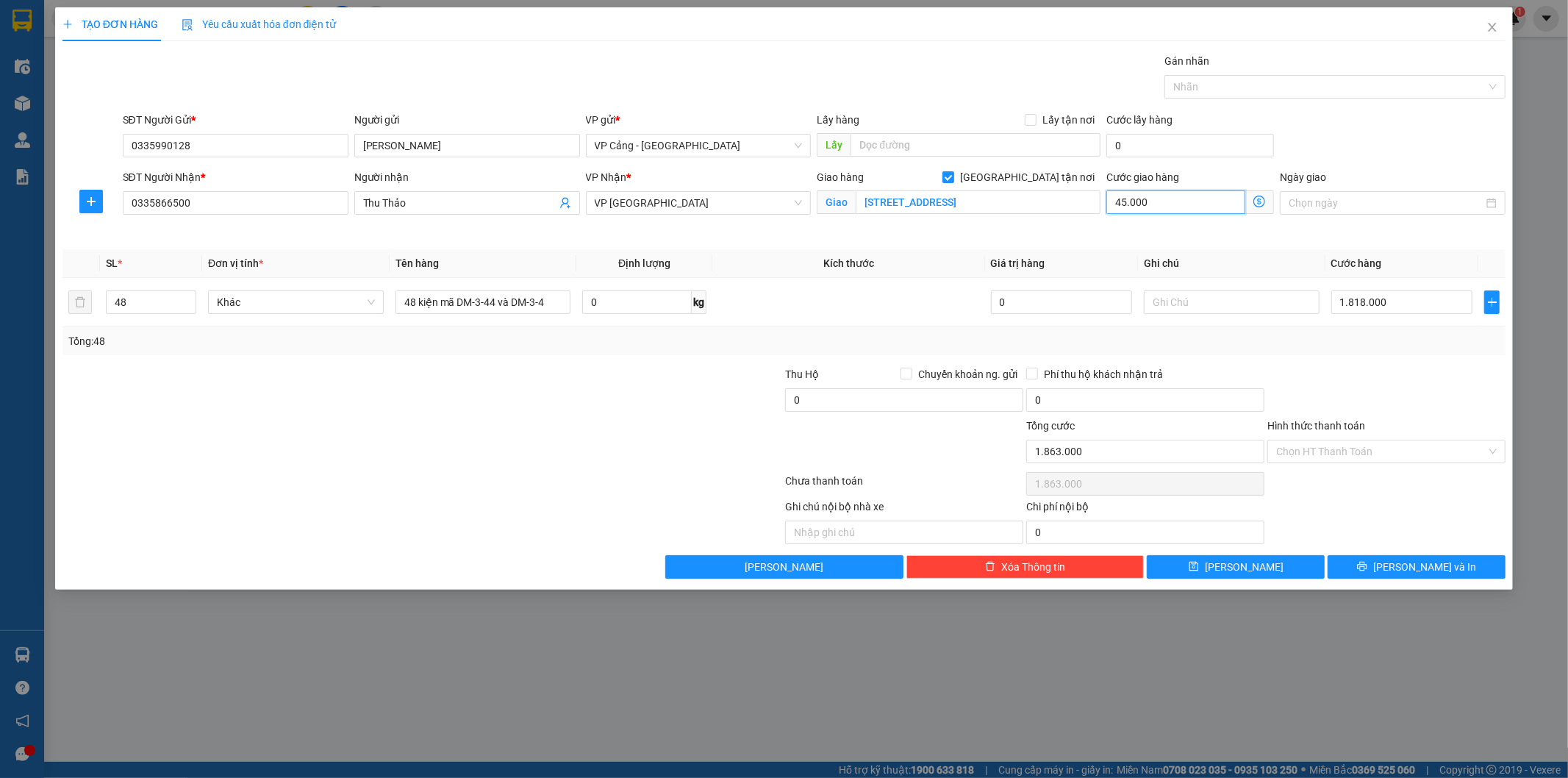
type input "2.268.000"
type input "450.000"
click at [1364, 571] on button "[PERSON_NAME] và In" at bounding box center [1416, 566] width 178 height 24
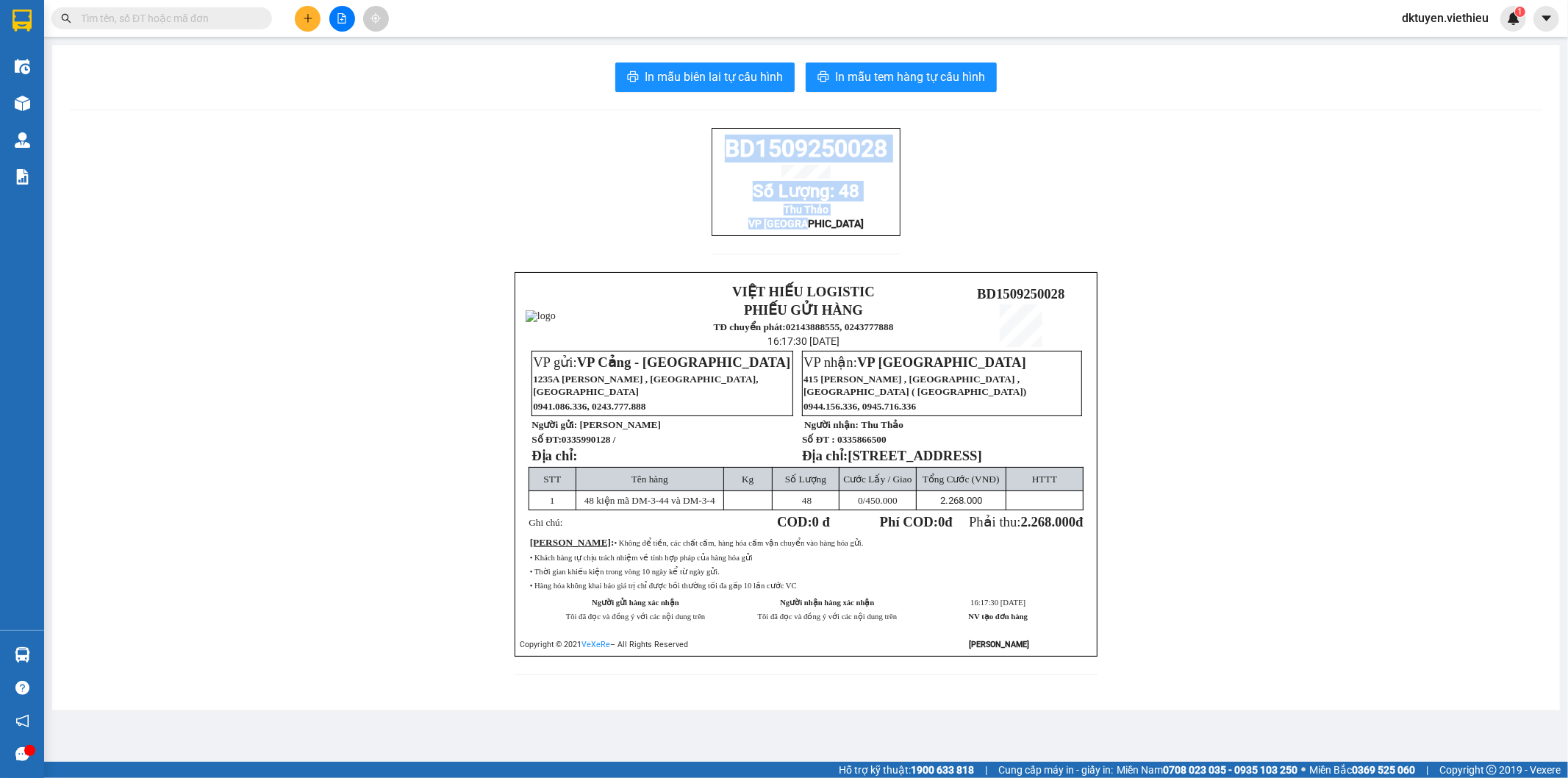
drag, startPoint x: 841, startPoint y: 239, endPoint x: 718, endPoint y: 153, distance: 150.1
click at [722, 155] on div "BD1509250028 Số Lượng: 48 Thu Thảo VP Sài Gòn" at bounding box center [806, 181] width 189 height 108
copy div "BD1509250028 Số Lượng: 48 Thu Thảo VP Sài Gòn"
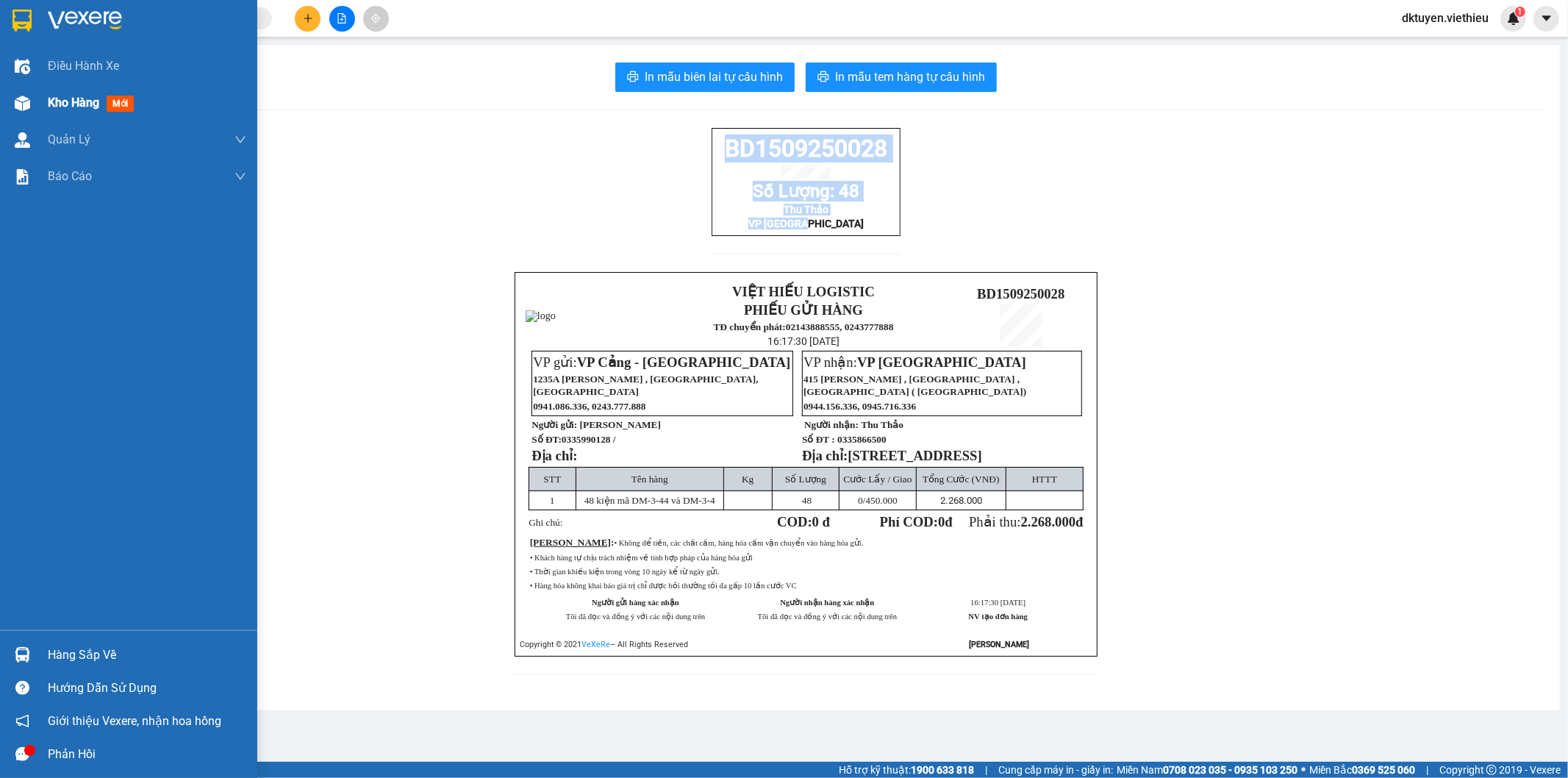
click at [103, 98] on div "Kho hàng mới" at bounding box center [93, 102] width 92 height 18
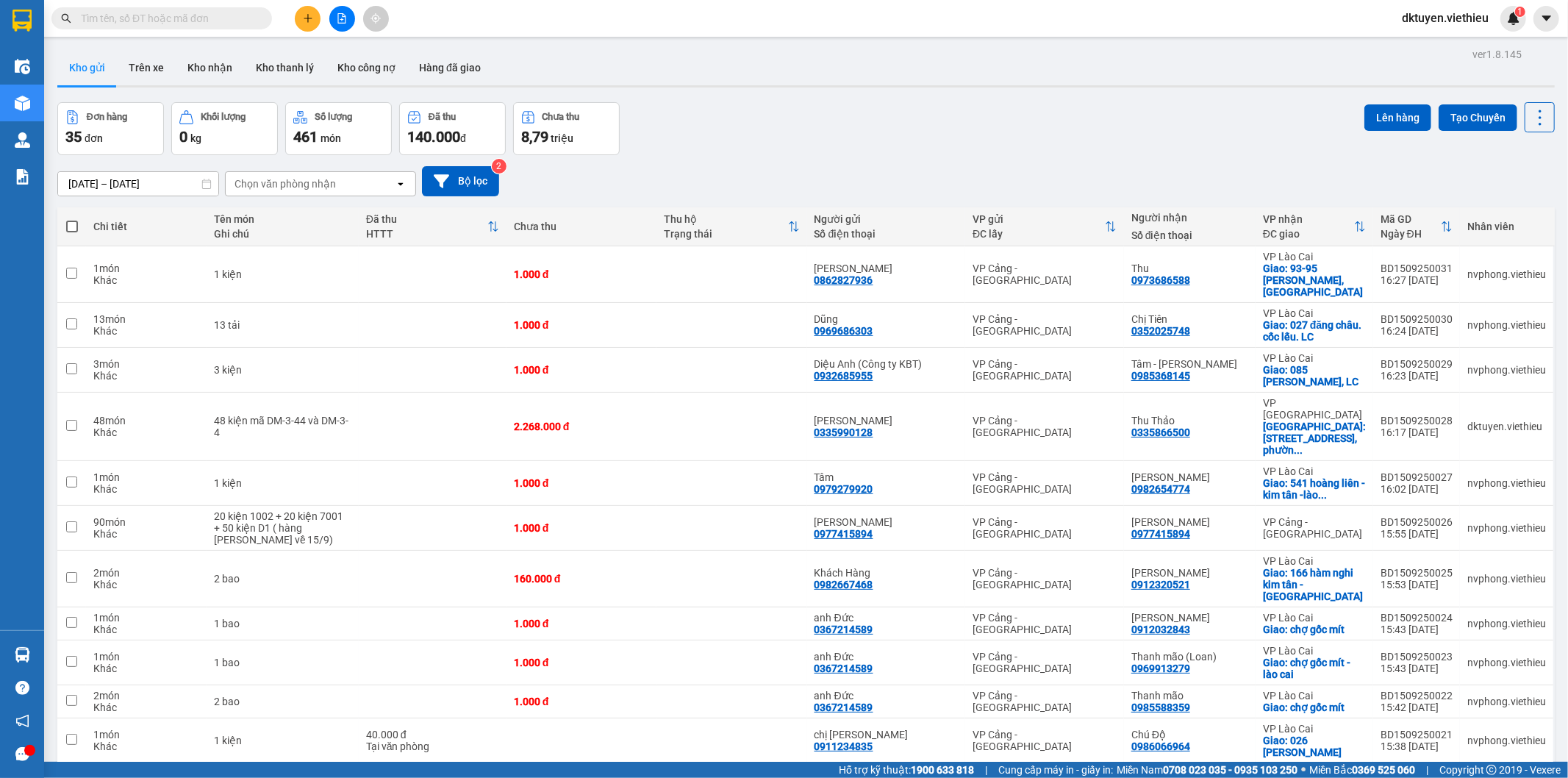
click at [654, 184] on div "13/09/2025 – 15/09/2025 Press the down arrow key to interact with the calendar …" at bounding box center [805, 181] width 1497 height 31
click at [275, 181] on div "Chọn văn phòng nhận" at bounding box center [285, 183] width 101 height 14
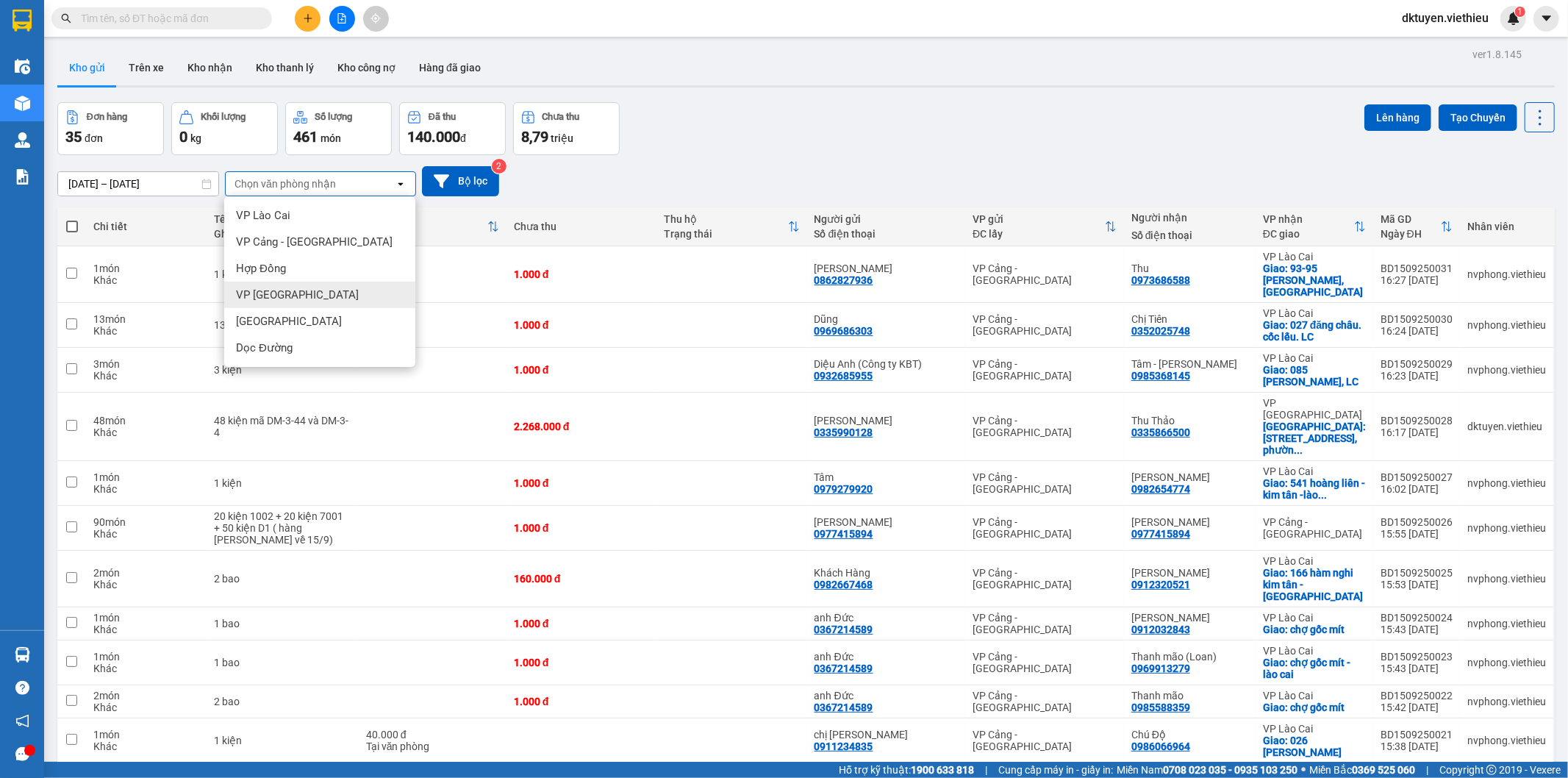
click at [288, 291] on span "VP [GEOGRAPHIC_DATA]" at bounding box center [297, 295] width 123 height 14
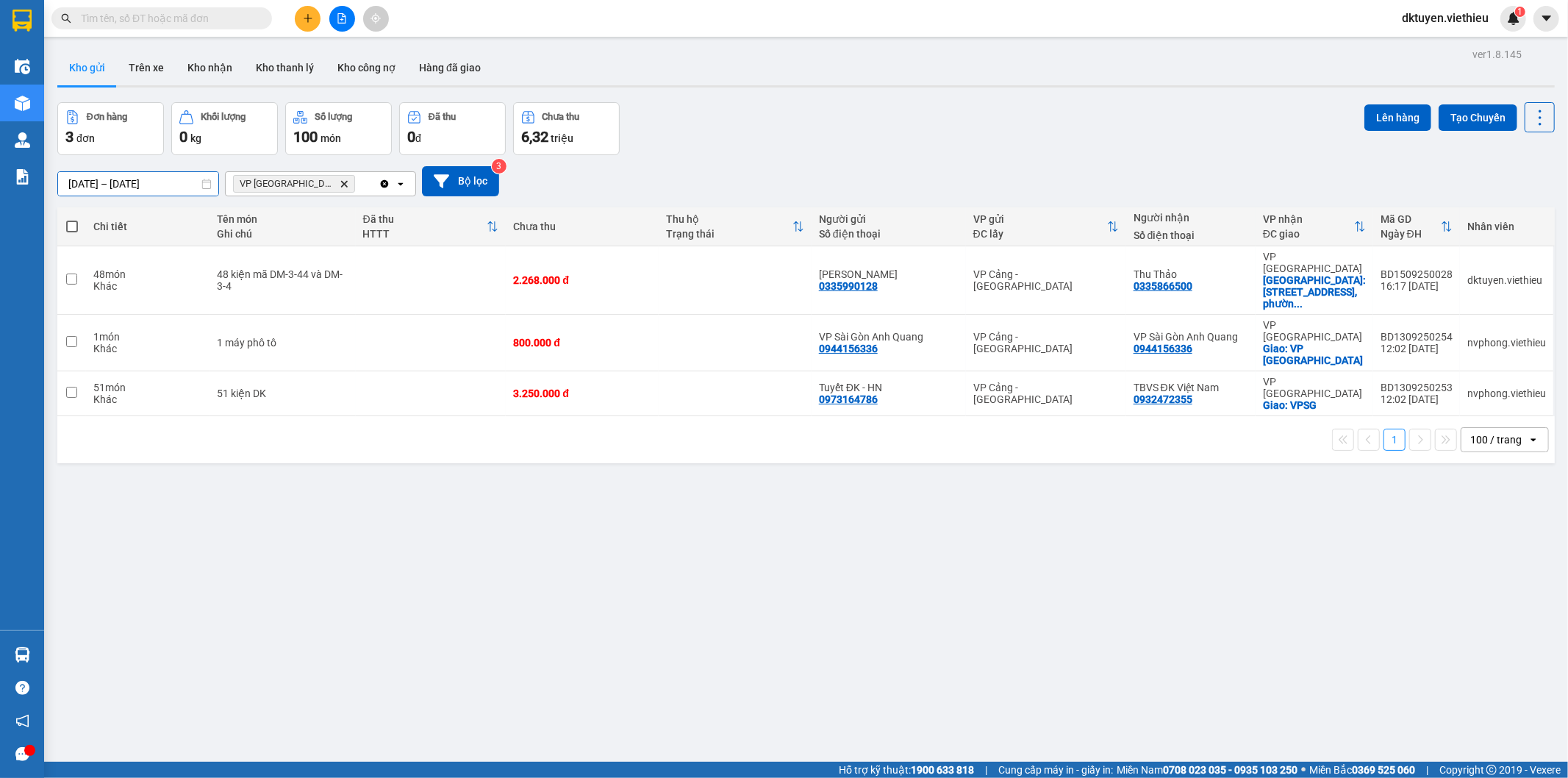
click at [63, 187] on input "[DATE] – [DATE]" at bounding box center [138, 183] width 160 height 24
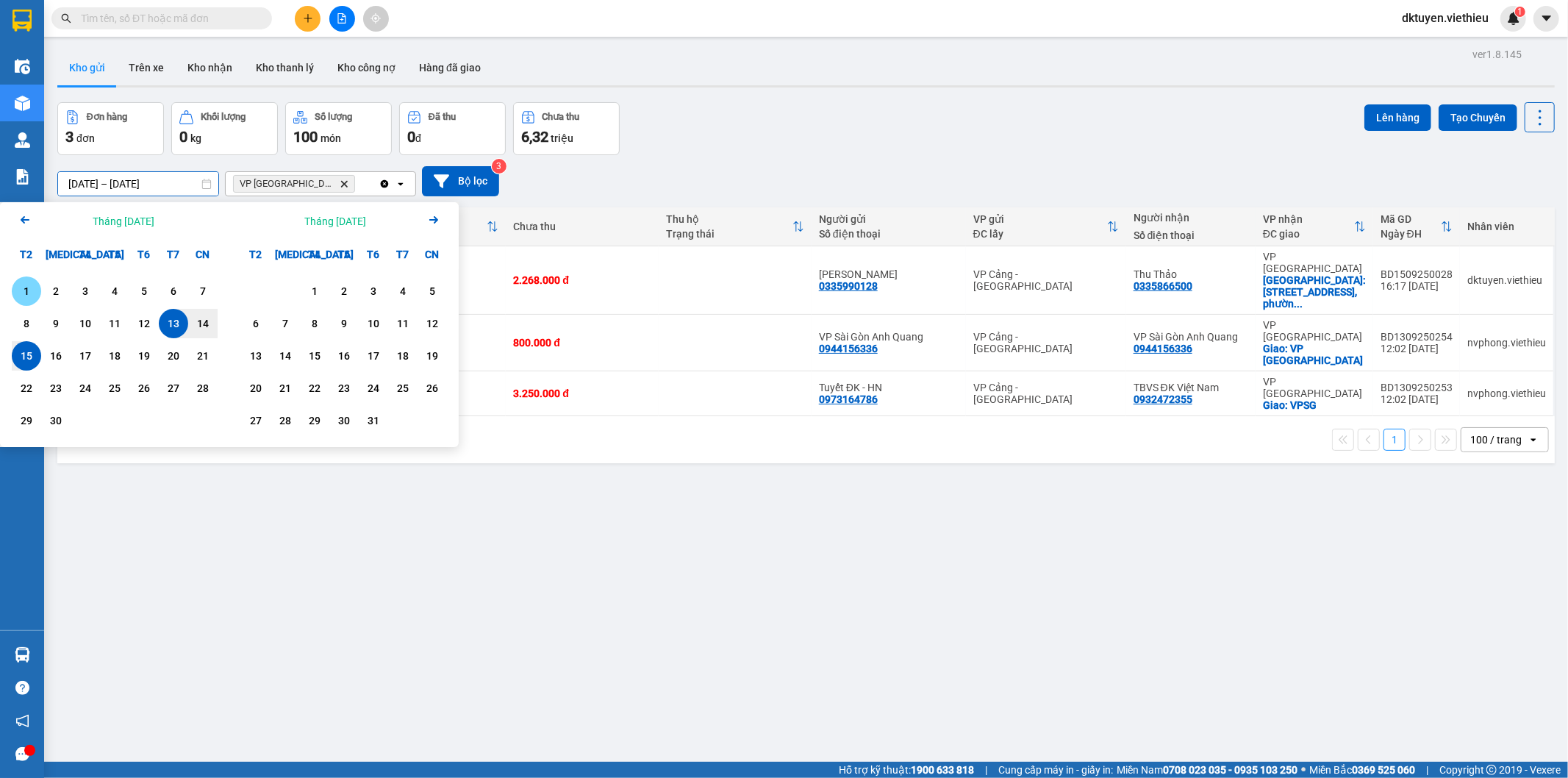
drag, startPoint x: 31, startPoint y: 296, endPoint x: 26, endPoint y: 288, distance: 9.4
click at [31, 295] on div "1" at bounding box center [27, 291] width 21 height 18
click at [195, 324] on div "14" at bounding box center [203, 323] width 21 height 18
type input "01/09/2025 – 14/09/2025"
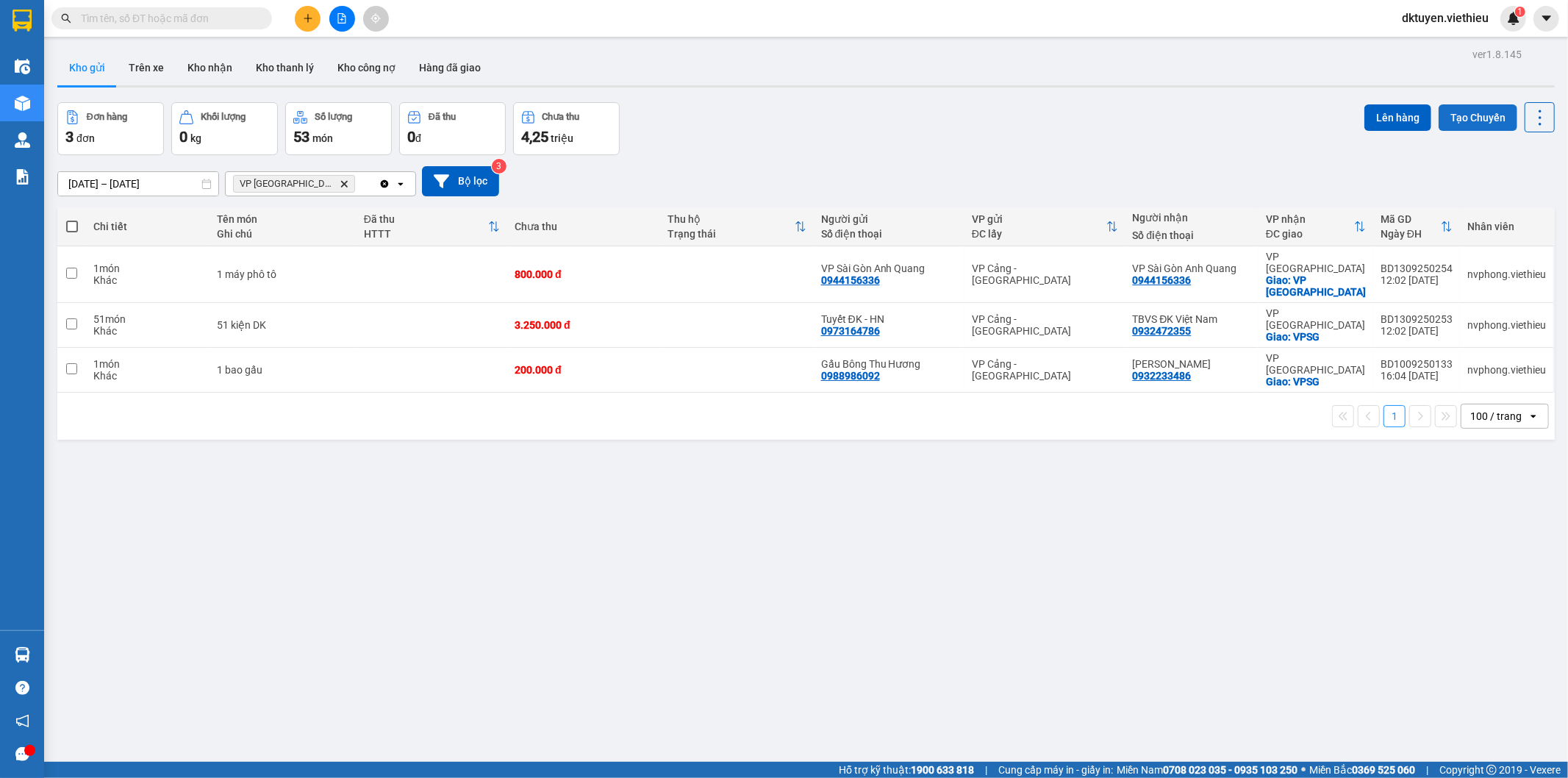
click at [1464, 111] on button "Tạo Chuyến" at bounding box center [1477, 118] width 79 height 27
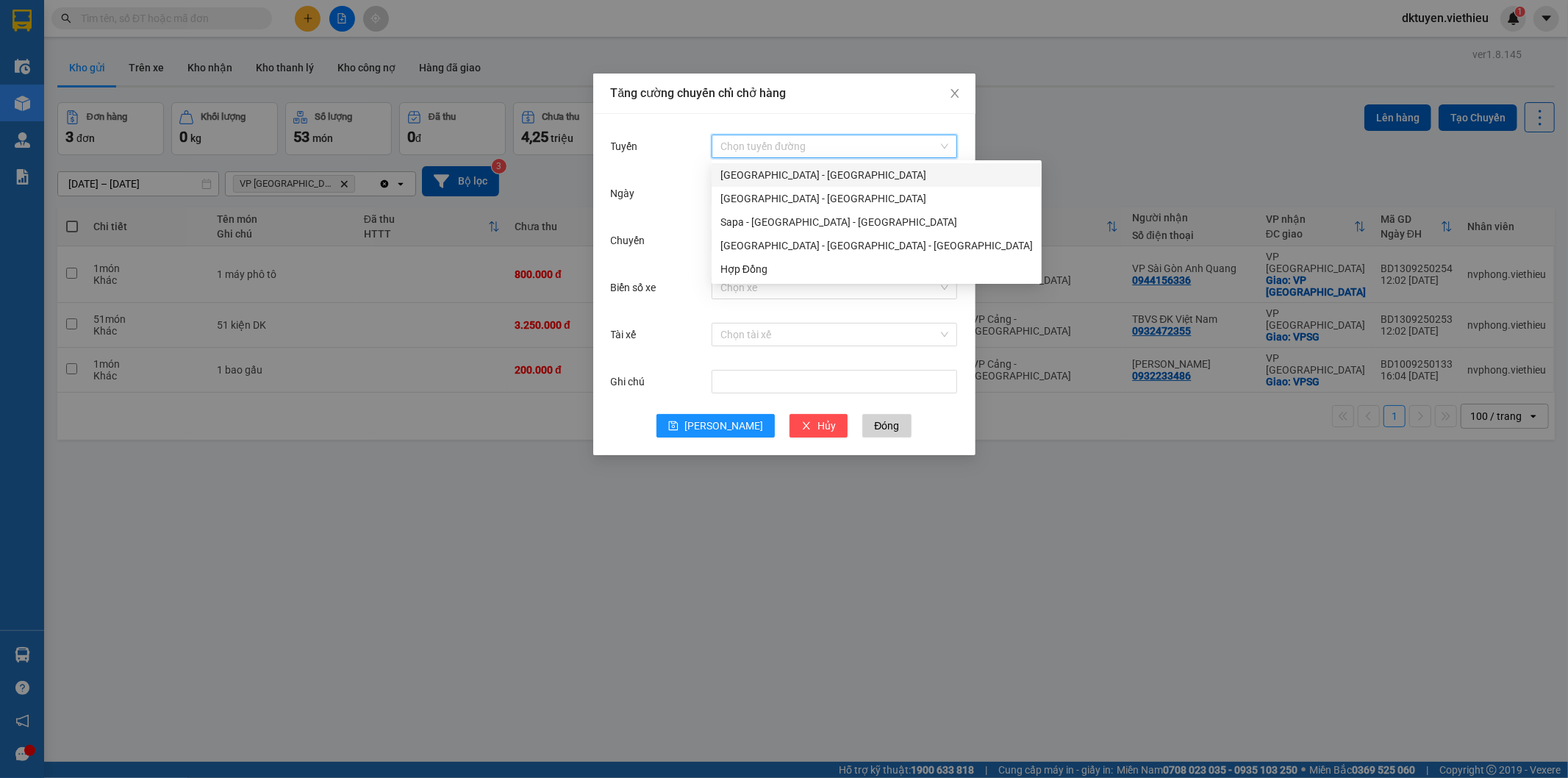
click at [828, 136] on input "Tuyến" at bounding box center [829, 146] width 217 height 22
click at [769, 176] on div "[GEOGRAPHIC_DATA] - [GEOGRAPHIC_DATA]" at bounding box center [877, 174] width 313 height 16
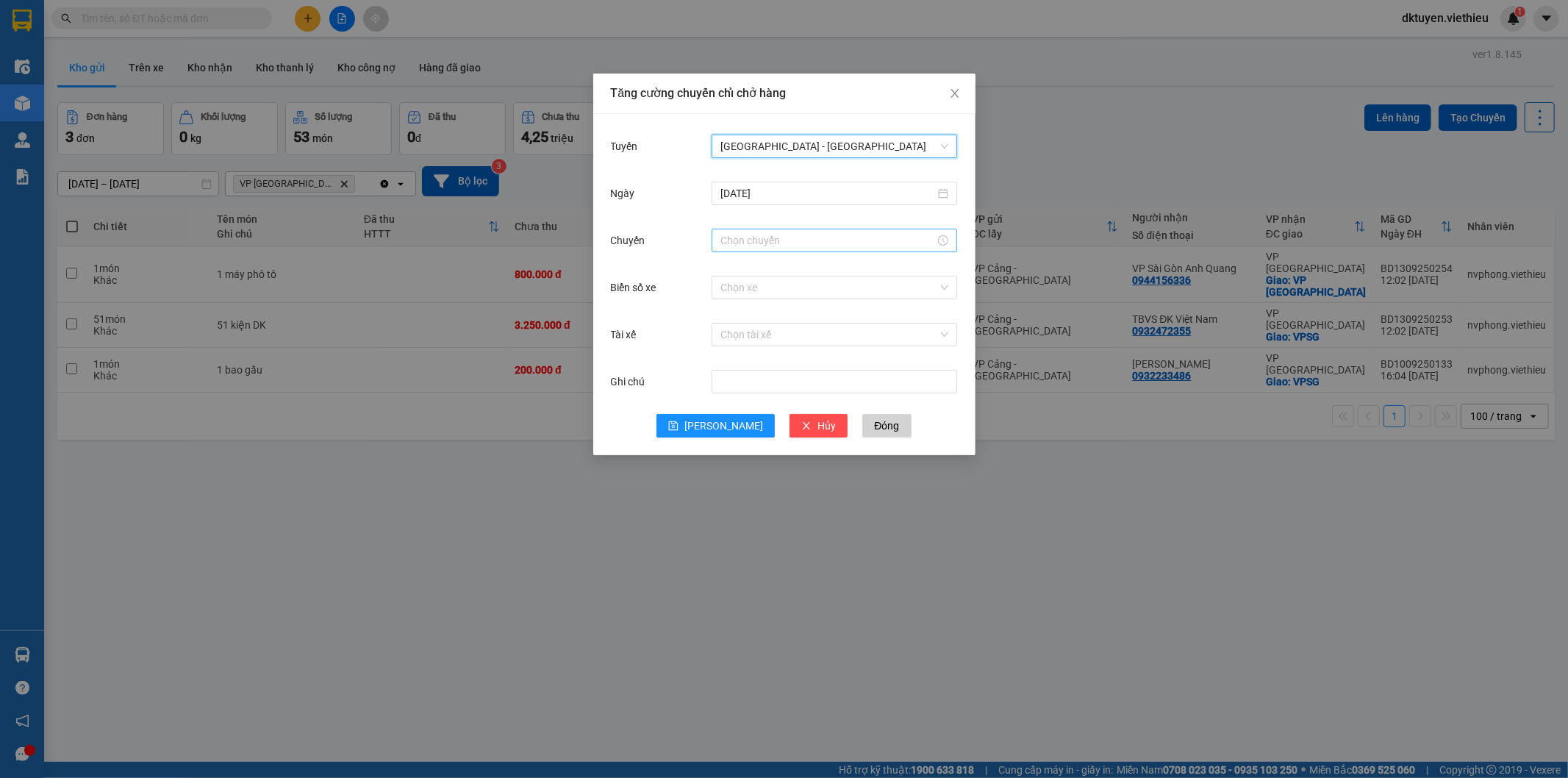
click at [774, 244] on input "Chuyến" at bounding box center [827, 240] width 214 height 16
click at [723, 412] on div "07" at bounding box center [732, 413] width 41 height 21
type input "07:00"
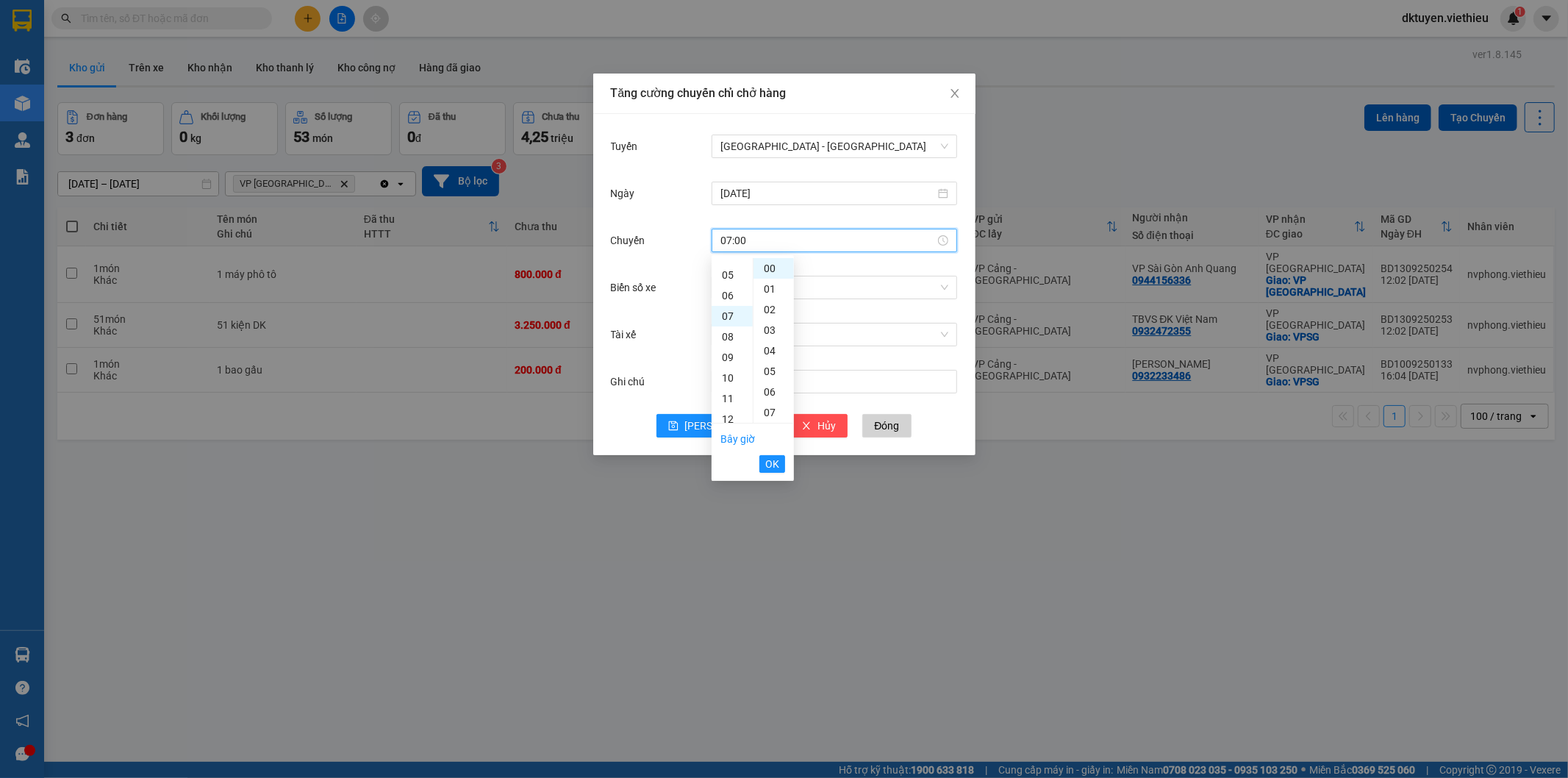
scroll to position [143, 0]
click at [766, 460] on span "OK" at bounding box center [772, 463] width 14 height 16
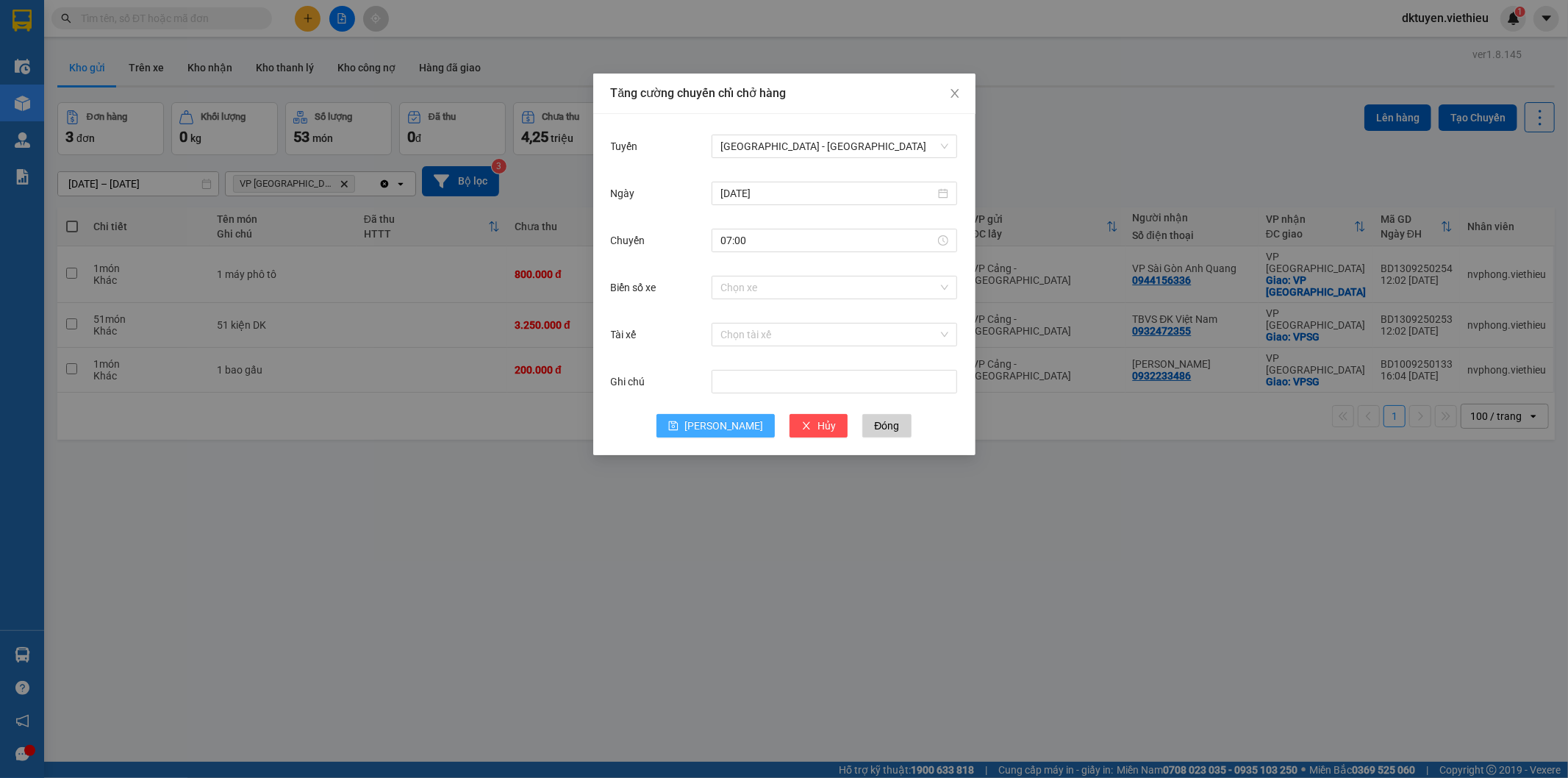
click at [721, 429] on span "[PERSON_NAME]" at bounding box center [723, 425] width 79 height 16
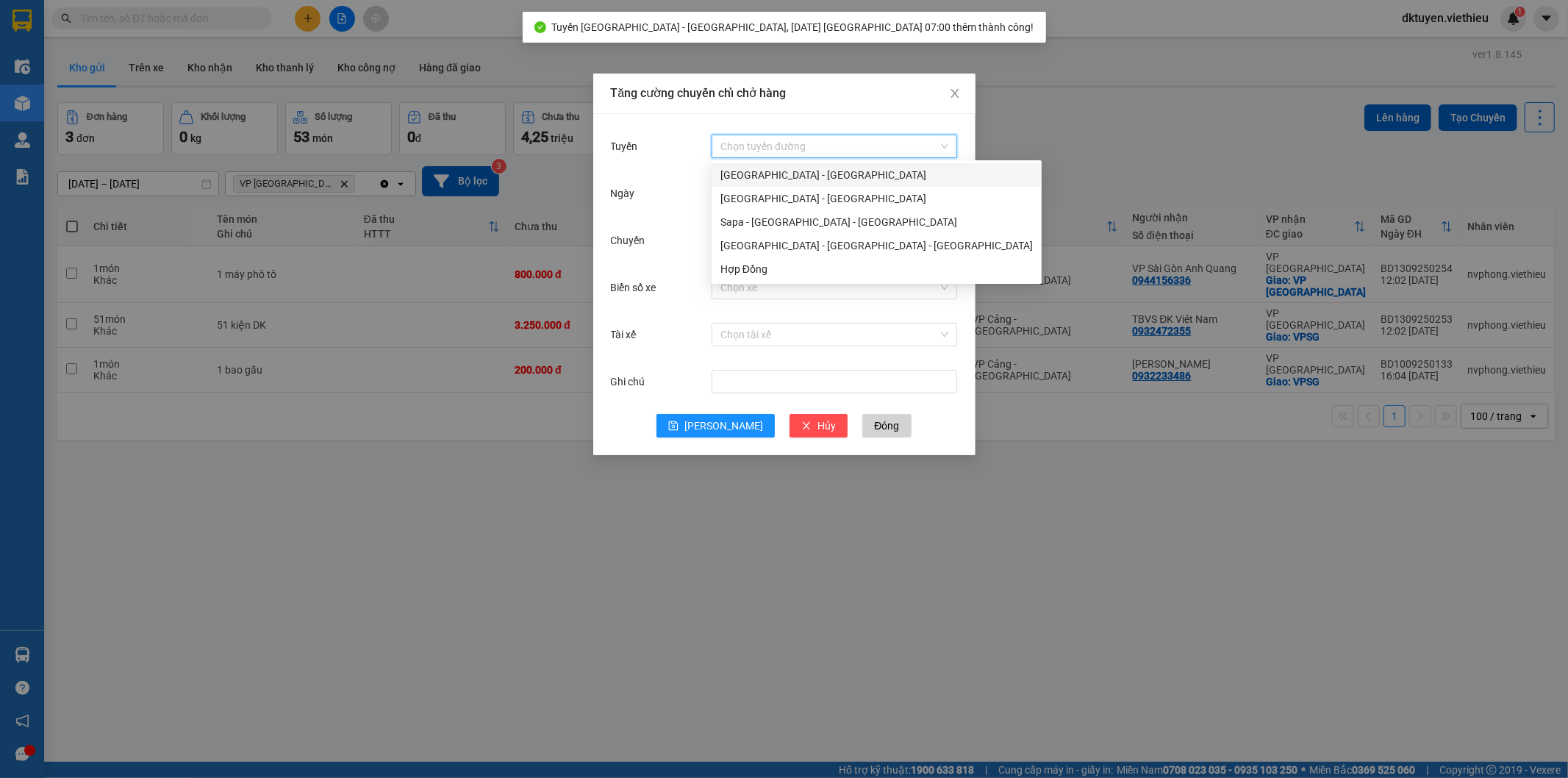
click at [774, 155] on input "Tuyến" at bounding box center [829, 146] width 217 height 22
click at [773, 181] on div "[GEOGRAPHIC_DATA] - [GEOGRAPHIC_DATA]" at bounding box center [877, 174] width 313 height 16
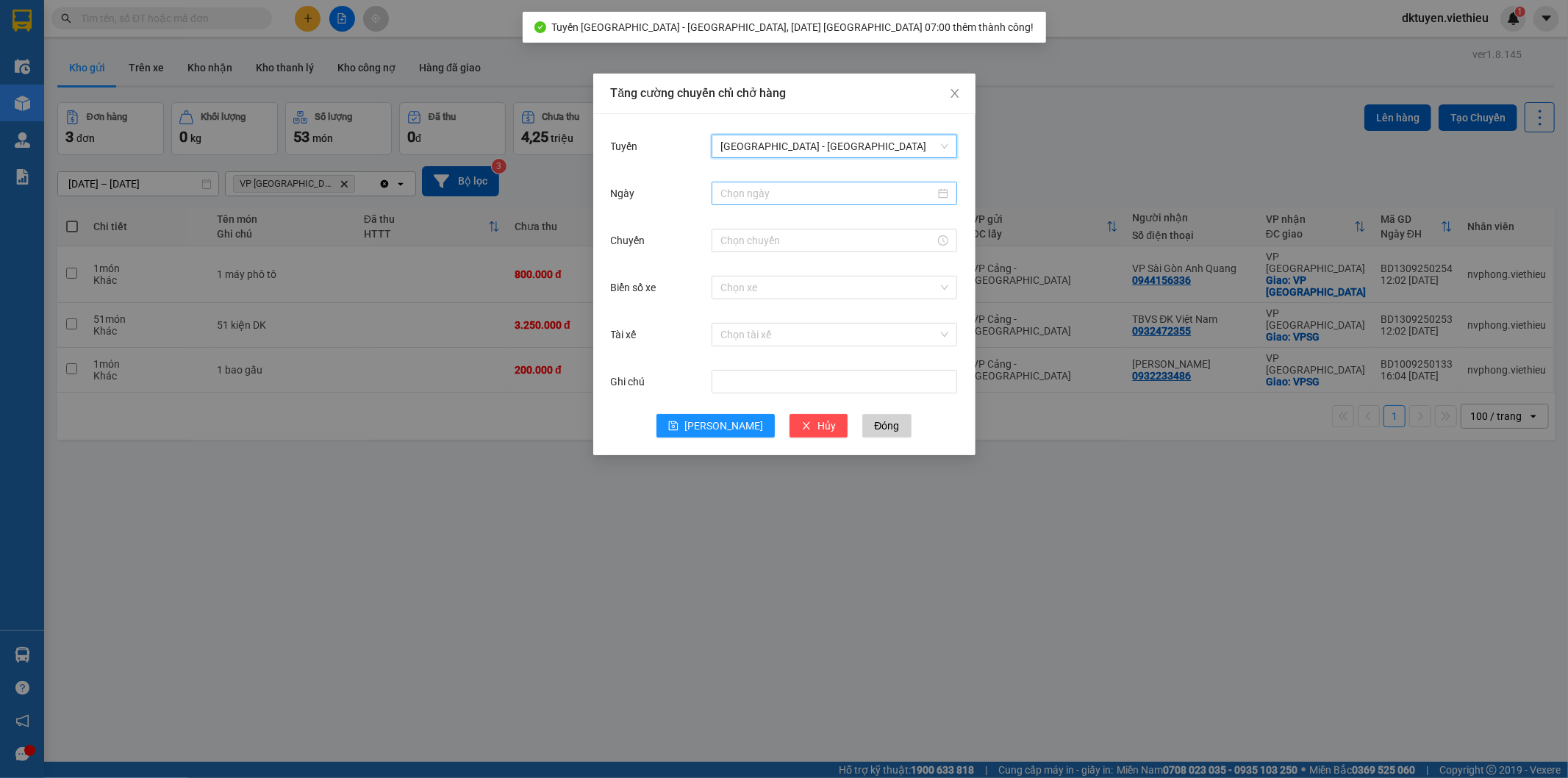
click at [764, 190] on input "Ngày" at bounding box center [827, 193] width 214 height 16
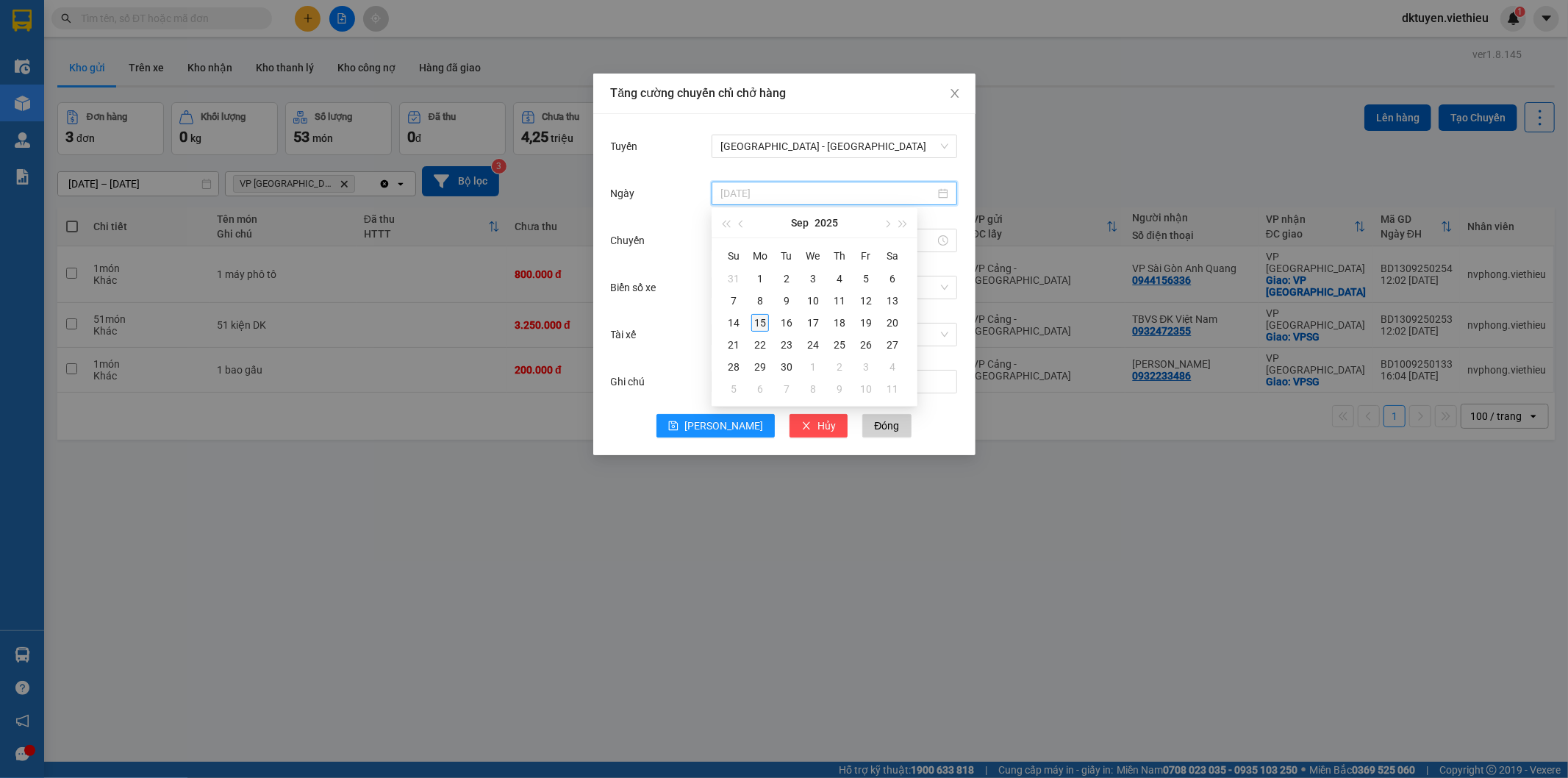
type input "15/09/2025"
click at [761, 323] on div "15" at bounding box center [760, 322] width 18 height 18
click at [743, 245] on input "Chuyến" at bounding box center [827, 240] width 214 height 16
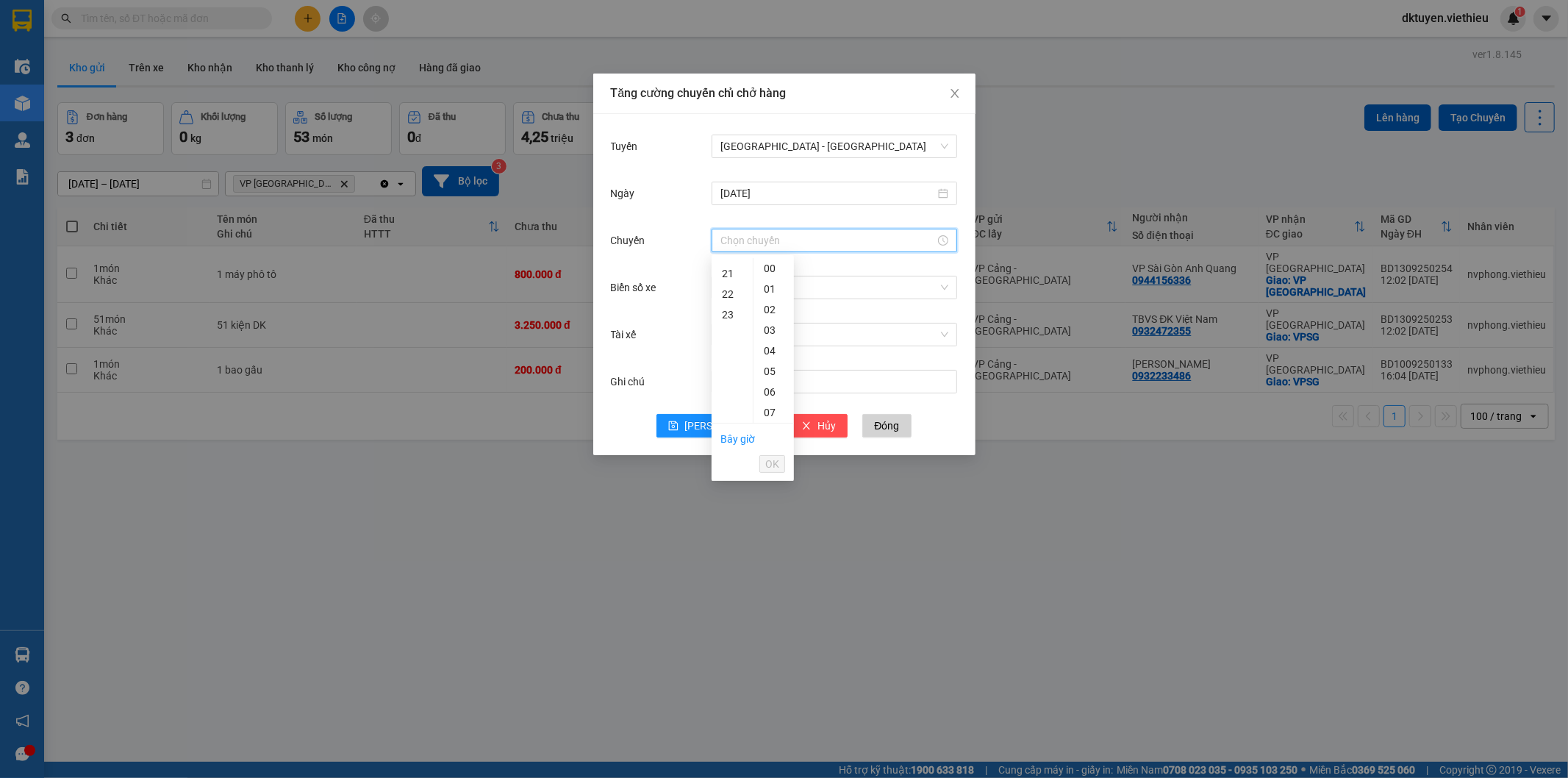
scroll to position [388, 0]
click at [728, 266] on div "19" at bounding box center [732, 272] width 41 height 21
type input "19:00"
click at [767, 461] on span "OK" at bounding box center [772, 463] width 14 height 16
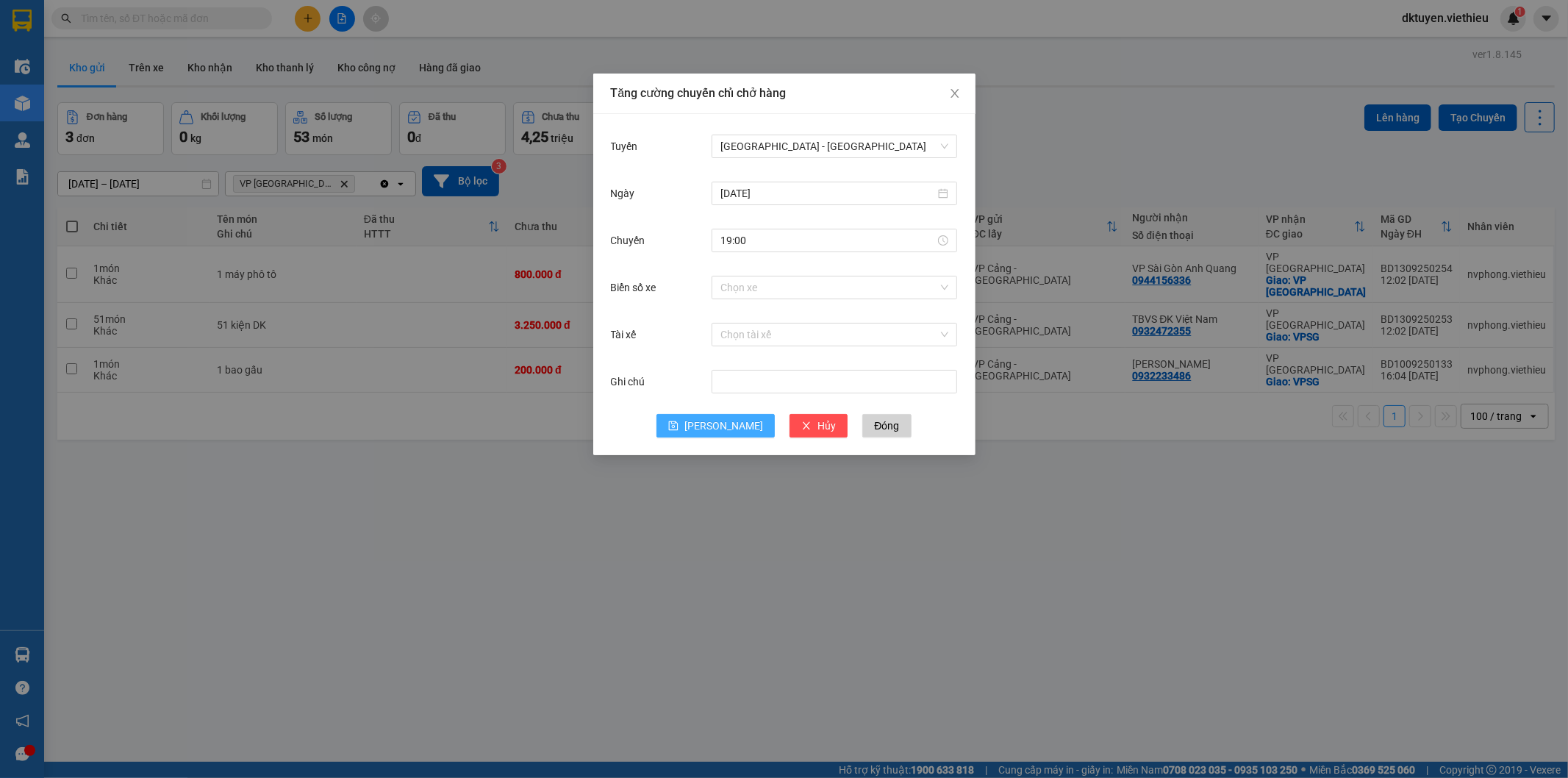
click at [723, 427] on span "[PERSON_NAME]" at bounding box center [723, 425] width 79 height 16
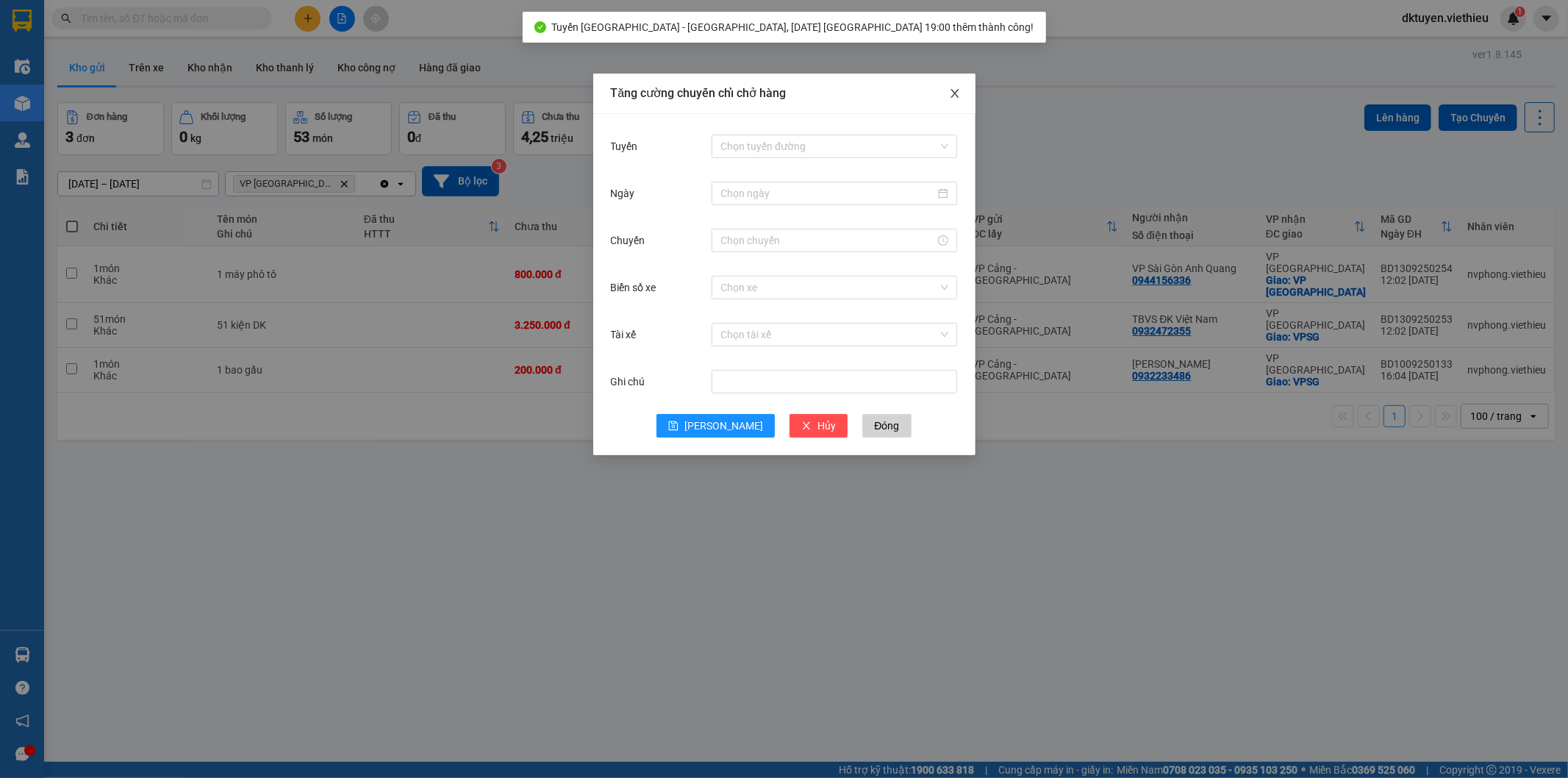
click at [954, 95] on icon "close" at bounding box center [955, 93] width 11 height 11
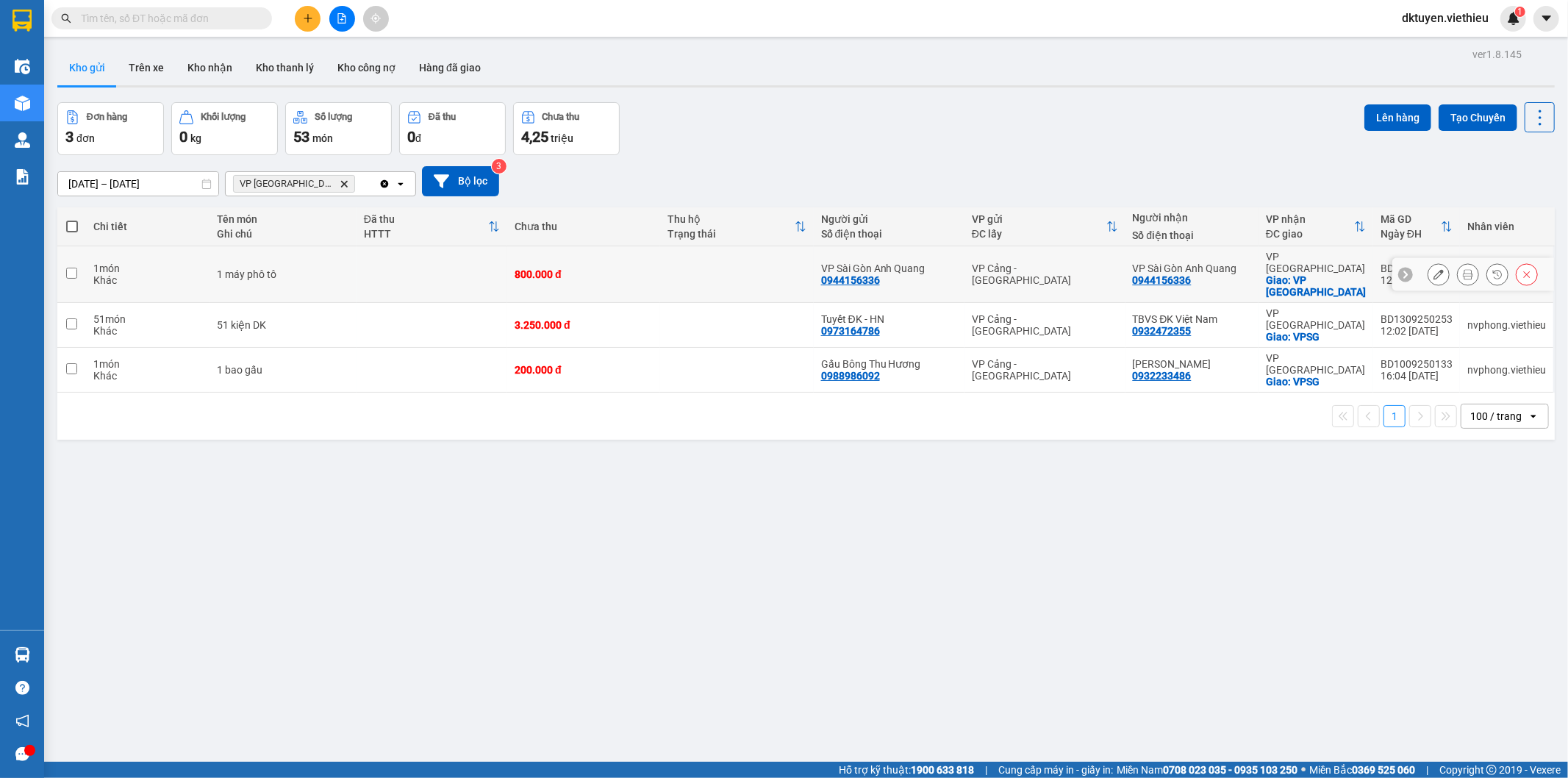
click at [74, 268] on input "checkbox" at bounding box center [71, 274] width 11 height 11
checkbox input "true"
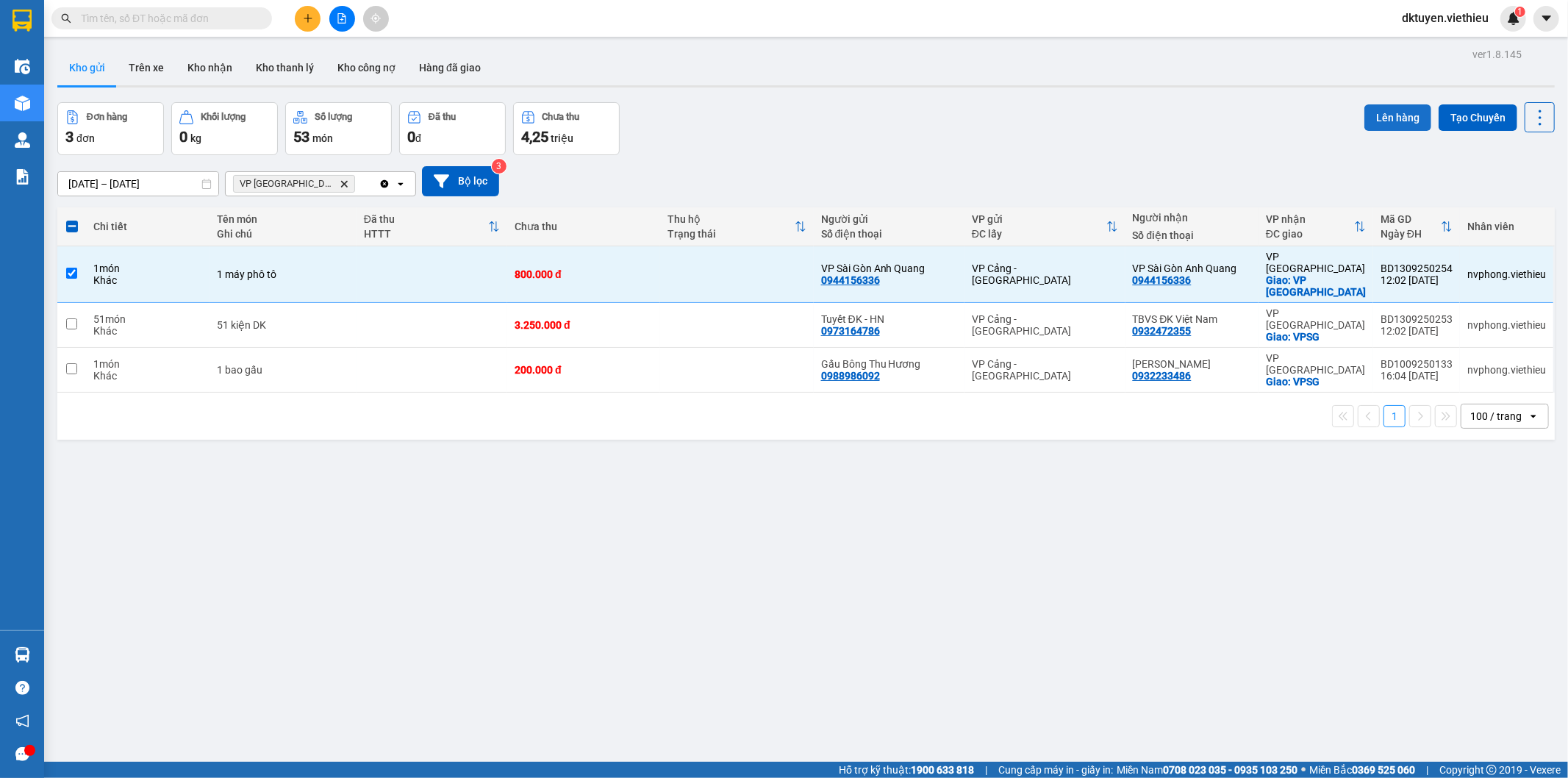
click at [1383, 113] on button "Lên hàng" at bounding box center [1397, 118] width 67 height 27
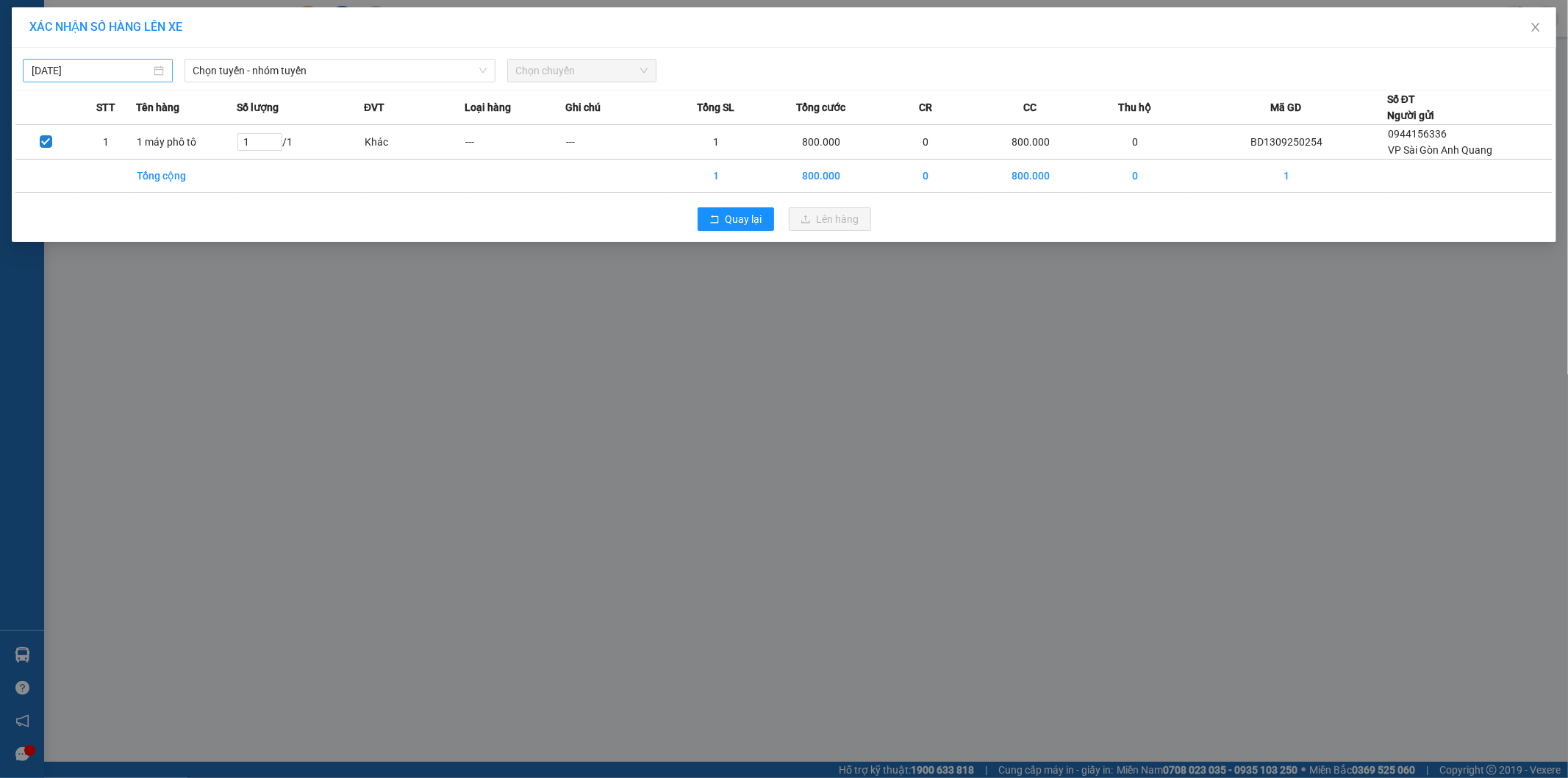
type input "15/09/2025"
click at [115, 76] on input "15/09/2025" at bounding box center [91, 71] width 119 height 16
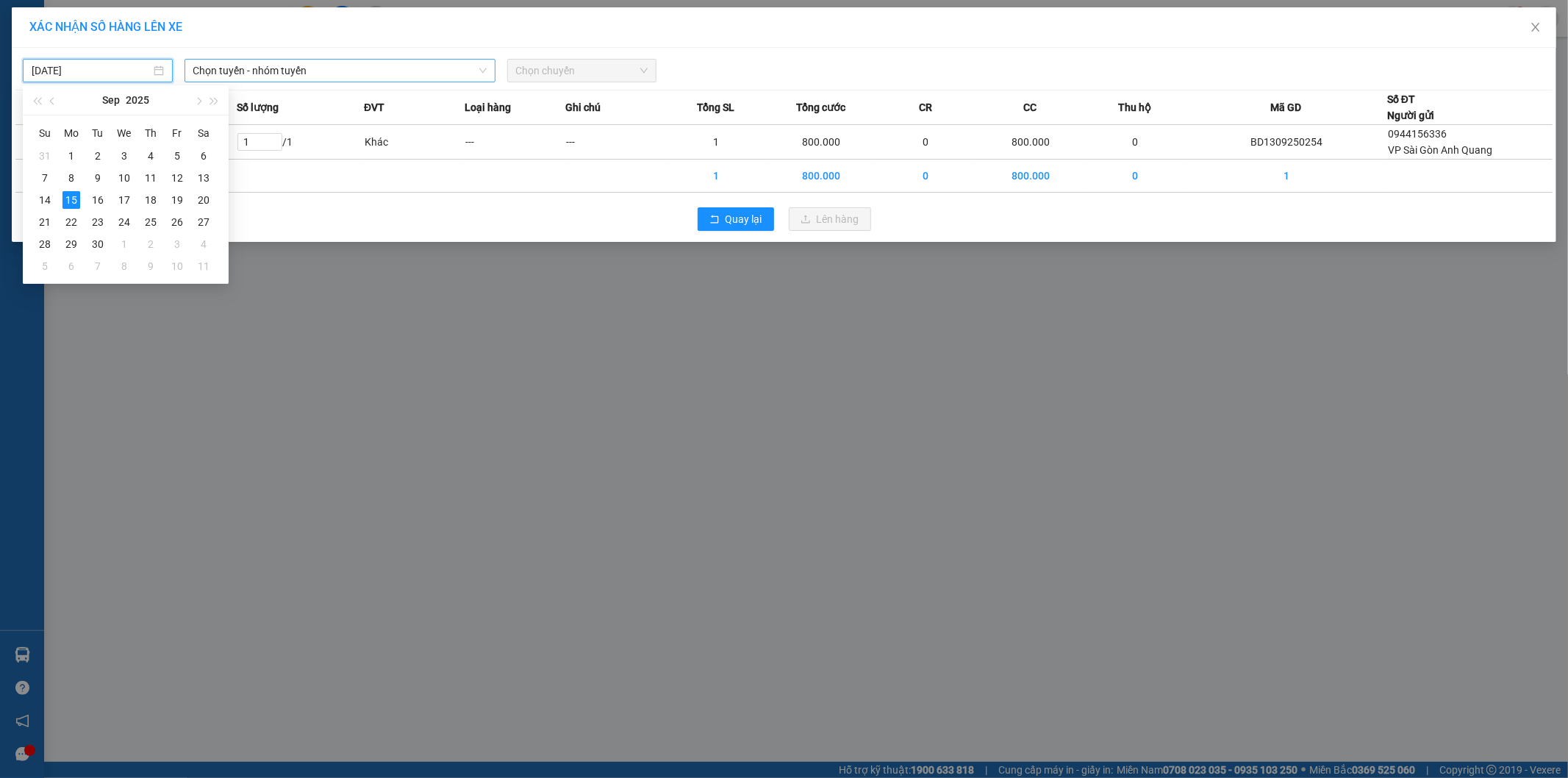
click at [304, 71] on span "Chọn tuyến - nhóm tuyến" at bounding box center [340, 70] width 294 height 22
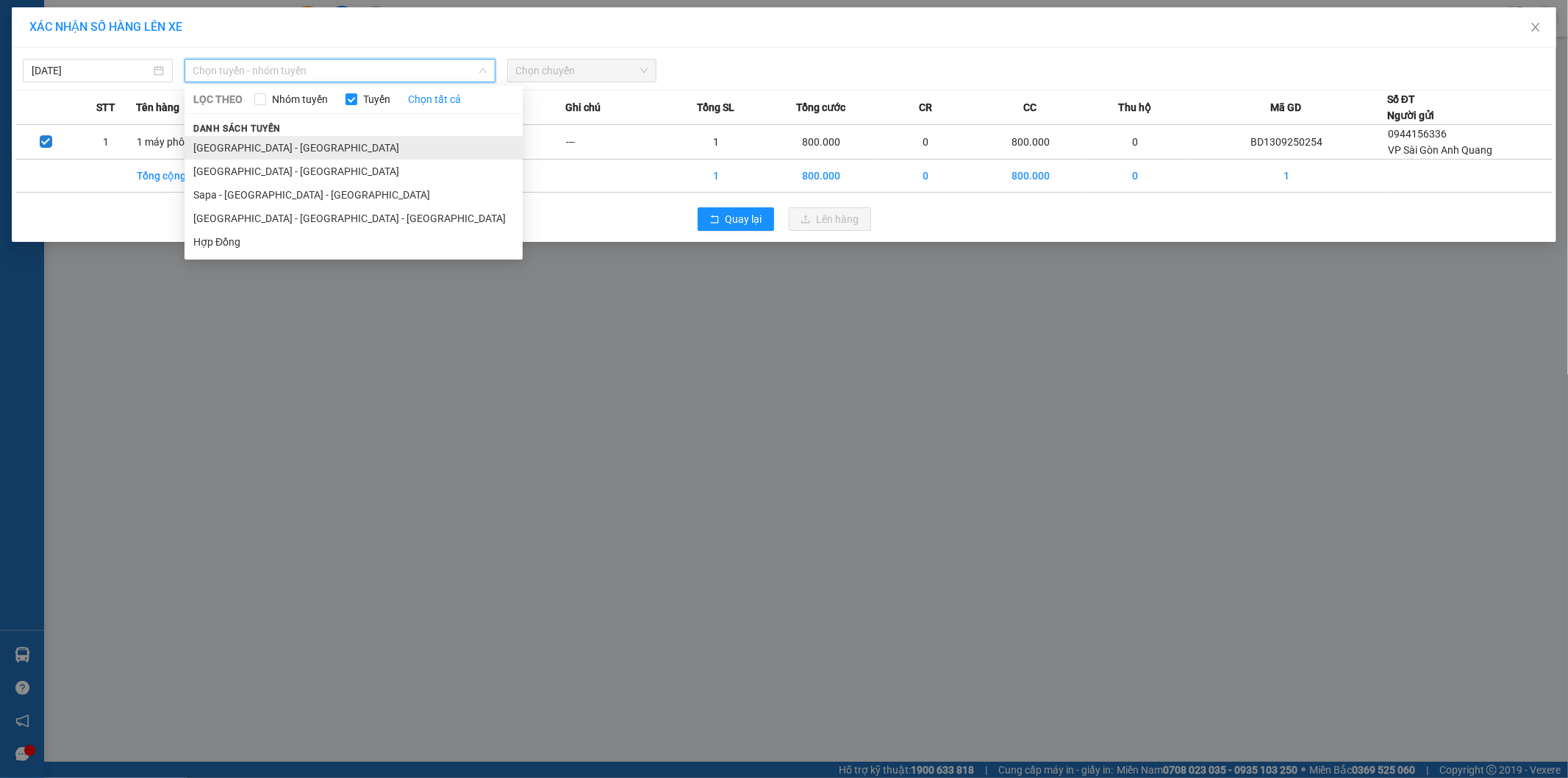
click at [263, 154] on li "[GEOGRAPHIC_DATA] - [GEOGRAPHIC_DATA]" at bounding box center [354, 148] width 338 height 24
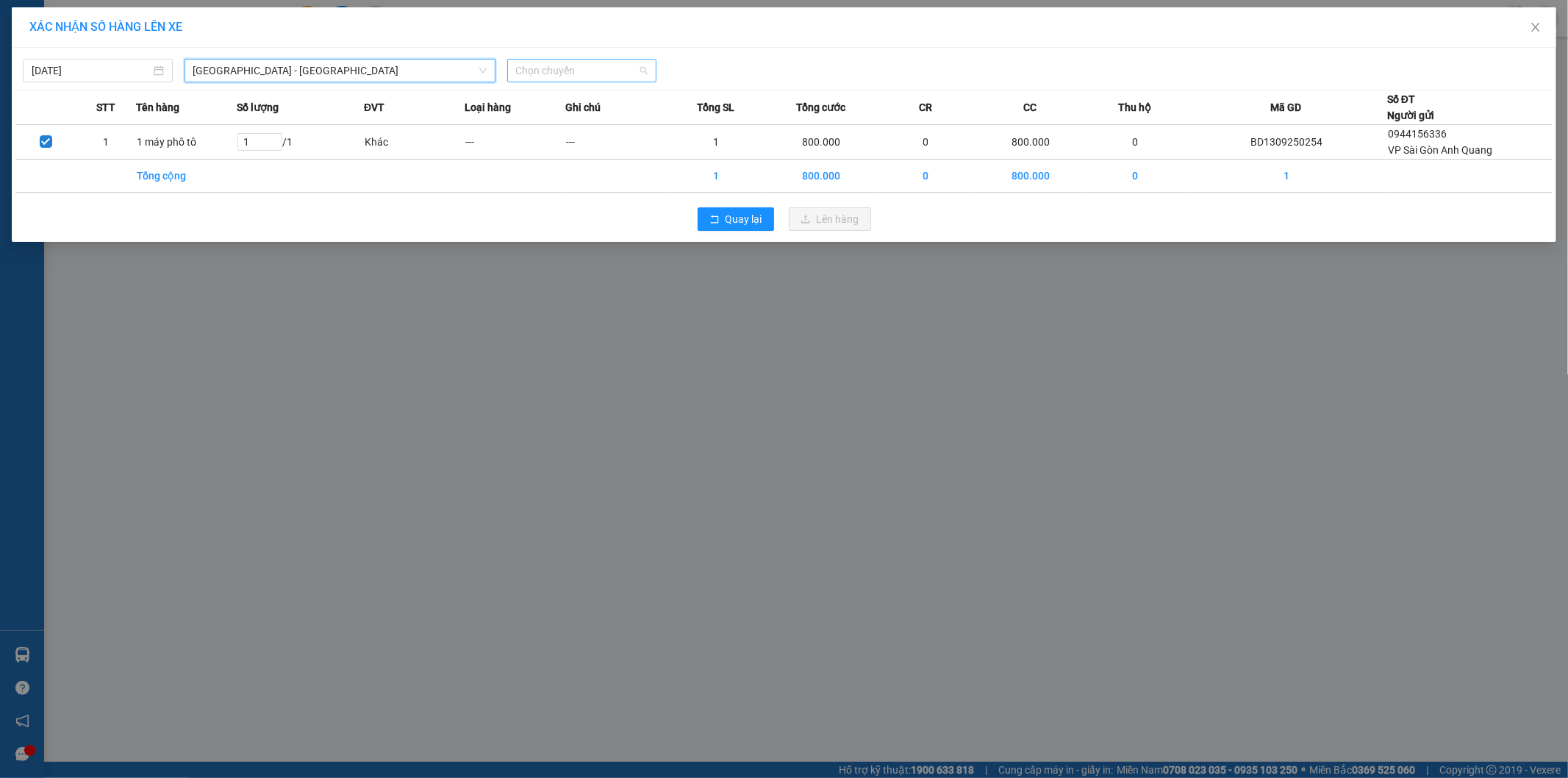
click at [578, 71] on span "Chọn chuyến" at bounding box center [581, 70] width 132 height 22
click at [568, 120] on div "07:00 (TC)" at bounding box center [573, 123] width 114 height 16
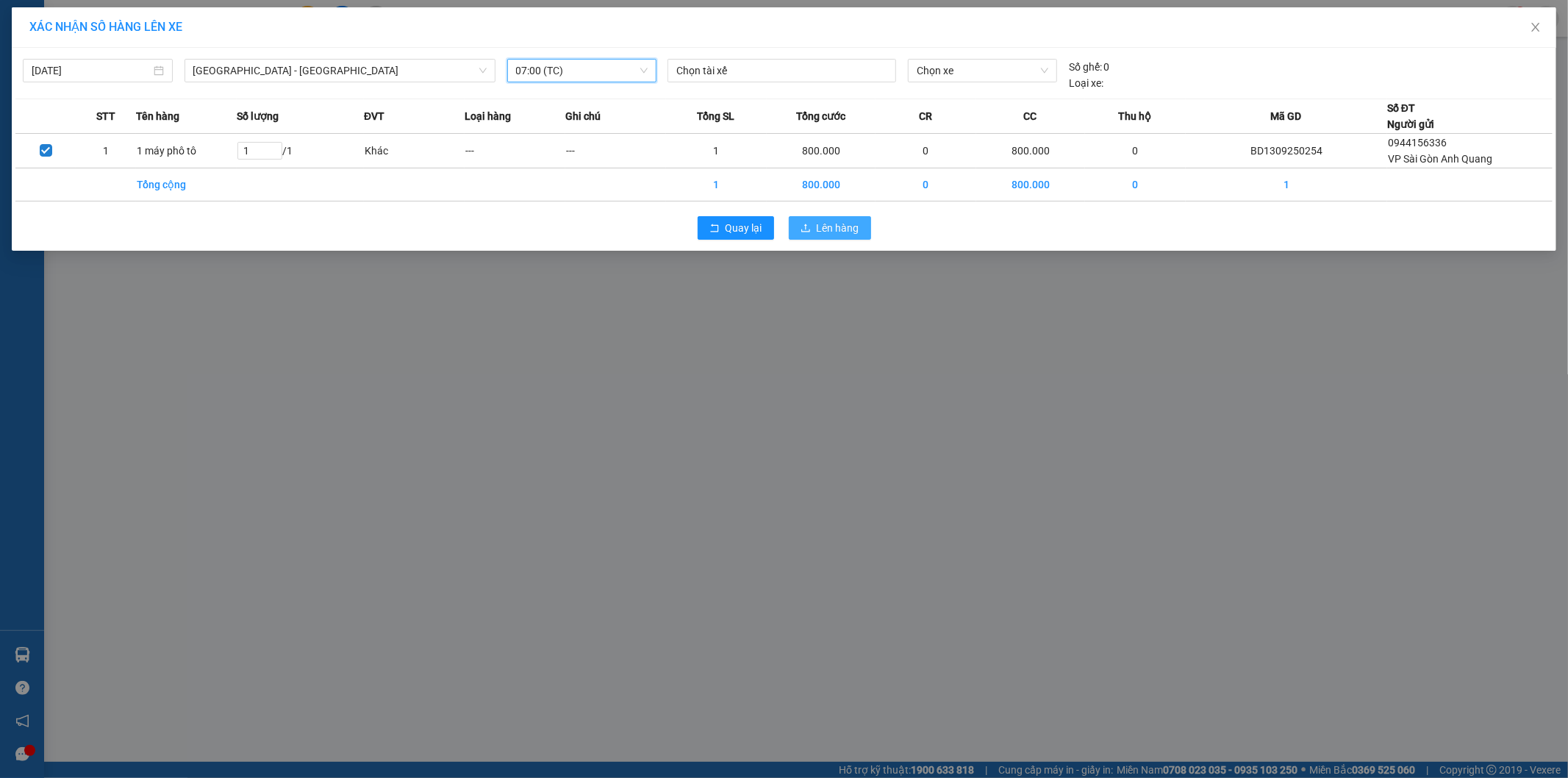
click at [841, 225] on span "Lên hàng" at bounding box center [838, 228] width 43 height 16
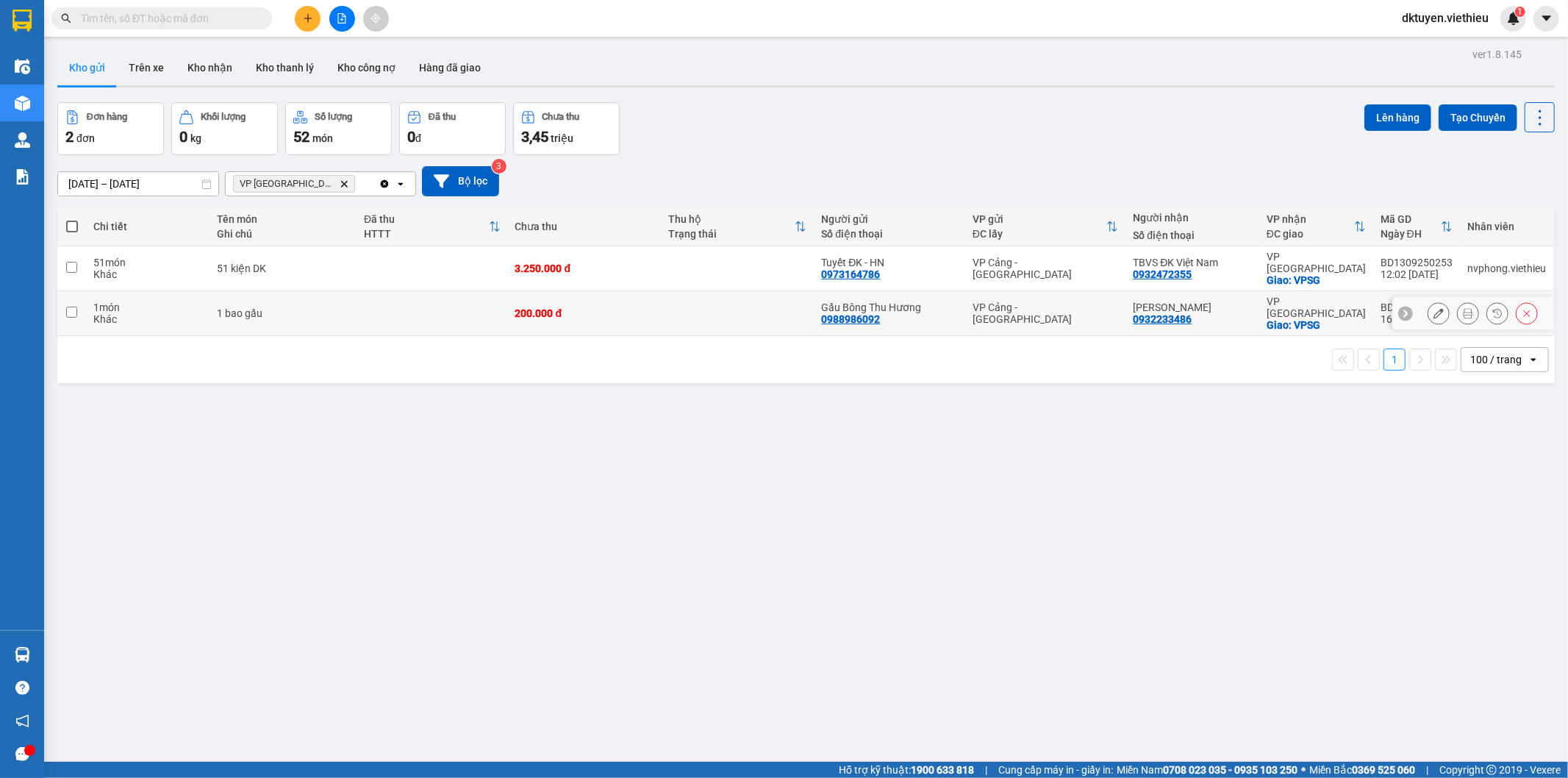
click at [72, 307] on input "checkbox" at bounding box center [71, 313] width 11 height 11
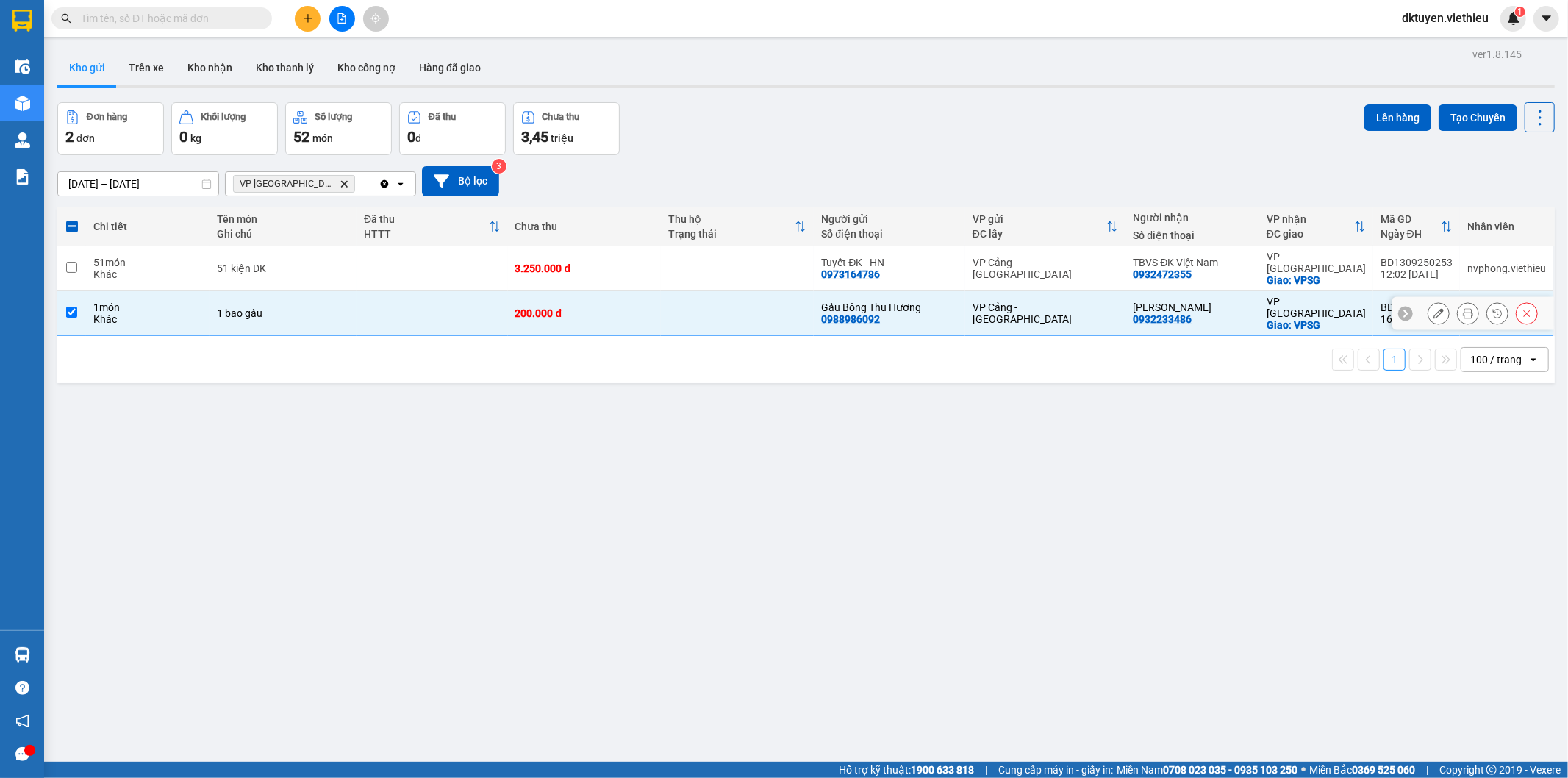
click at [75, 307] on input "checkbox" at bounding box center [71, 313] width 11 height 11
checkbox input "false"
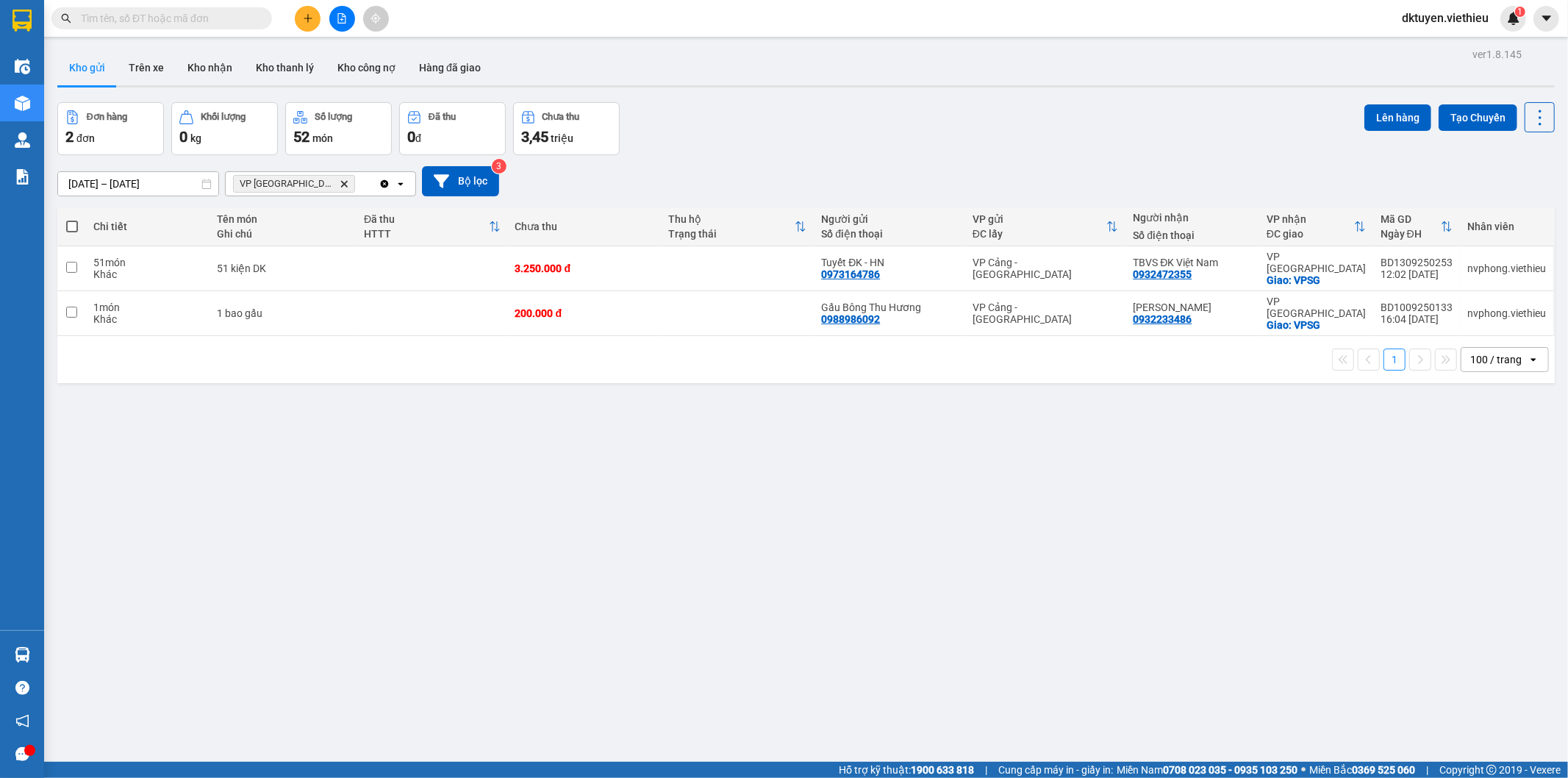
click at [92, 67] on button "Kho gửi" at bounding box center [87, 67] width 59 height 35
